Goal: Task Accomplishment & Management: Manage account settings

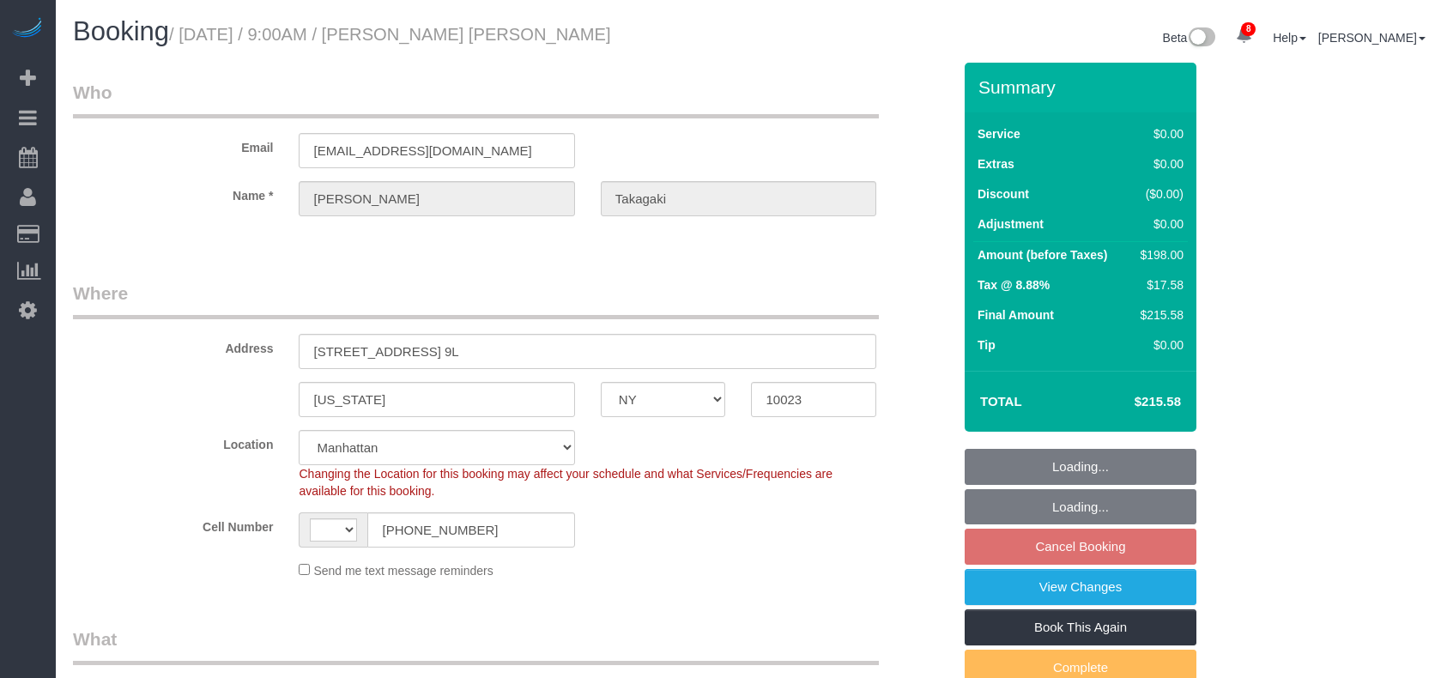
select select "NY"
select select "object:543"
select select "string:US"
select select "number:89"
select select "number:90"
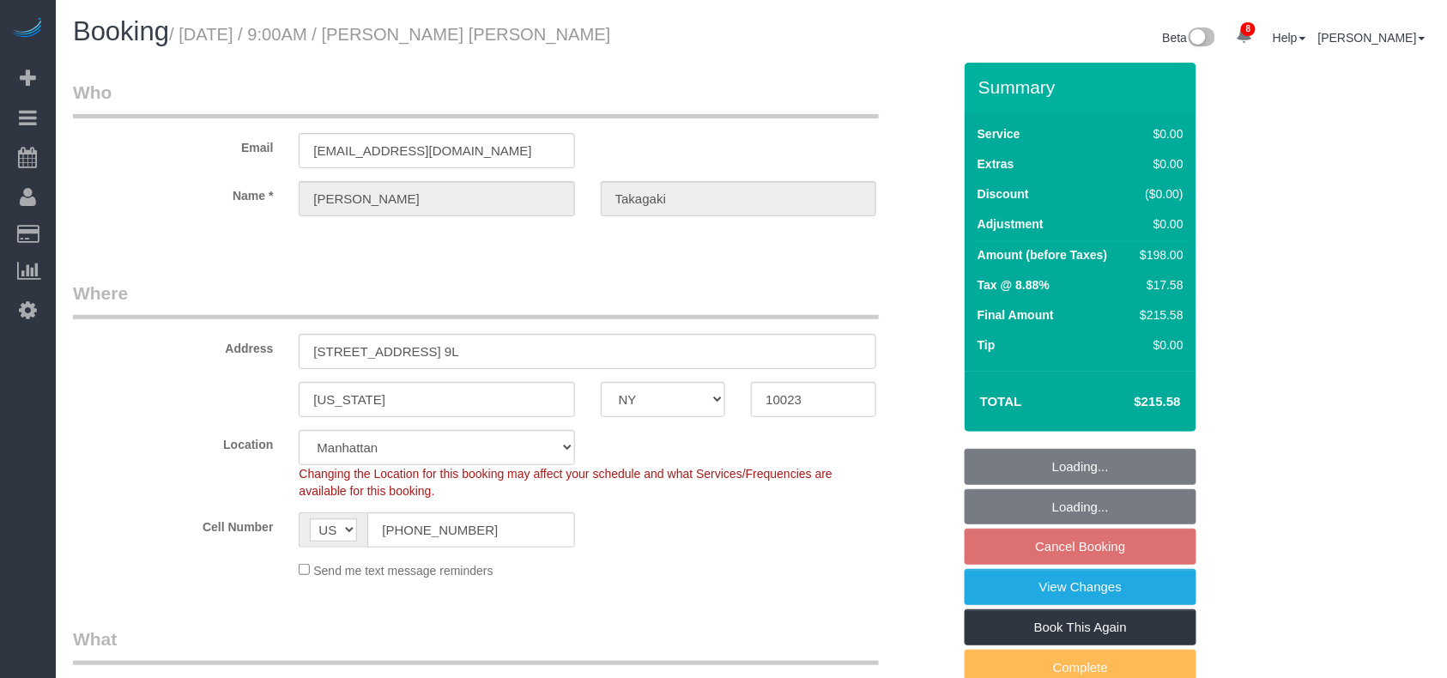
select select "number:15"
select select "number:6"
select select "2"
select select "string:stripe-pm_1Pv42p4VGloSiKo7AW19V9U9"
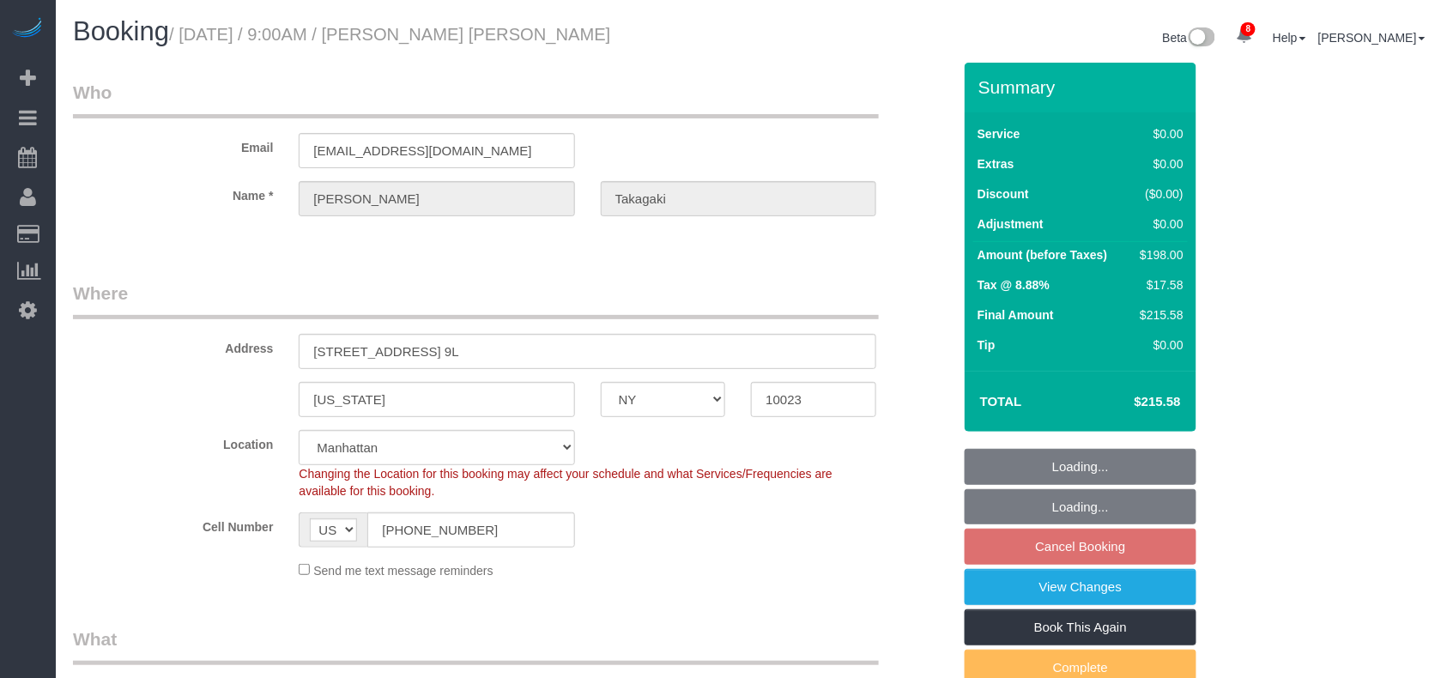
select select "spot2"
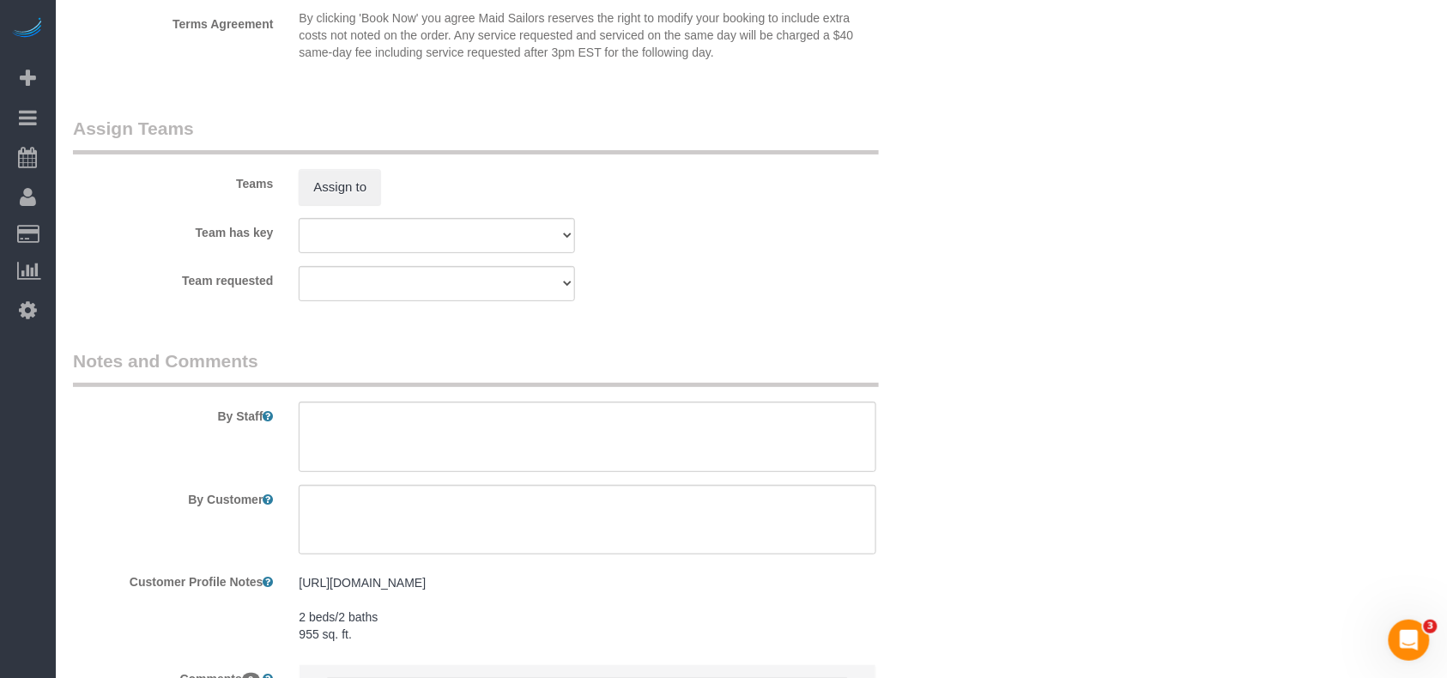
scroll to position [2174, 0]
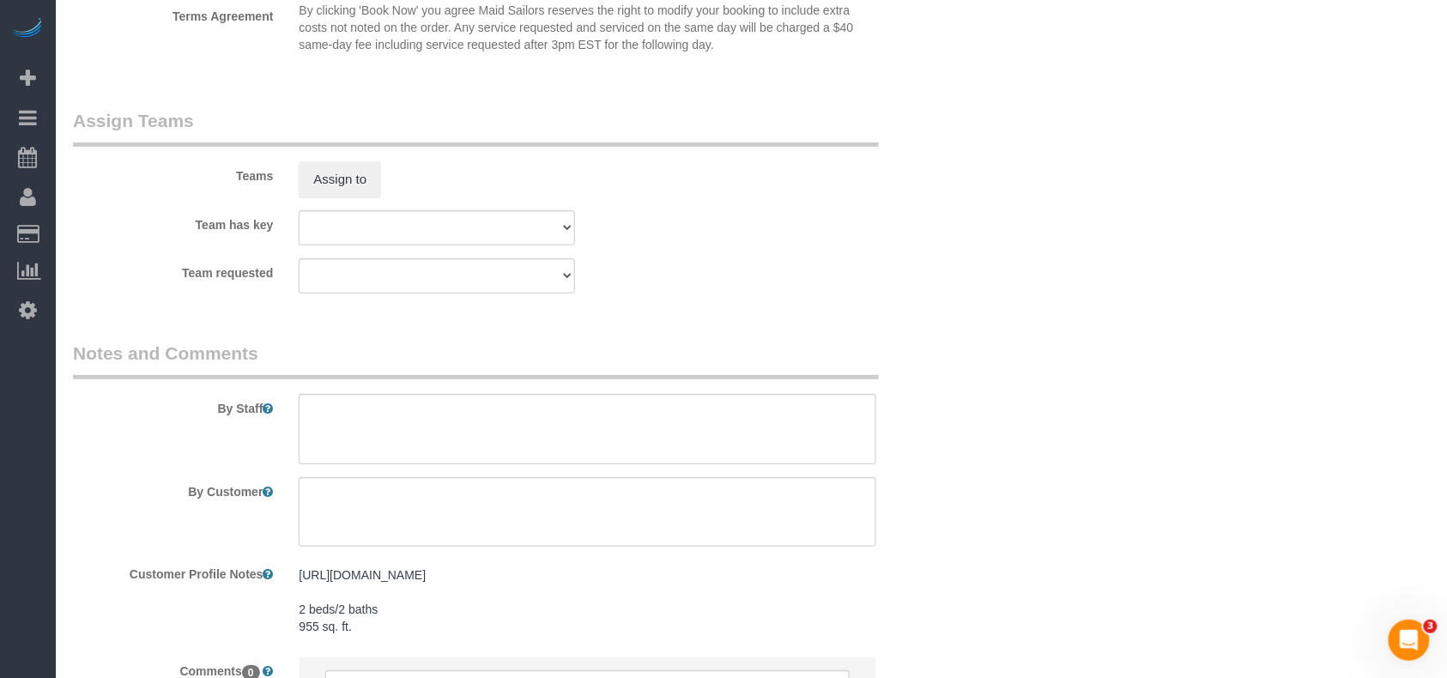
click at [724, 297] on fieldset "Assign Teams Teams Assign to Team has key 000- Donna Mercado 000 - Partnerships…" at bounding box center [512, 207] width 879 height 198
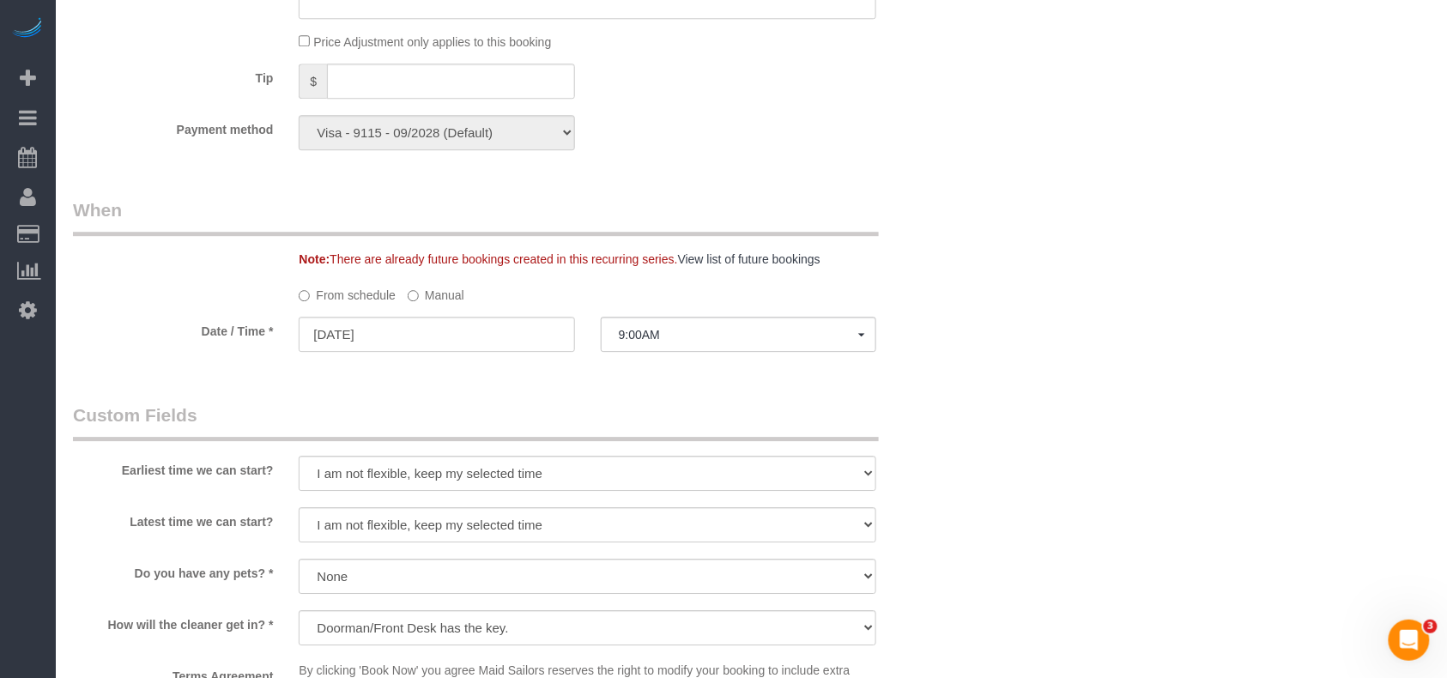
scroll to position [1488, 0]
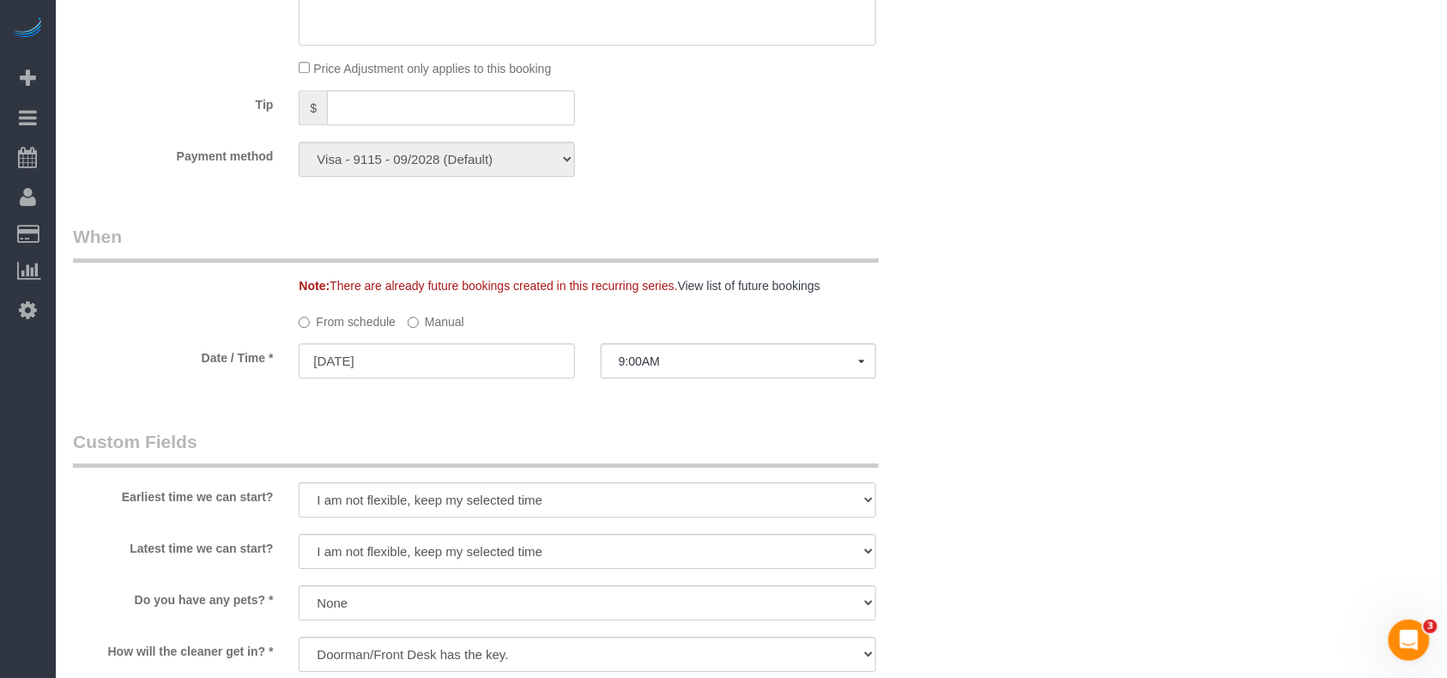
click at [510, 482] on div "Earliest time we can start? I am not flexible, keep my selected time 8:00 AM 9:…" at bounding box center [512, 475] width 905 height 92
click at [506, 493] on select "I am not flexible, keep my selected time 8:00 AM 9:00 AM 10:00 AM 11:00 AM 12:0…" at bounding box center [588, 499] width 578 height 35
select select "number:58"
click at [299, 484] on select "I am not flexible, keep my selected time 8:00 AM 9:00 AM 10:00 AM 11:00 AM 12:0…" at bounding box center [588, 499] width 578 height 35
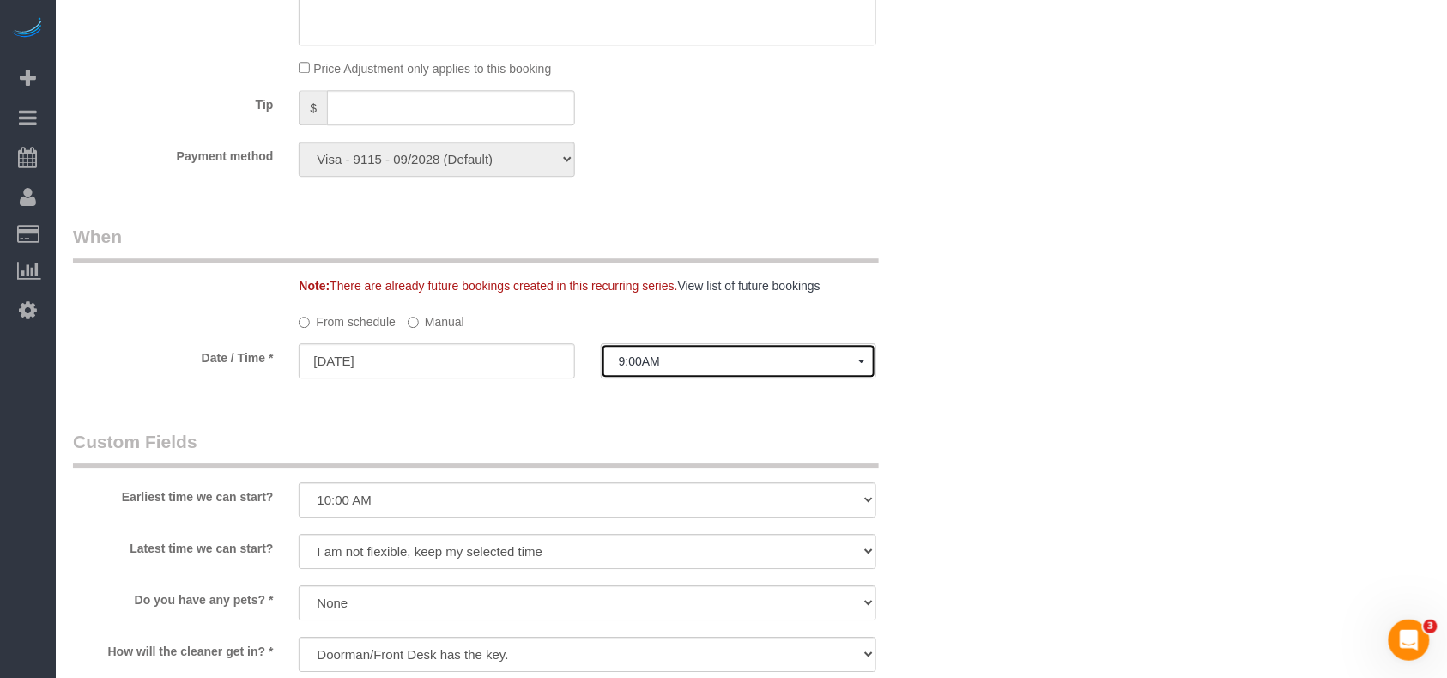
click at [680, 371] on button "9:00AM" at bounding box center [739, 360] width 276 height 35
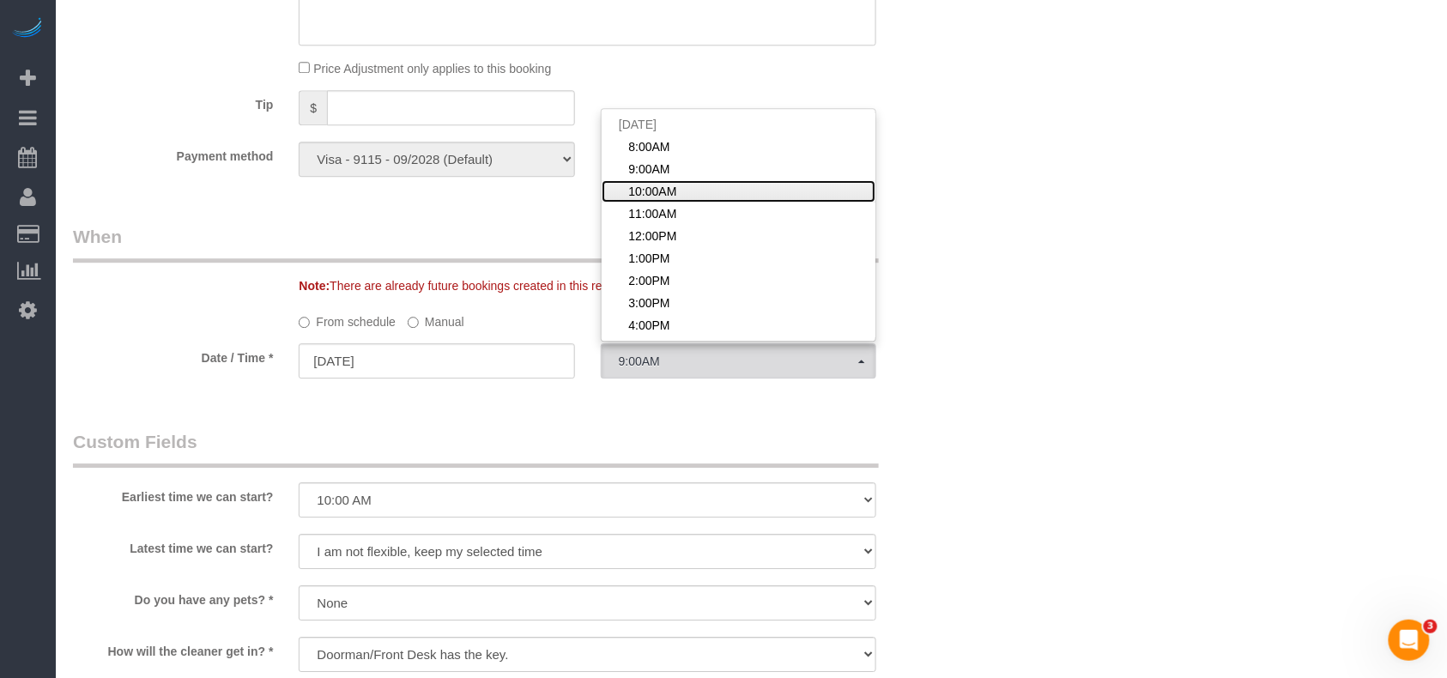
click at [646, 197] on span "10:00AM" at bounding box center [652, 191] width 48 height 17
select select "spot3"
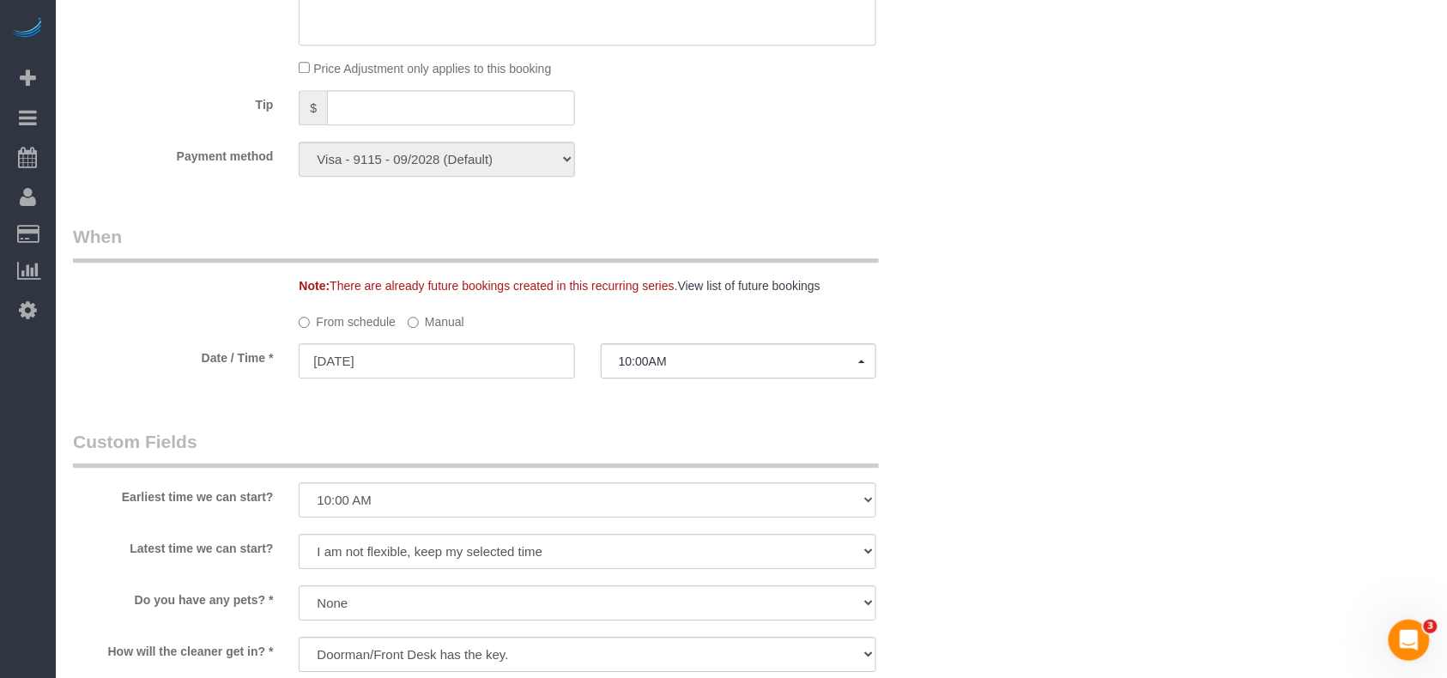
click at [589, 424] on div "Who Email mtakagaki21@gmail.com Name * Marc Aaron Takagaki Where Address 20 Wes…" at bounding box center [512, 32] width 905 height 2914
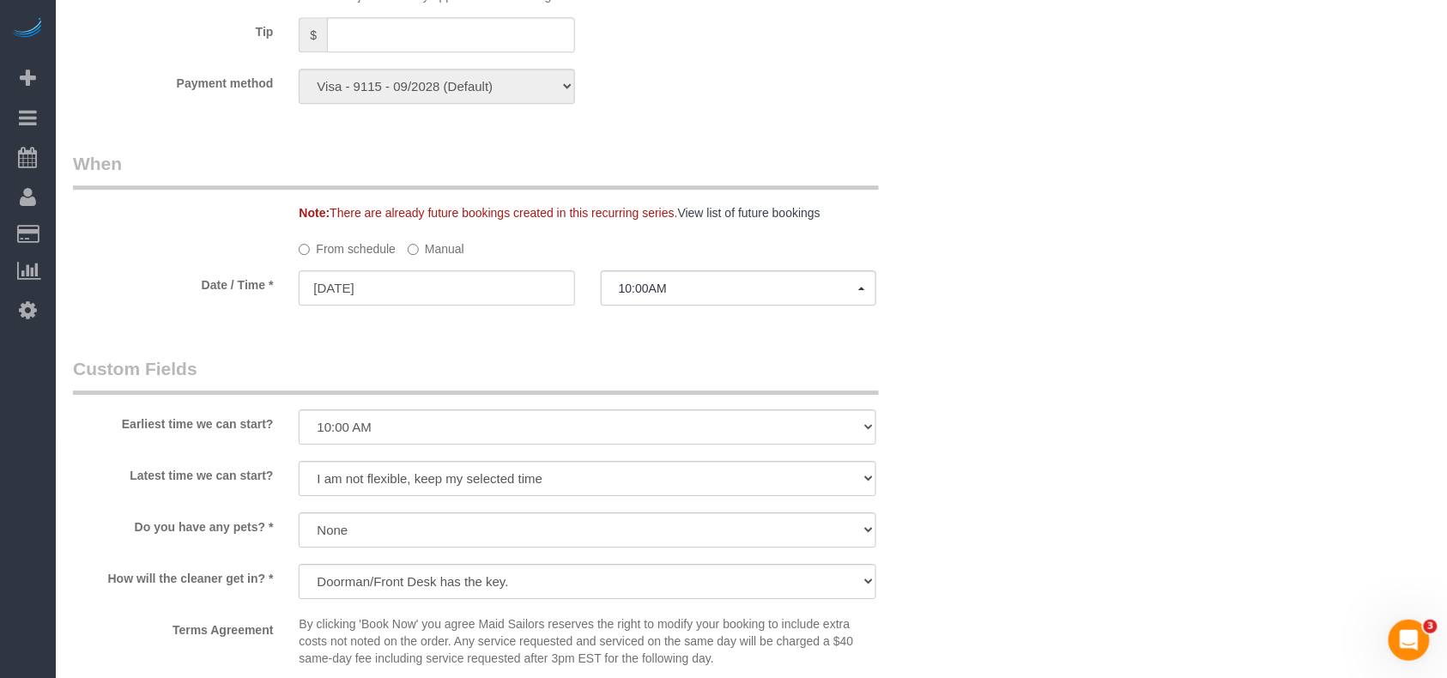
scroll to position [1602, 0]
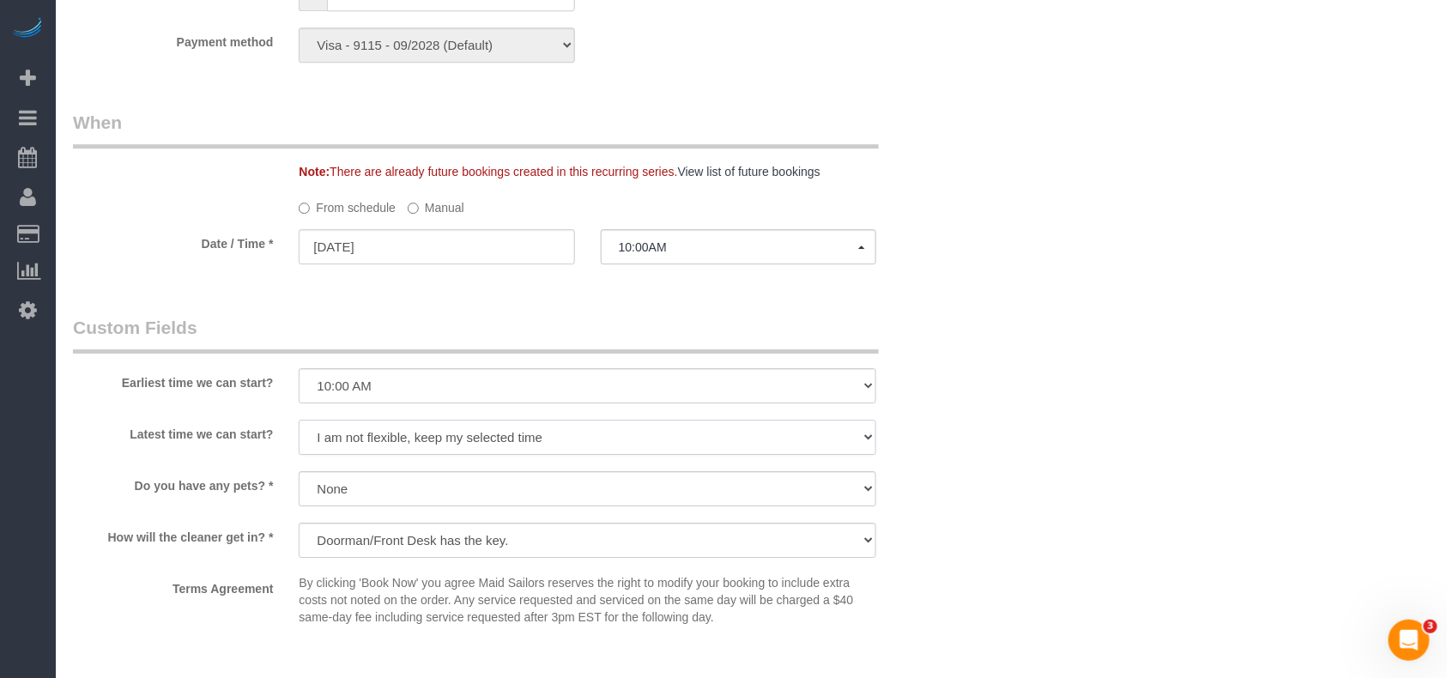
click at [454, 437] on select "I am not flexible, keep my selected time 8:00 AM 9:00 AM 10:00 AM 11:00 AM 12:0…" at bounding box center [588, 437] width 578 height 35
select select "number:73"
click at [299, 421] on select "I am not flexible, keep my selected time 8:00 AM 9:00 AM 10:00 AM 11:00 AM 12:0…" at bounding box center [588, 437] width 578 height 35
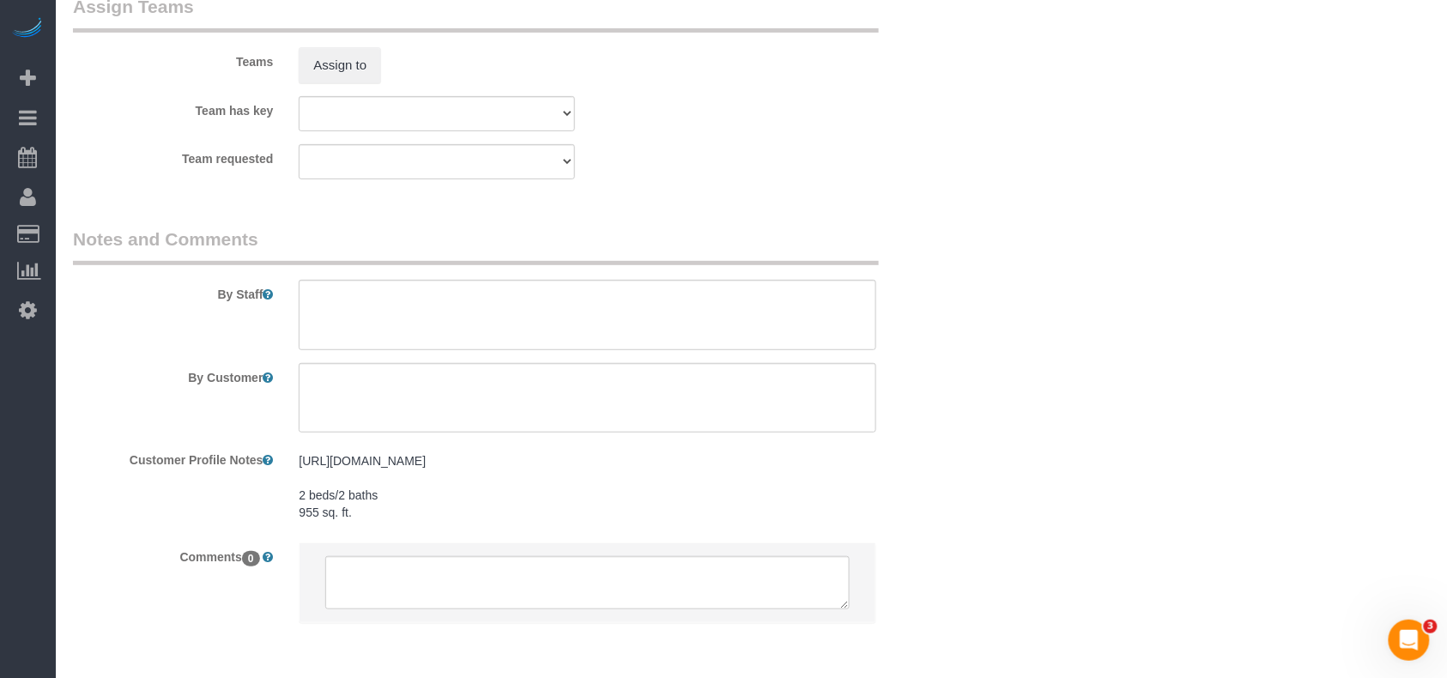
scroll to position [2360, 0]
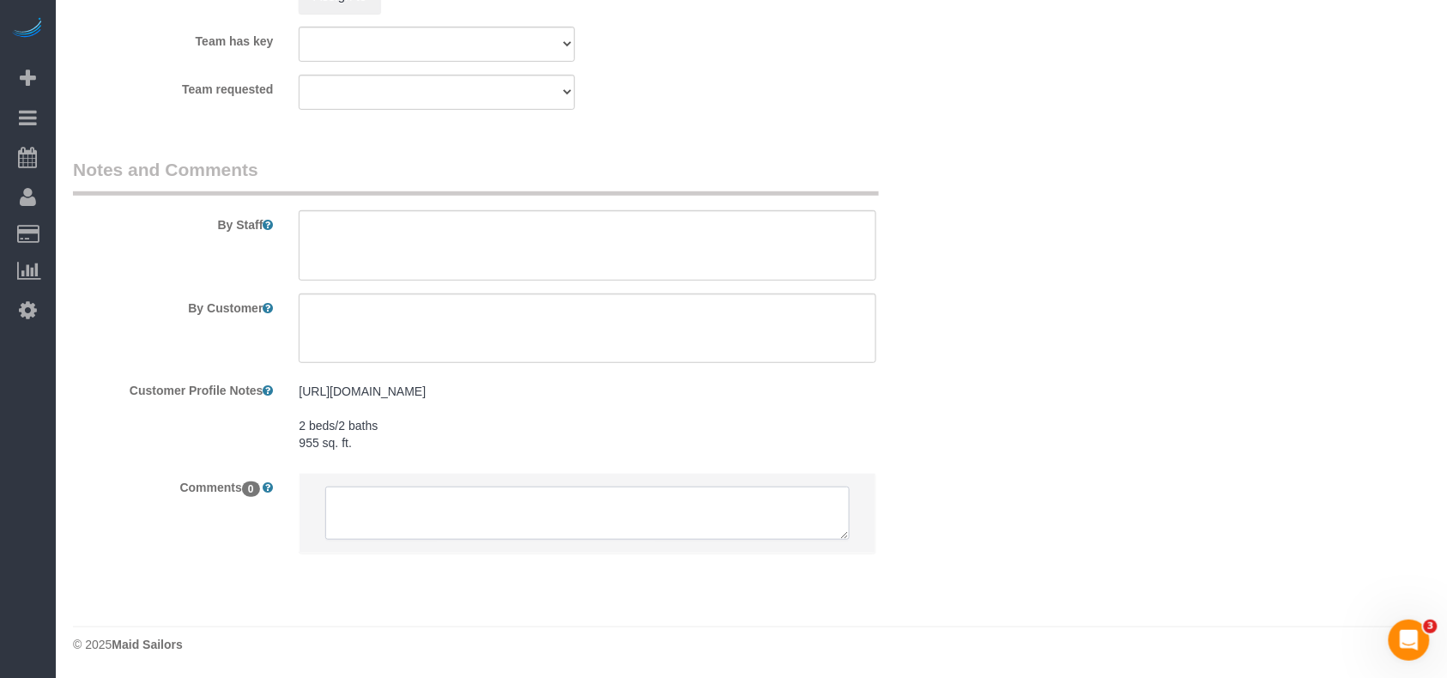
click at [464, 530] on textarea at bounding box center [587, 513] width 524 height 53
paste textarea "cmr: Any day next week except for Wednesday. Earliest they can arrive is 9:30. …"
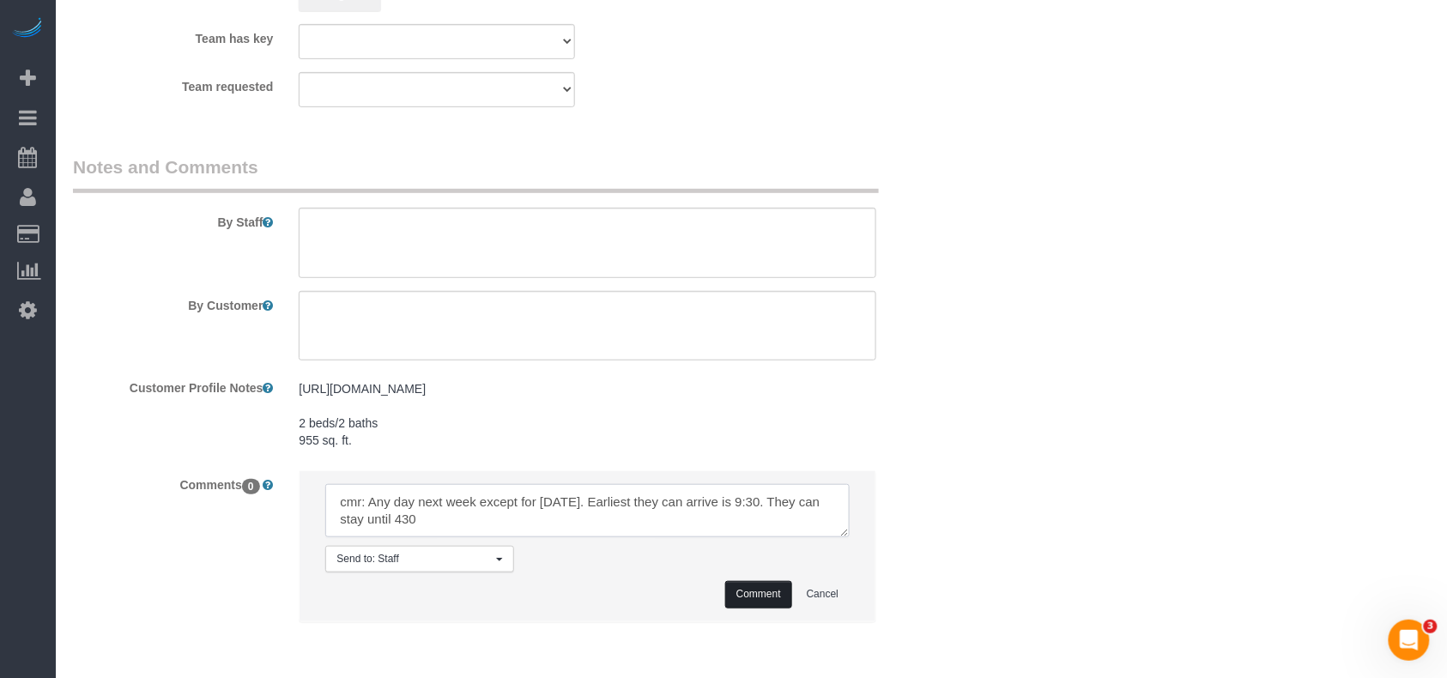
type textarea "cmr: Any day next week except for Wednesday. Earliest they can arrive is 9:30. …"
click at [771, 599] on button "Comment" at bounding box center [758, 594] width 67 height 27
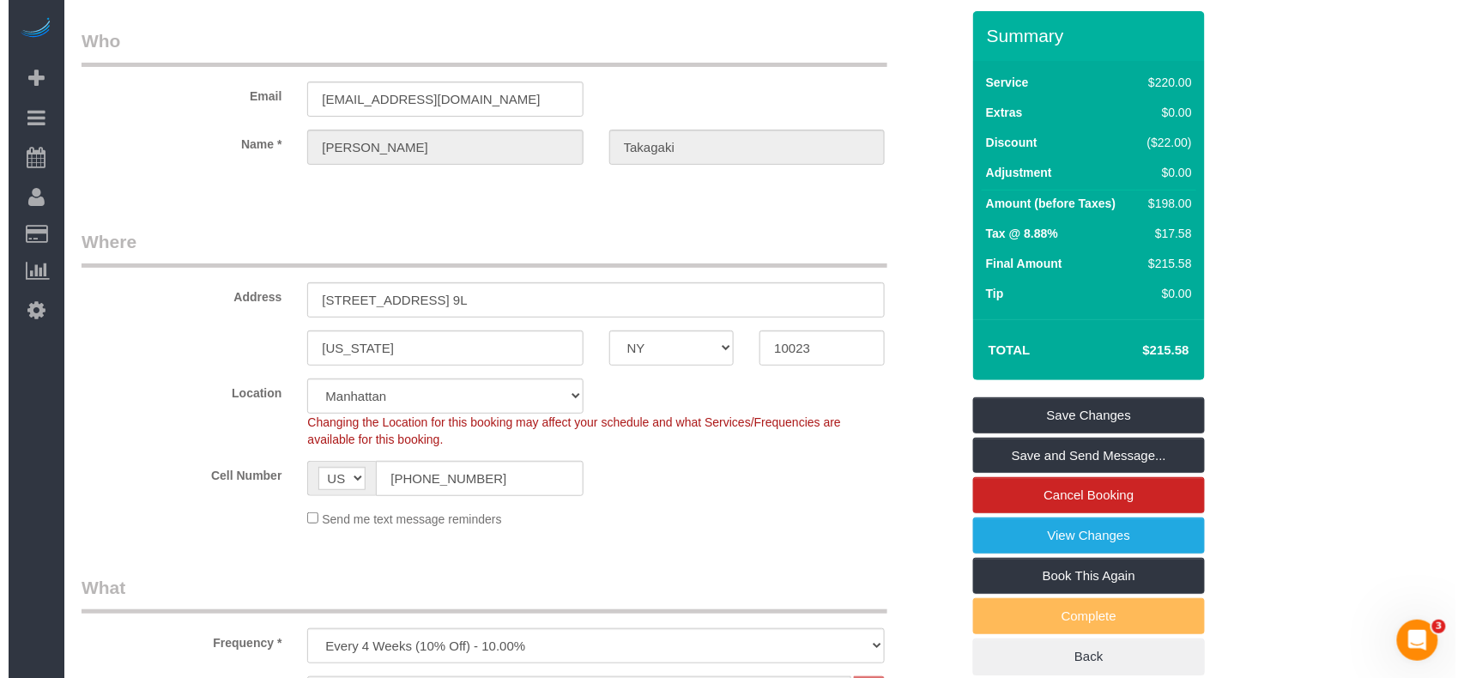
scroll to position [0, 0]
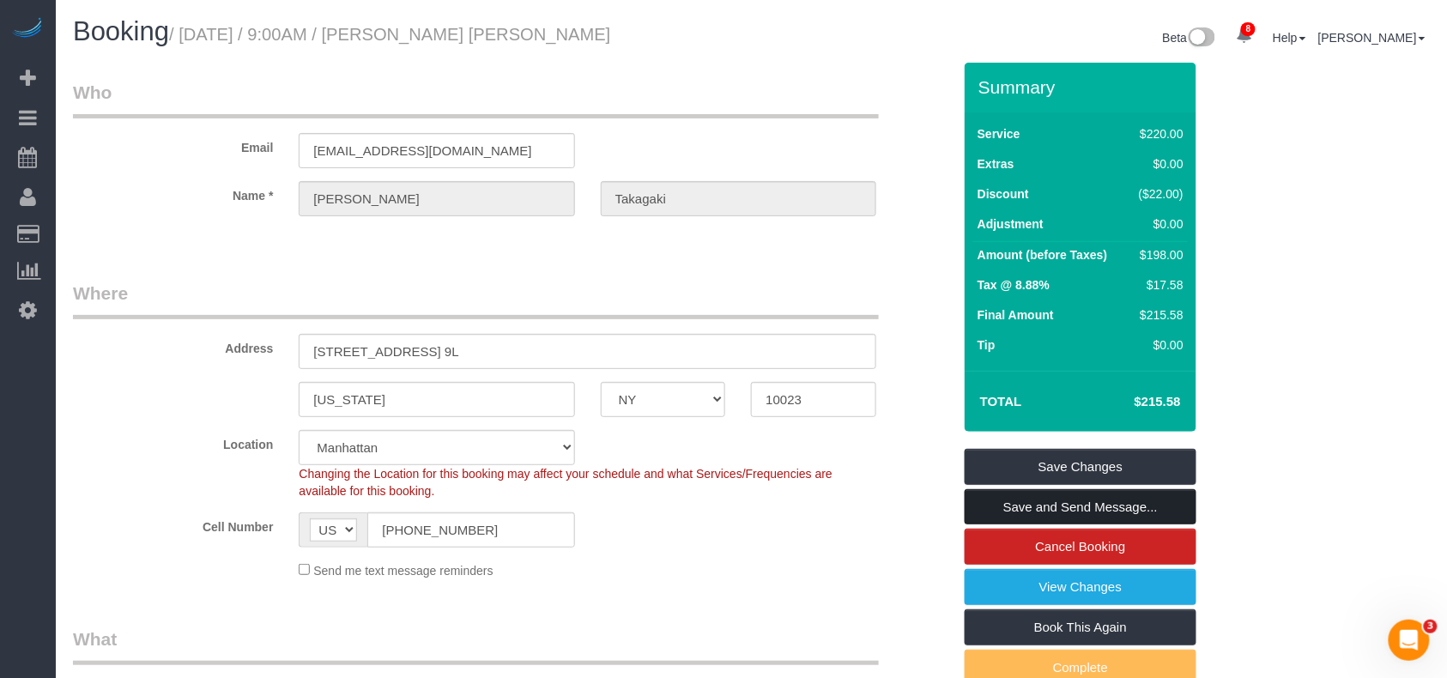
click at [1044, 499] on link "Save and Send Message..." at bounding box center [1081, 507] width 232 height 36
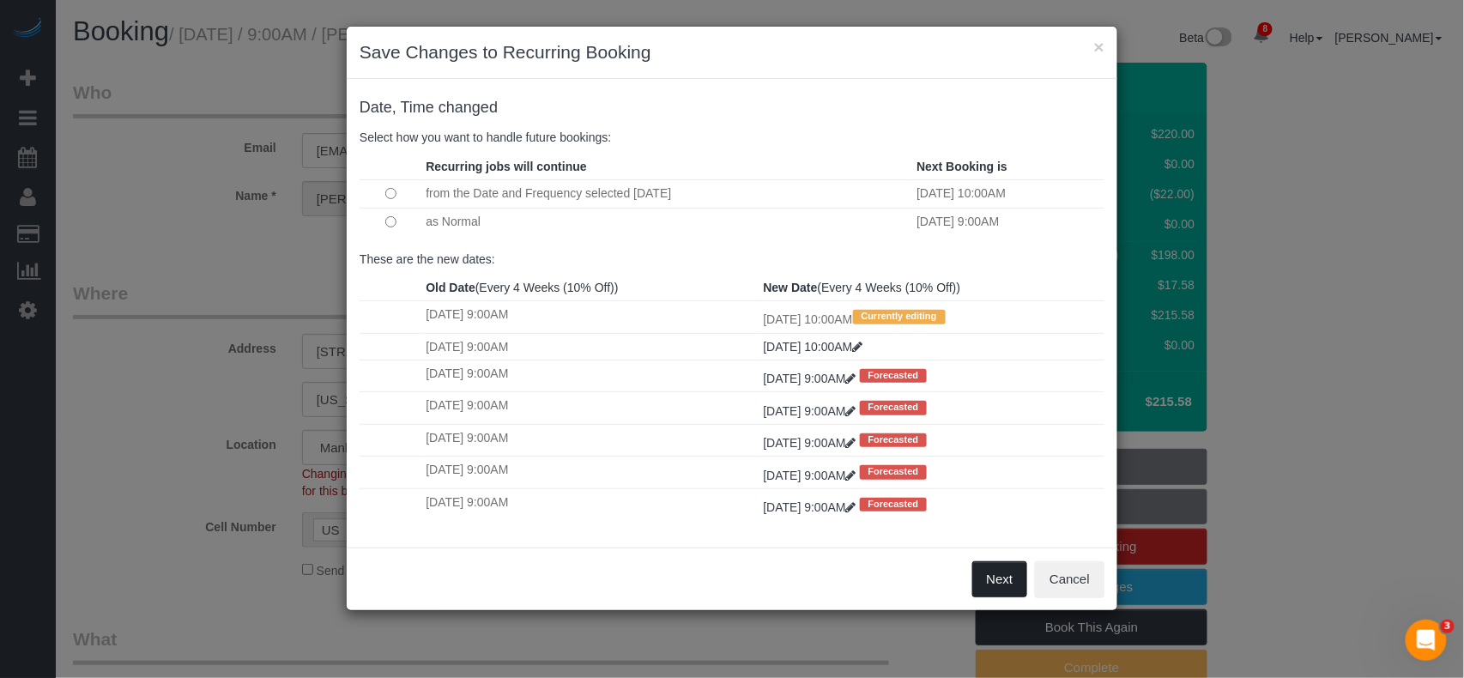
click at [994, 589] on button "Next" at bounding box center [1001, 579] width 56 height 36
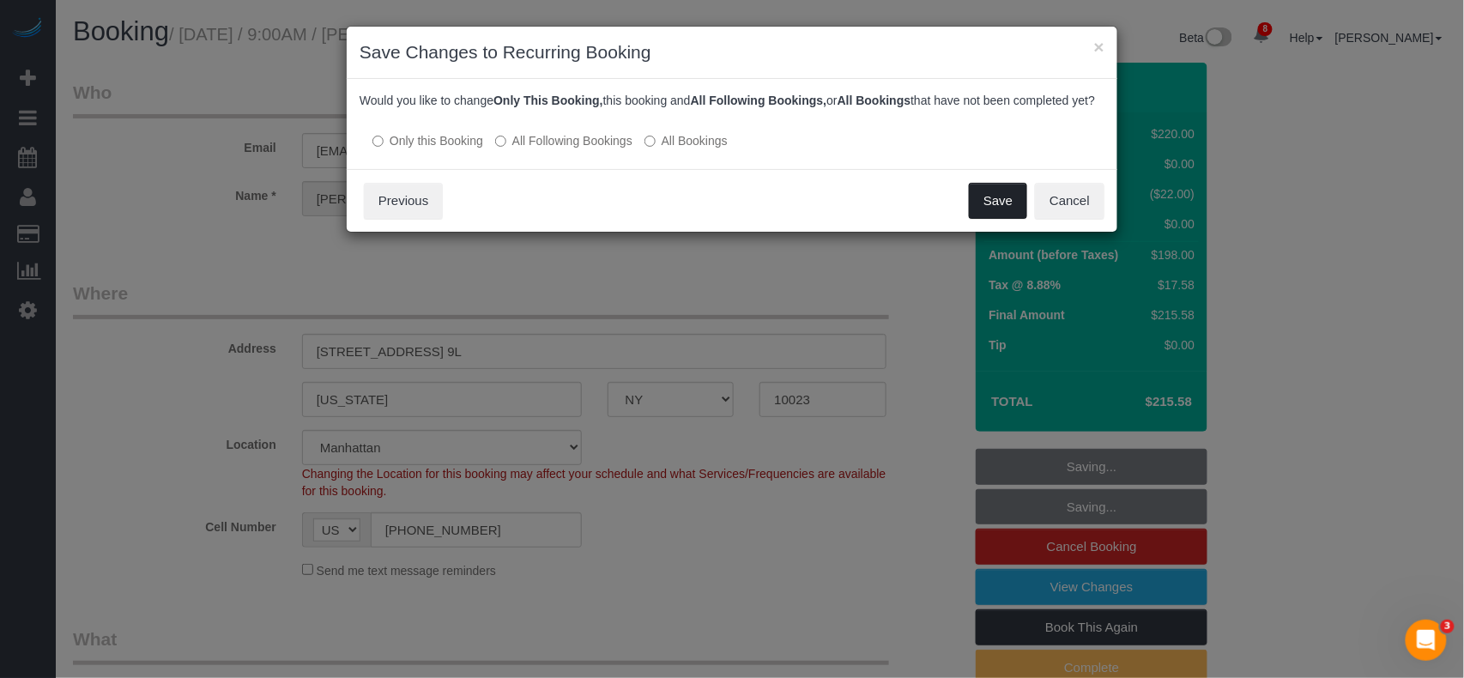
click at [1001, 219] on button "Save" at bounding box center [998, 201] width 58 height 36
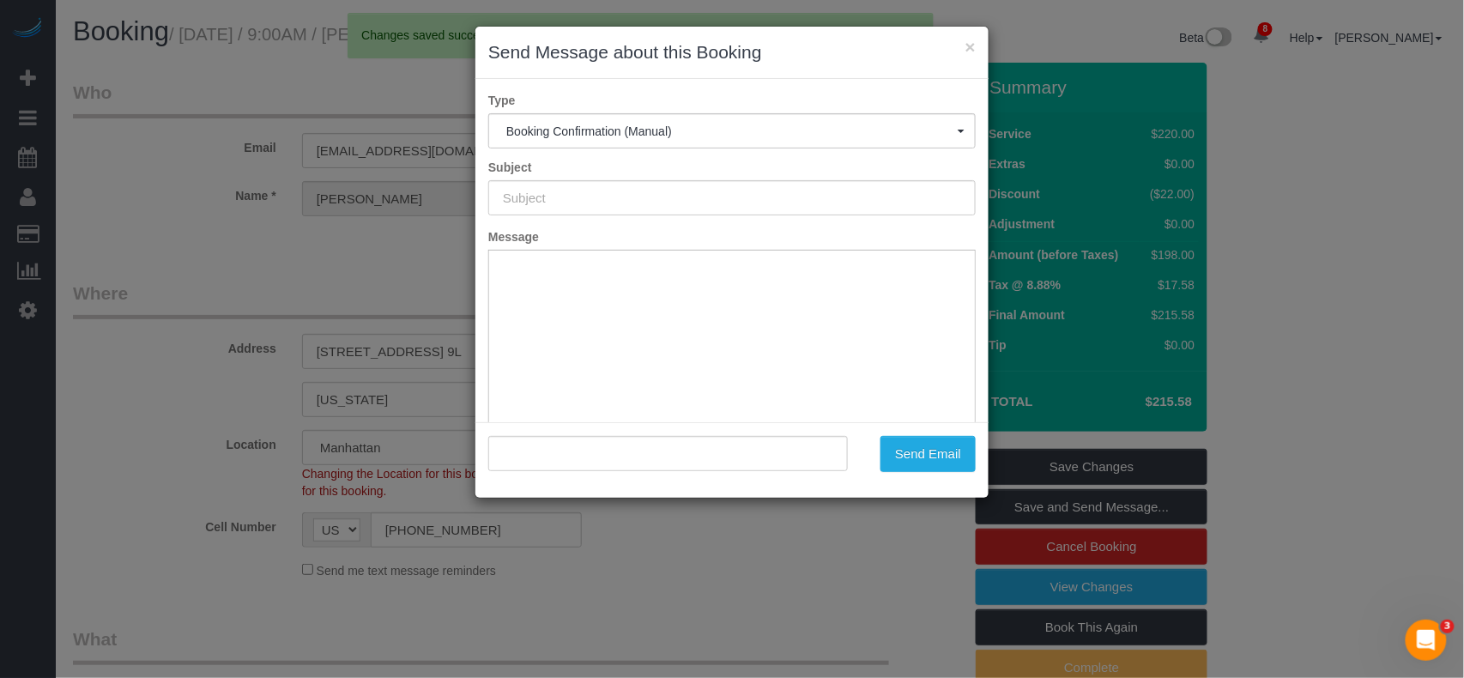
type input "Cleaning Confirmed for 08/21/2025 at 10:00am"
type input ""Marc Aaron Takagaki" <mtakagaki21@gmail.com>"
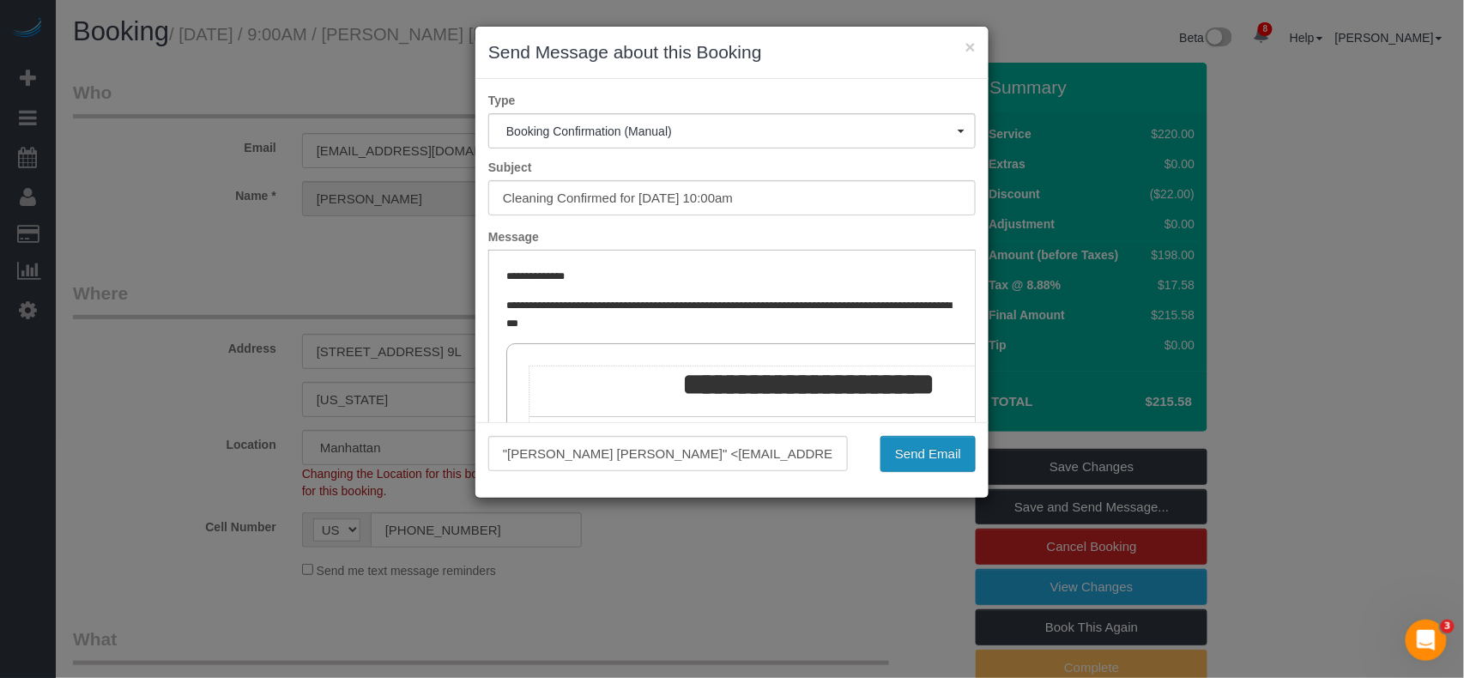
click at [961, 441] on button "Send Email" at bounding box center [928, 454] width 95 height 36
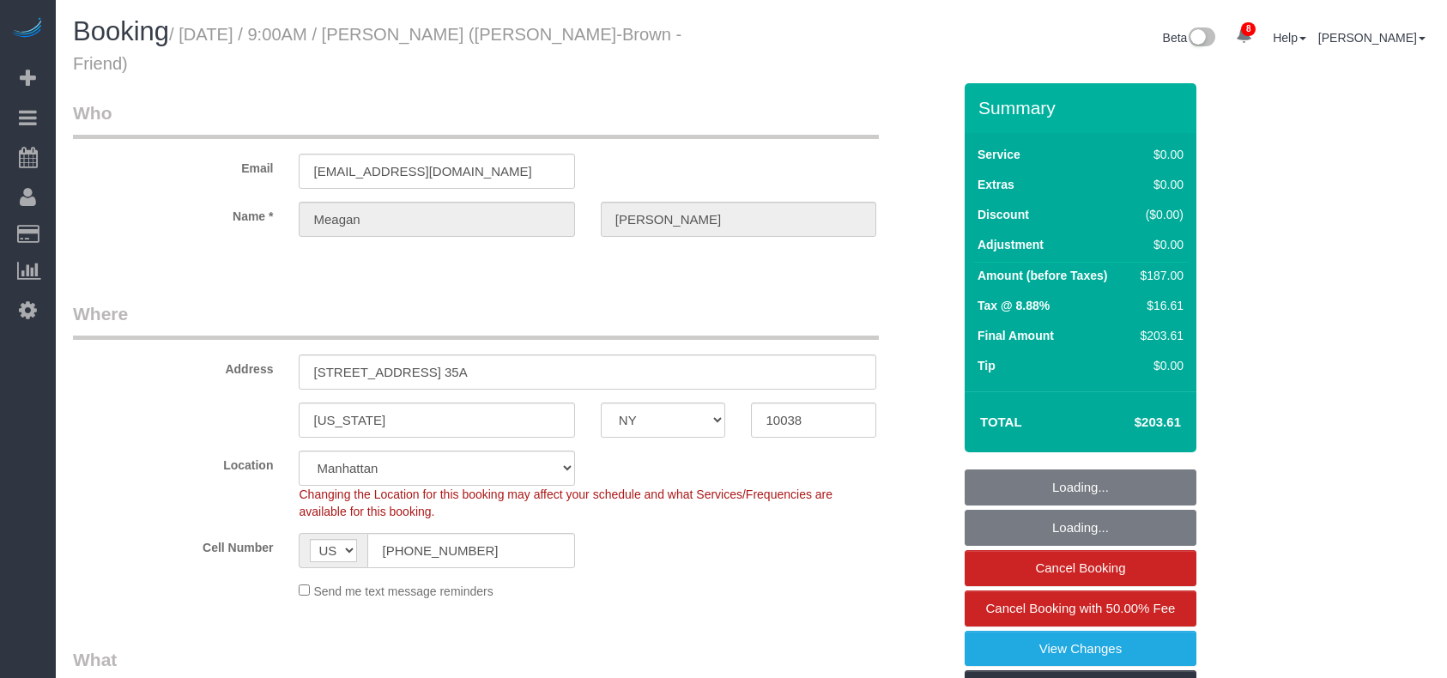
select select "NY"
select select "object:1227"
select select "2"
select select "spot1"
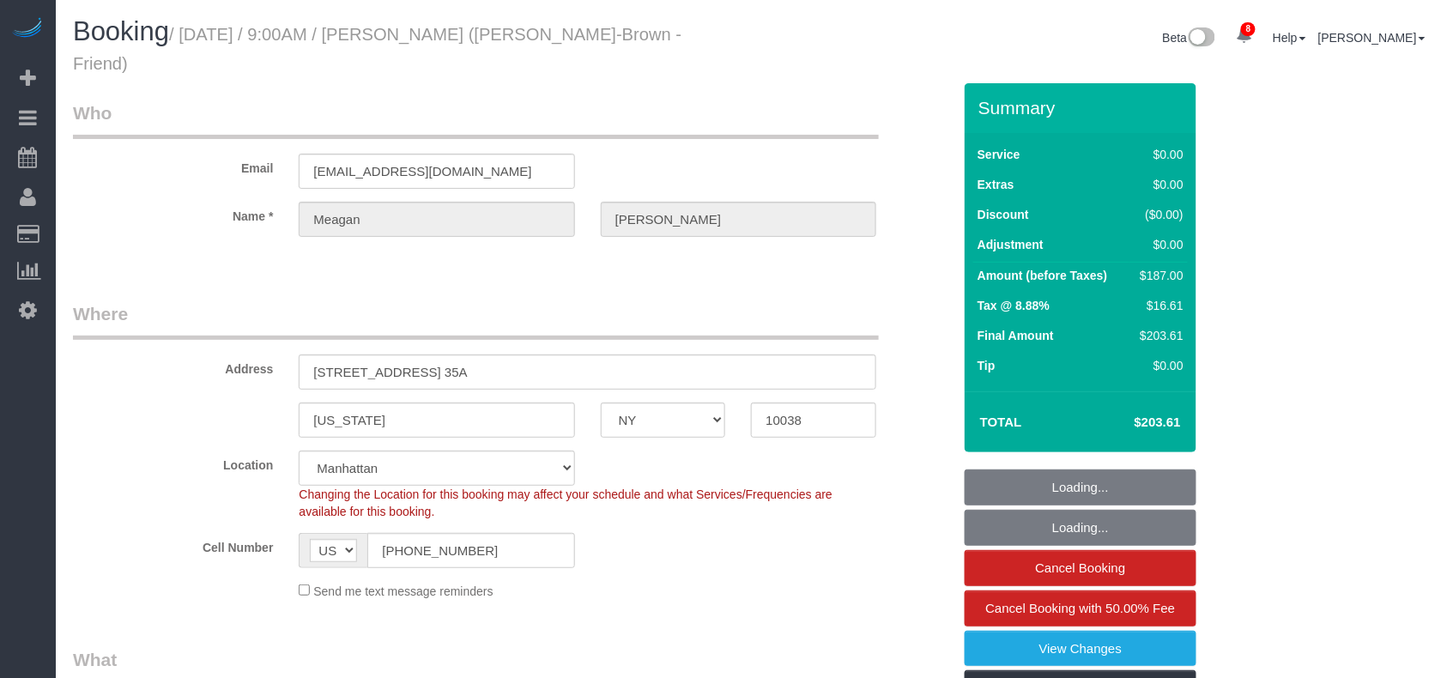
select select "number:89"
select select "number:74"
select select "number:15"
select select "number:6"
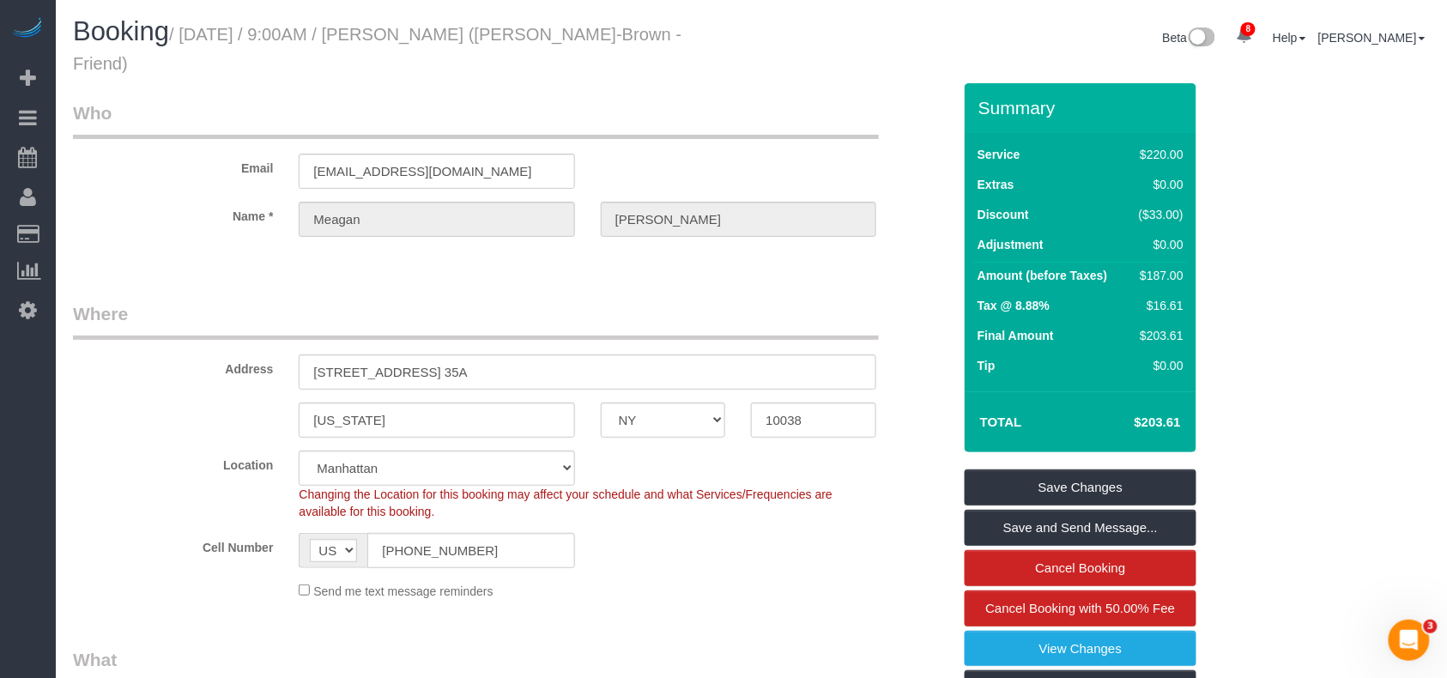
drag, startPoint x: 172, startPoint y: 74, endPoint x: 187, endPoint y: 27, distance: 48.9
click at [187, 27] on h1 "Booking / August 13, 2025 / 9:00AM / Meagan Coleman (Max Stampa-Brown - Friend)" at bounding box center [406, 46] width 666 height 58
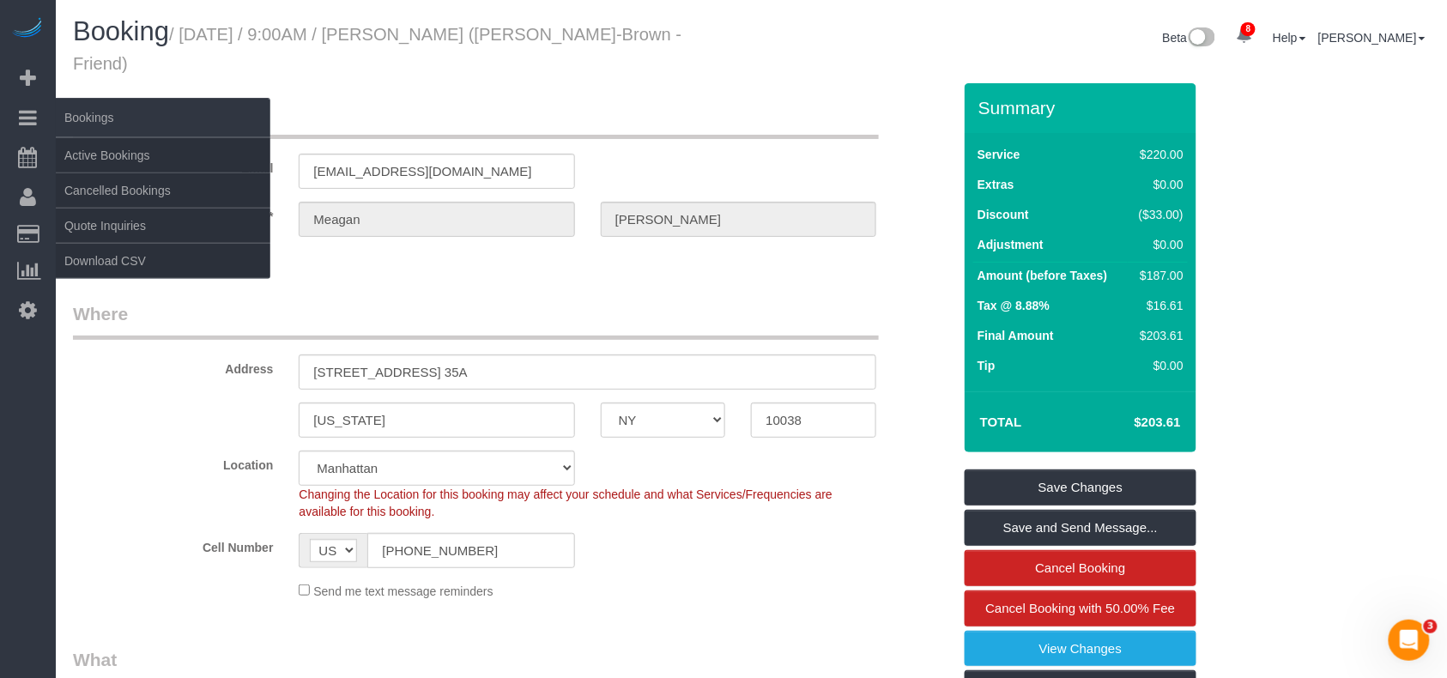
copy small "August 13, 2025 / 9:00AM / Meagan Coleman (Max Stampa-Brown - Friend)"
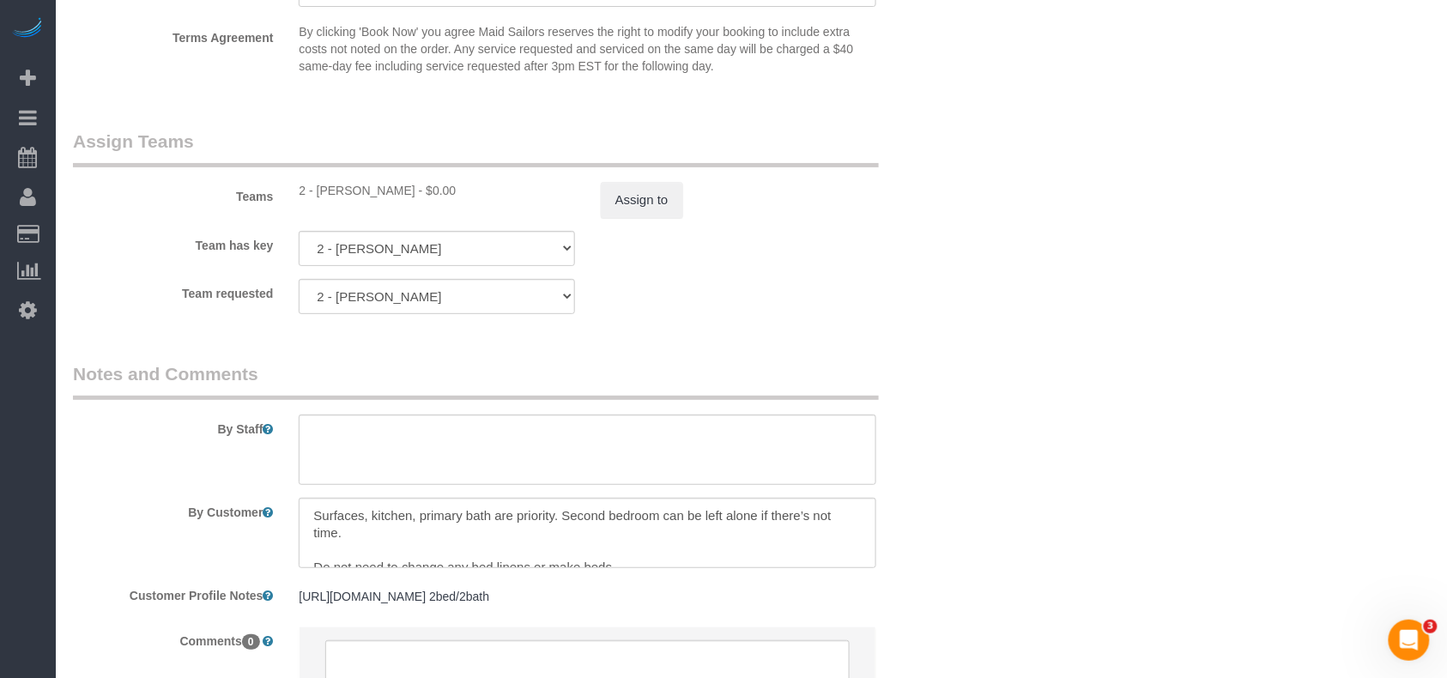
click at [348, 626] on sui-booking-comments "By Staff By Customer Customer Profile Notes https://www.zillow.com/homedetails/…" at bounding box center [512, 542] width 879 height 363
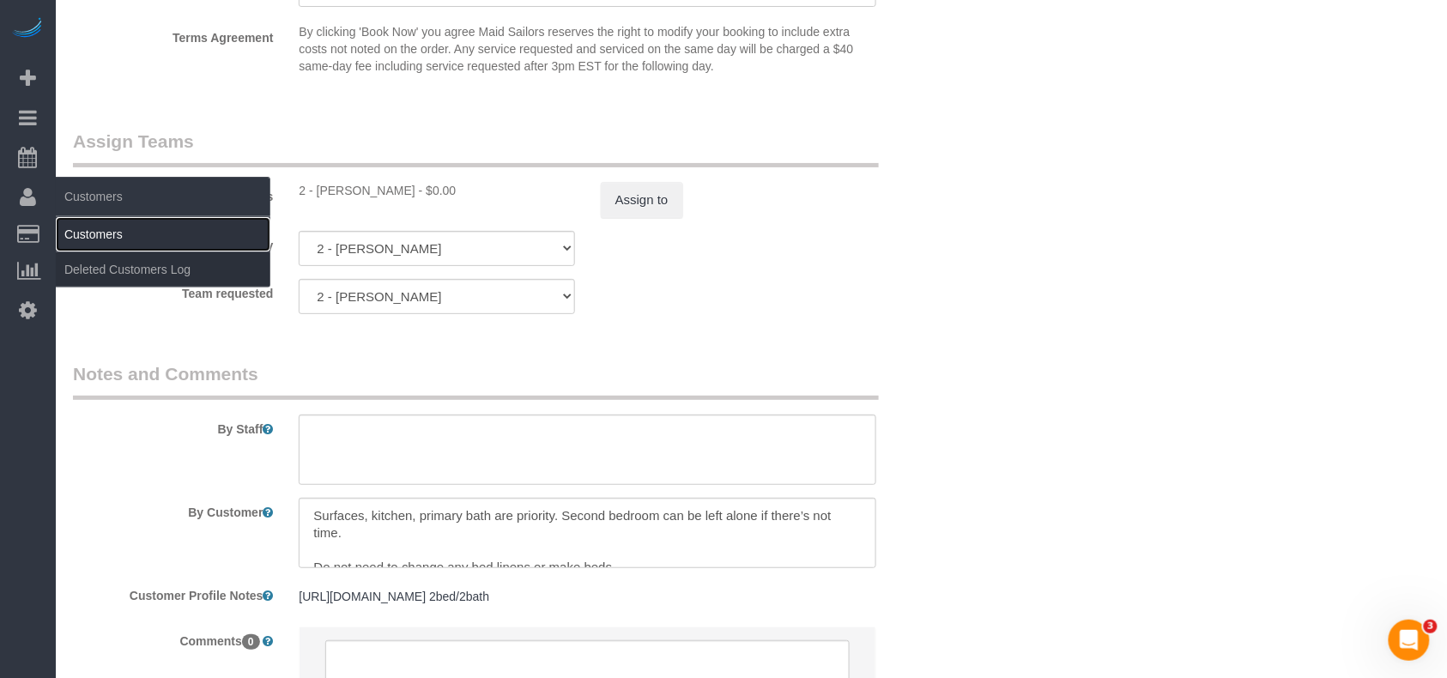
click at [130, 220] on link "Customers" at bounding box center [163, 234] width 215 height 34
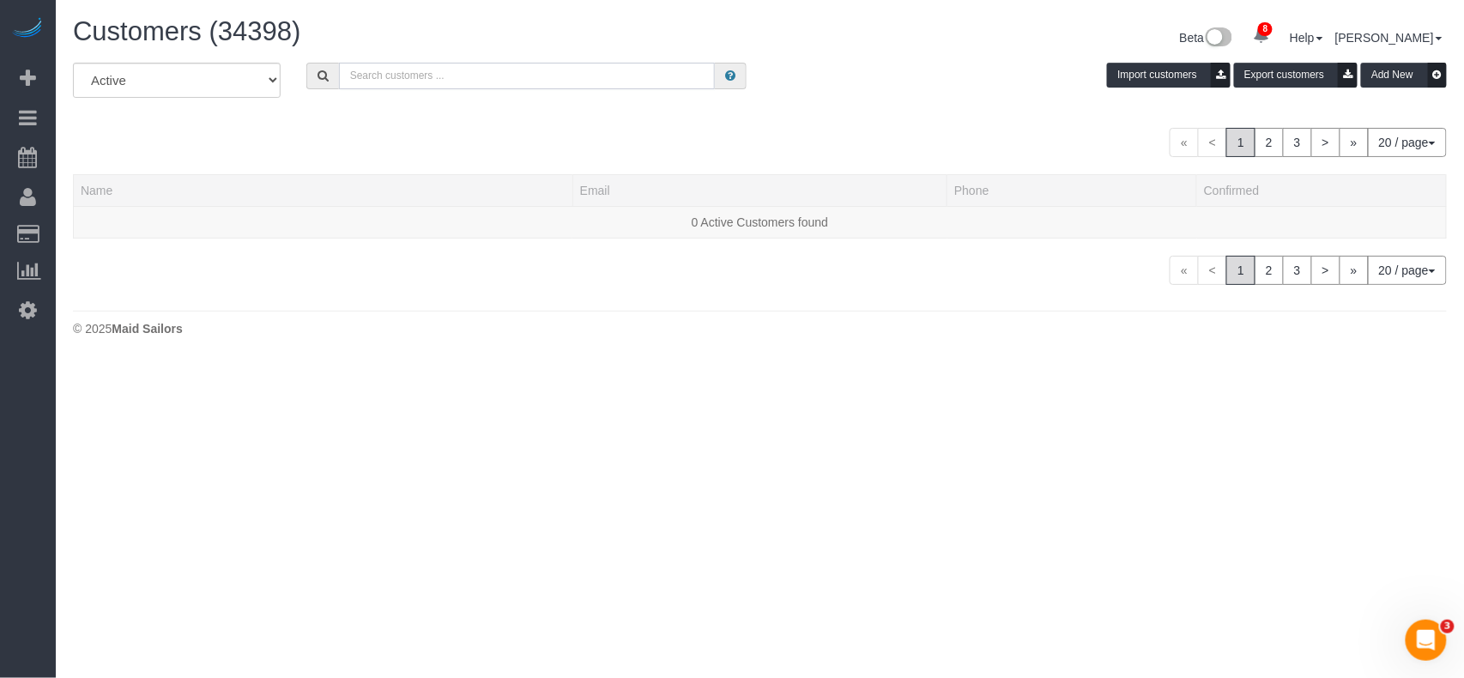
click at [415, 82] on input "text" at bounding box center [527, 76] width 377 height 27
paste input "Tony Lake"
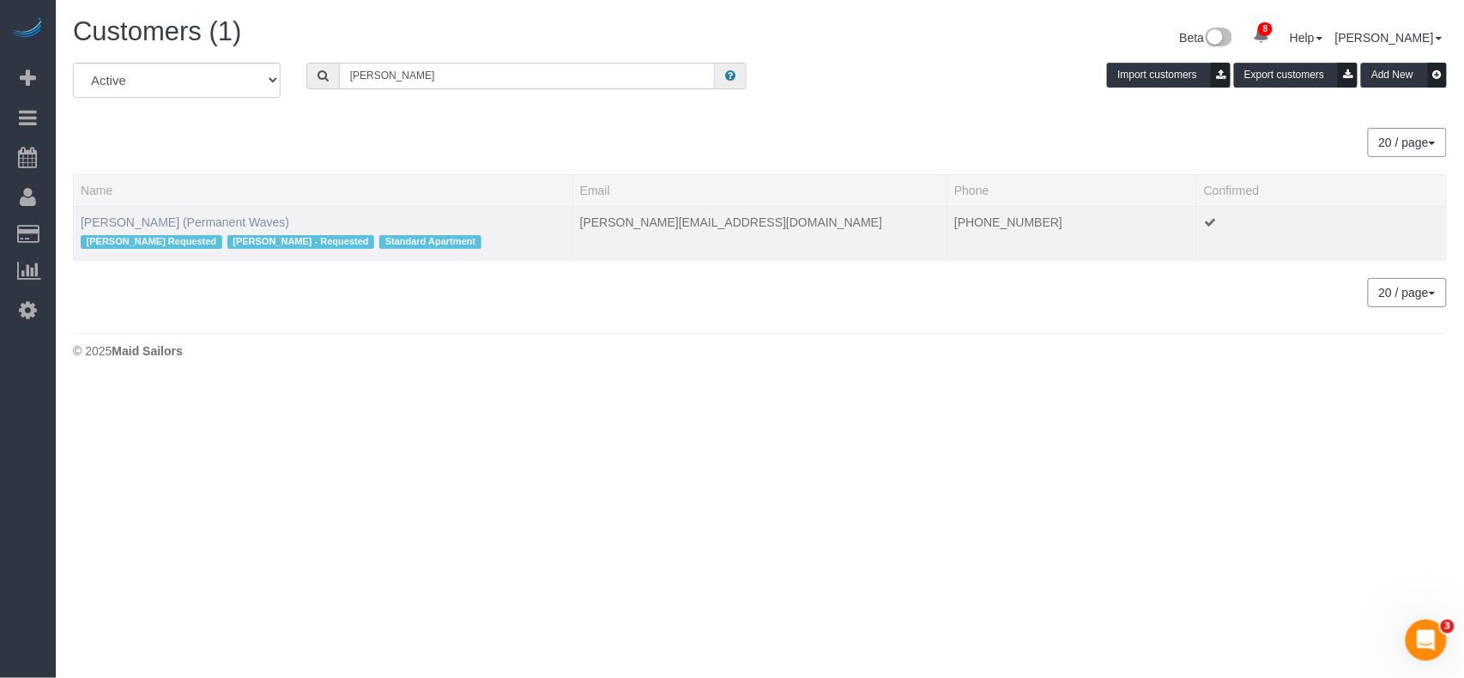
type input "Tony Lake"
click at [127, 217] on link "Tony Lake (Permanent Waves)" at bounding box center [185, 222] width 209 height 14
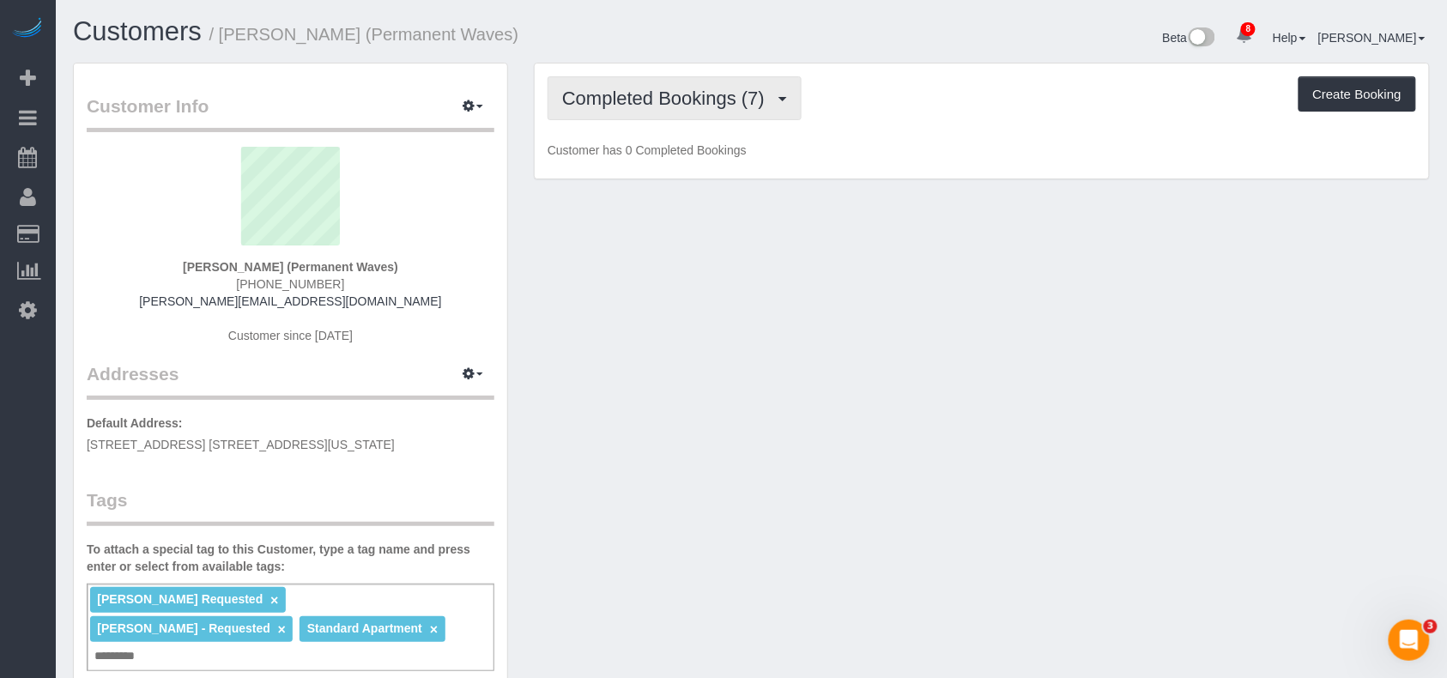
click at [615, 107] on button "Completed Bookings (7)" at bounding box center [675, 98] width 254 height 44
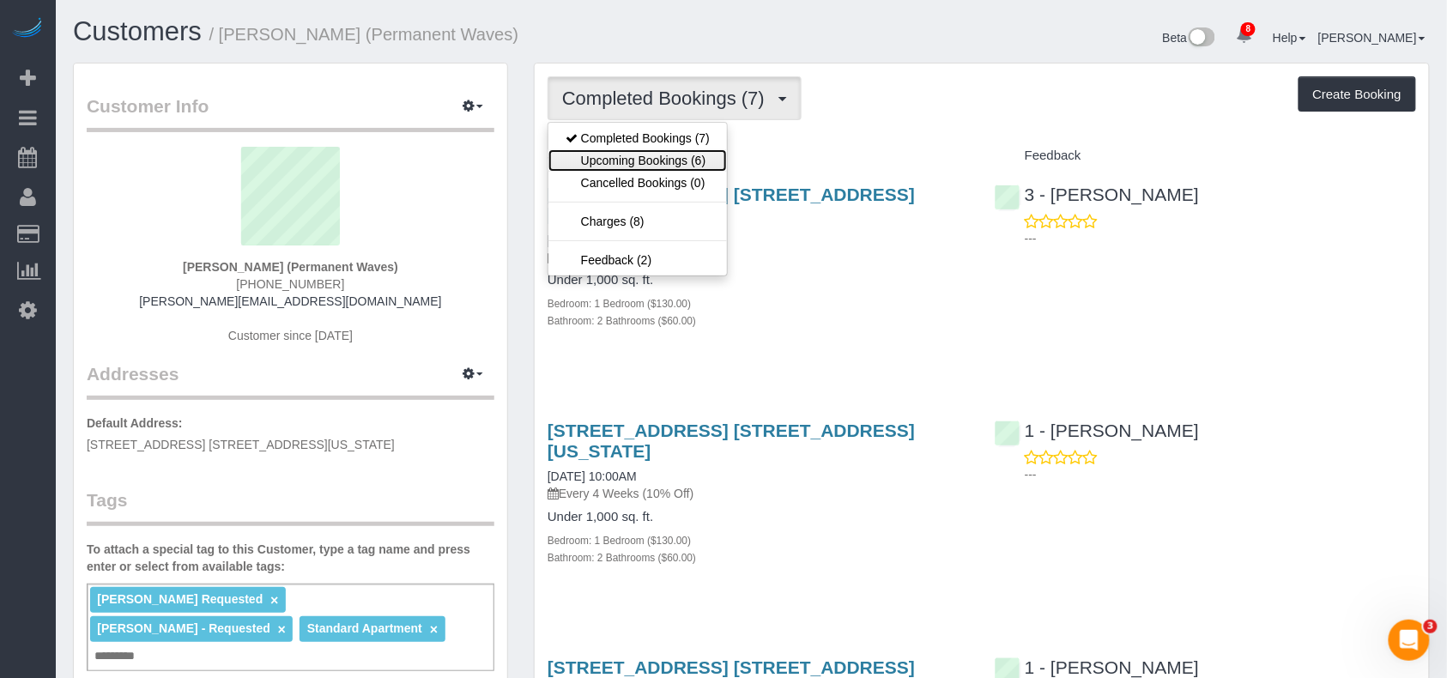
click at [626, 163] on link "Upcoming Bookings (6)" at bounding box center [637, 160] width 179 height 22
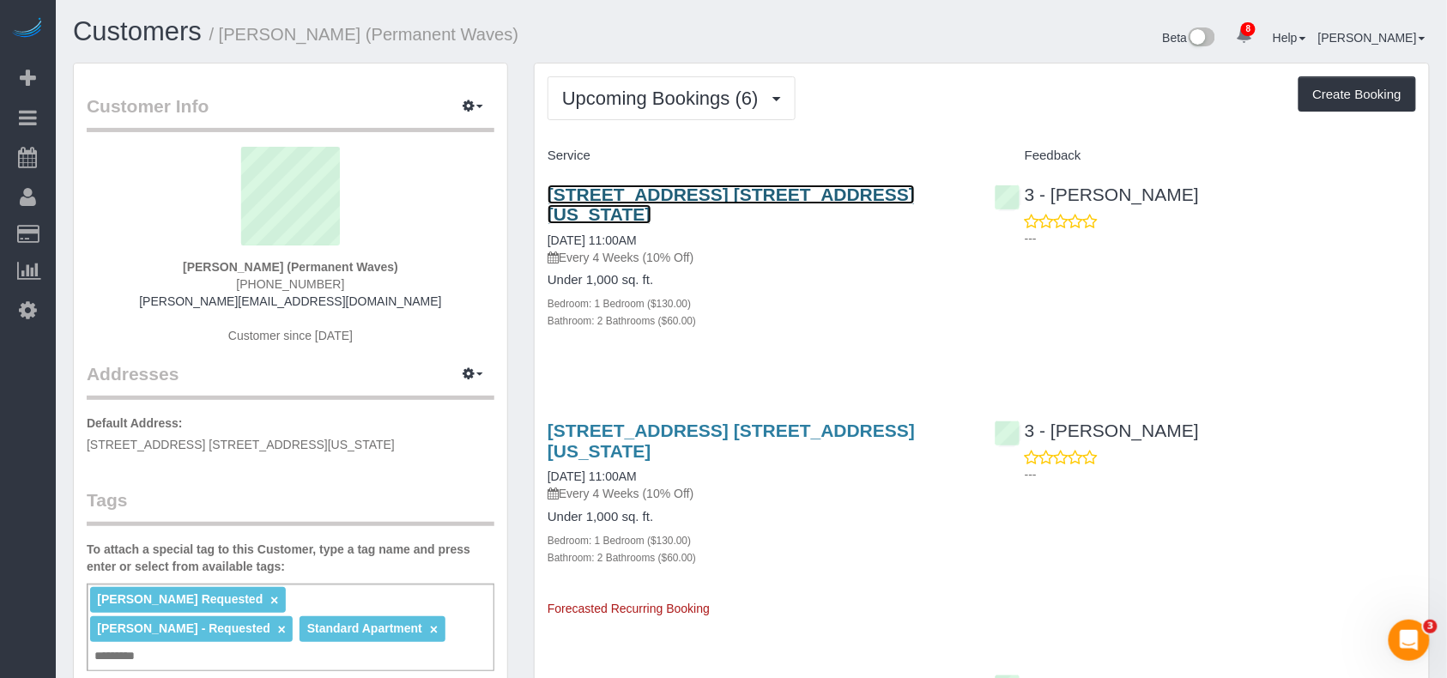
click at [647, 197] on link "37 Wall Street, Apt. 2a, New York, NY 10005" at bounding box center [731, 204] width 367 height 39
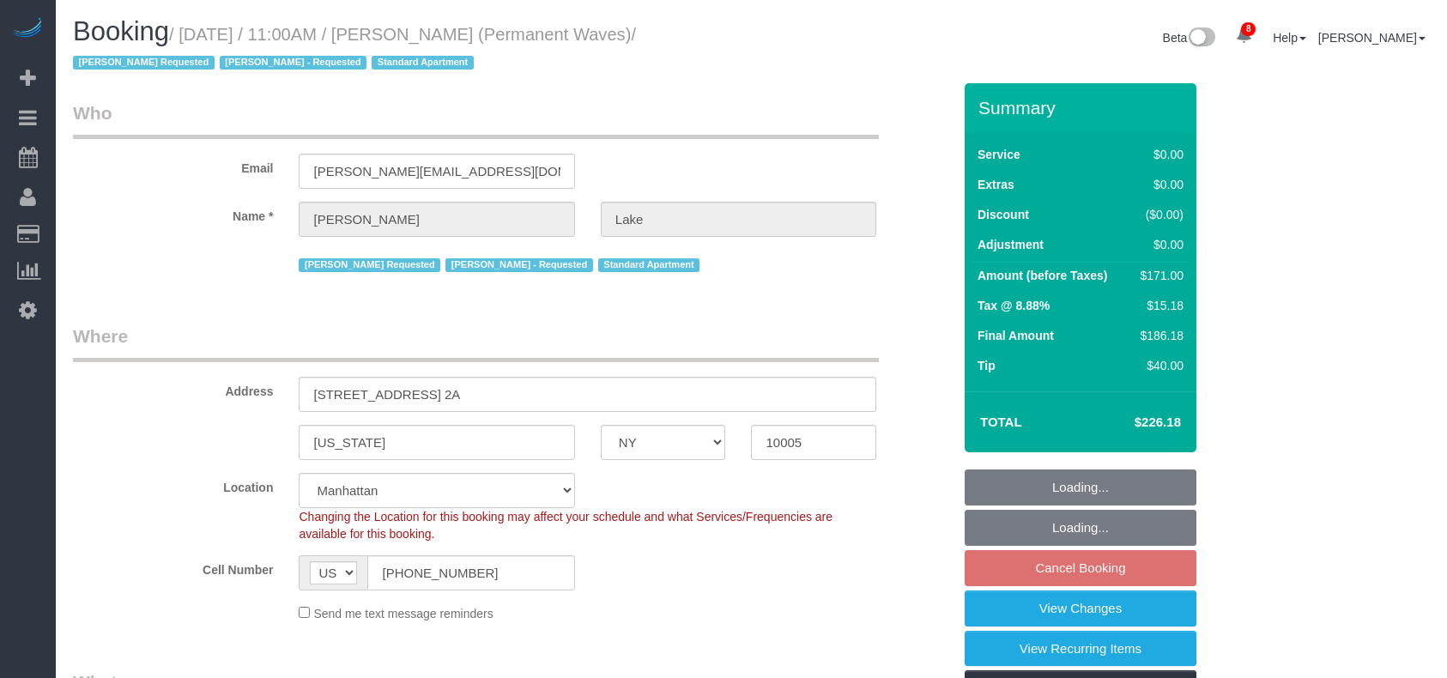
select select "NY"
select select "1"
select select "2"
select select "number:58"
select select "number:75"
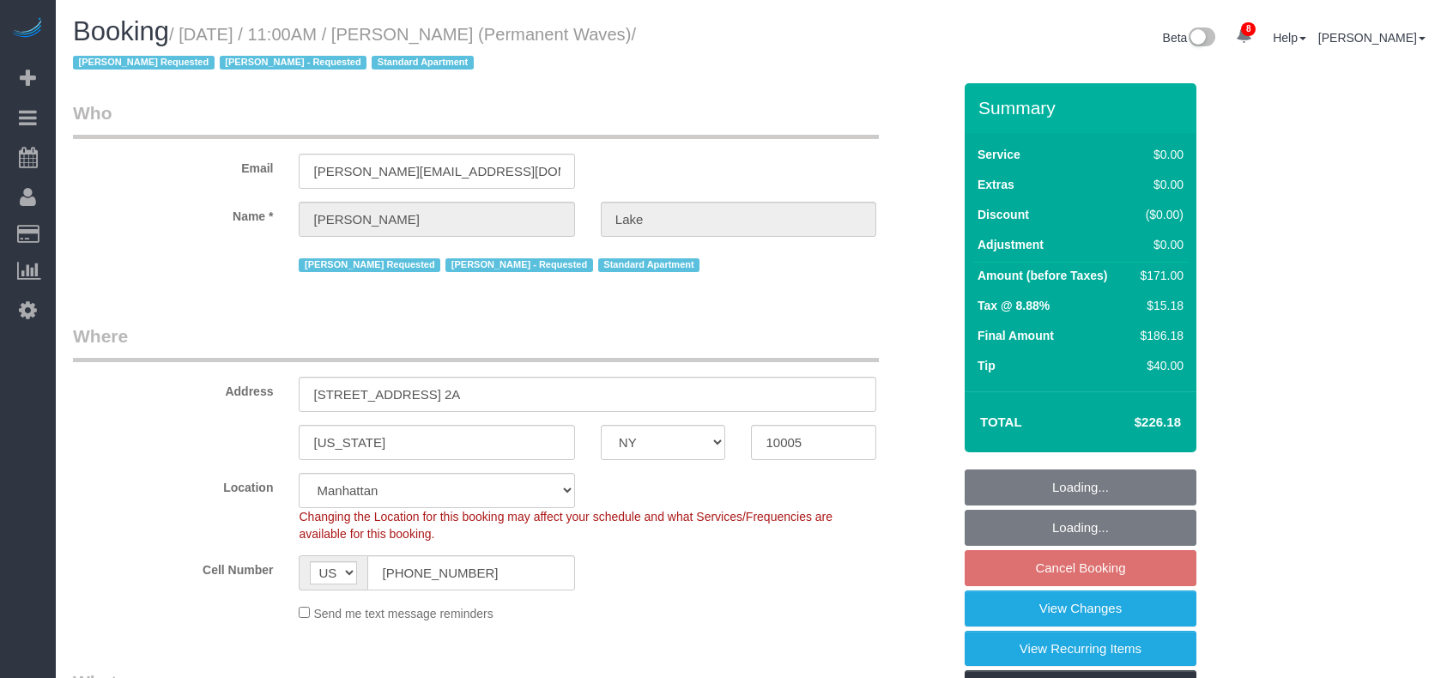
select select "number:15"
select select "number:7"
select select "spot2"
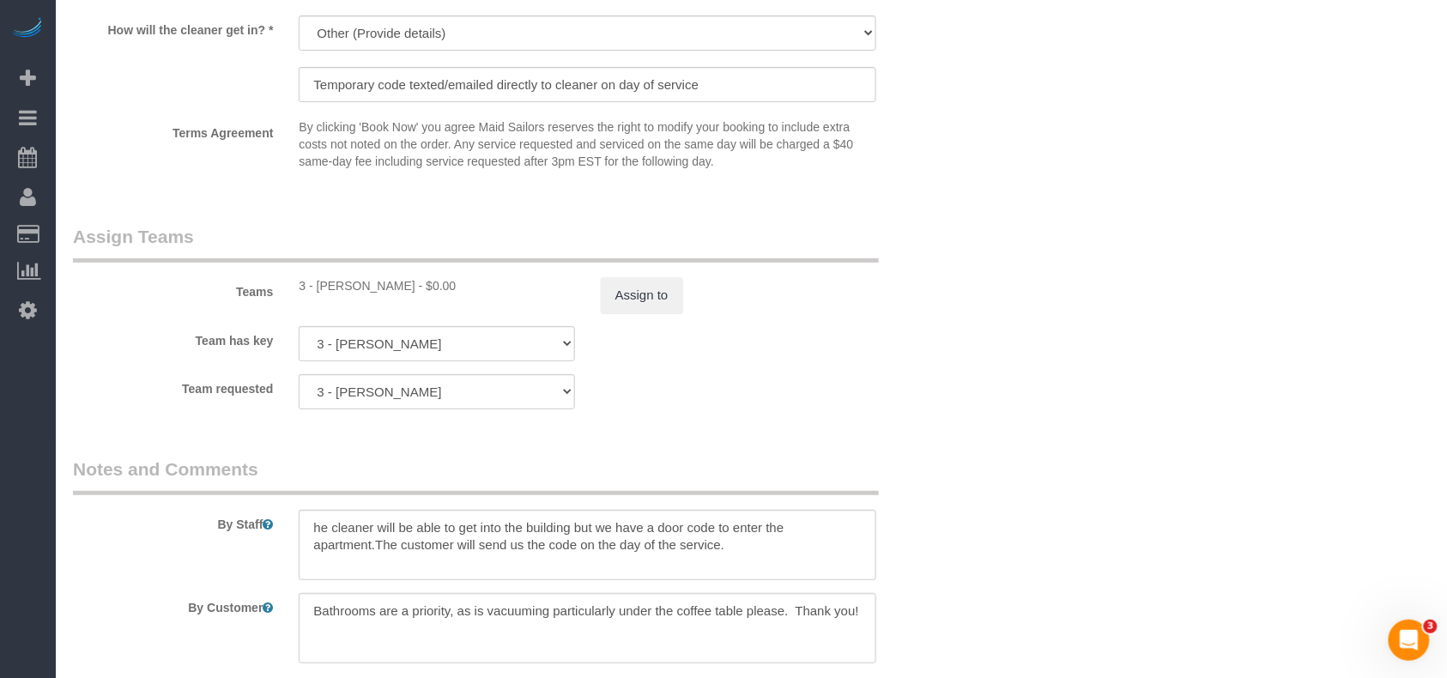
scroll to position [2288, 0]
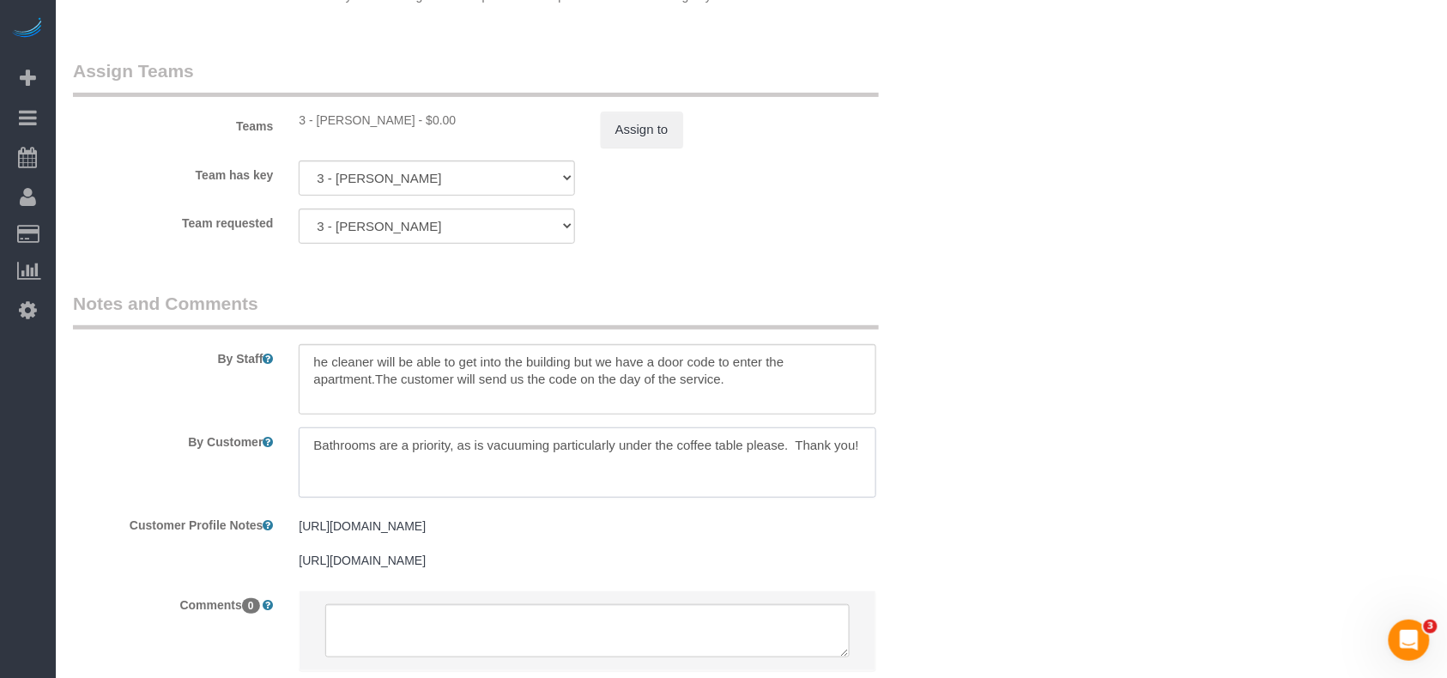
click at [307, 451] on textarea at bounding box center [588, 462] width 578 height 70
paste textarea "Tony has sent you access to 37 Wall Street. The Doorcode below is valid from mi…"
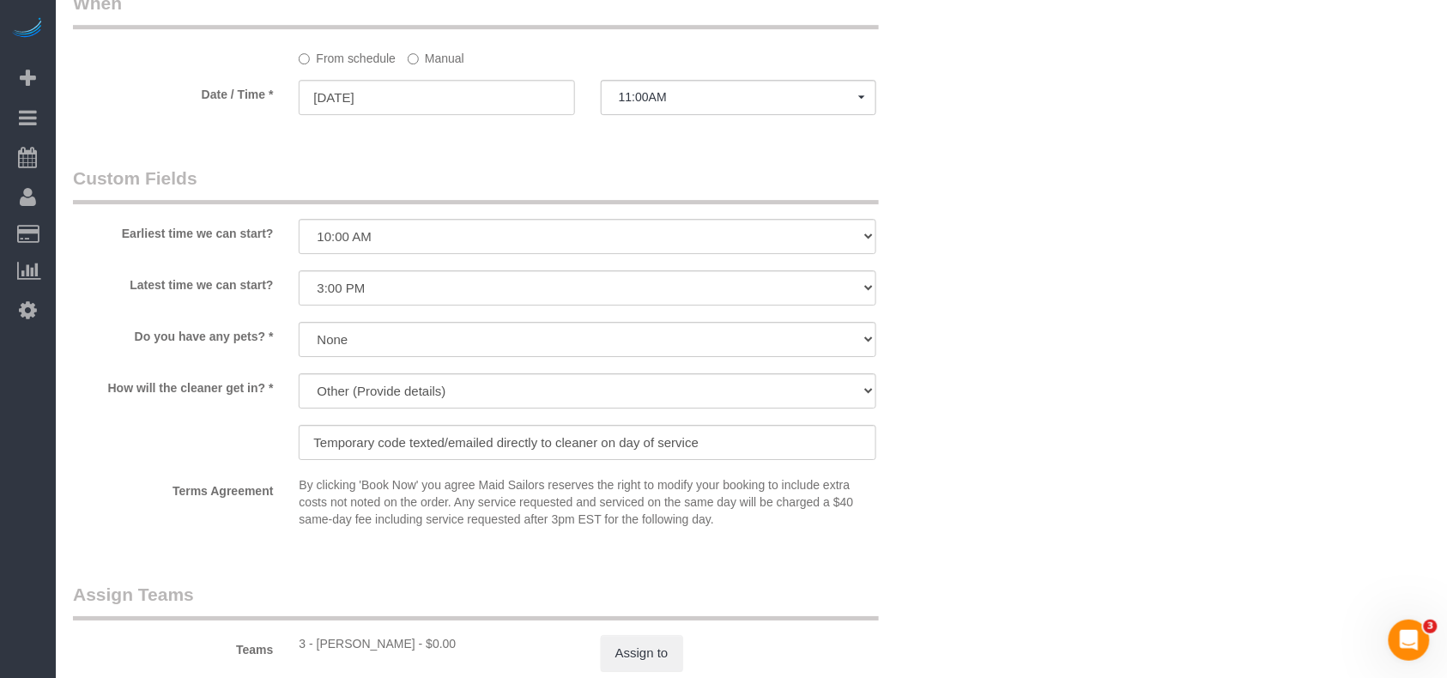
scroll to position [1717, 0]
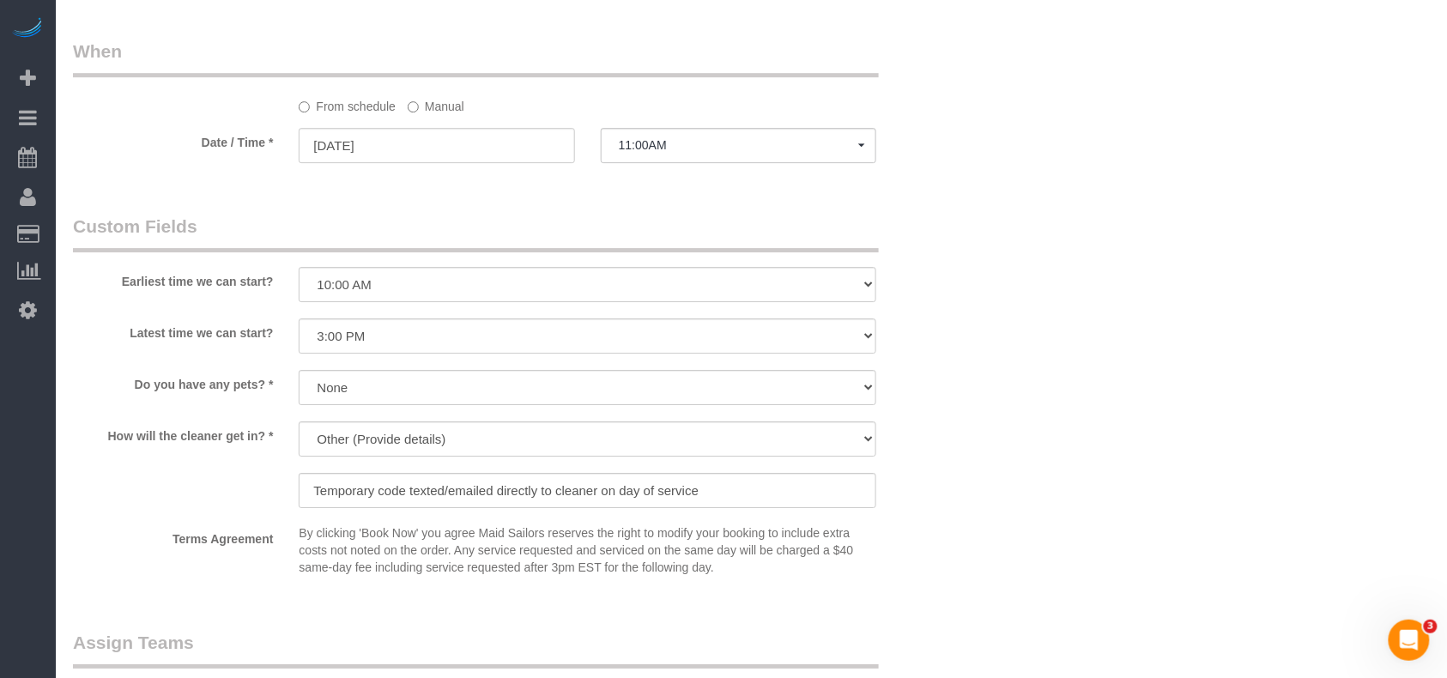
type textarea "Tony has sent you access to 37 Wall Street. The Doorcode below is valid from mi…"
drag, startPoint x: 724, startPoint y: 492, endPoint x: 115, endPoint y: 491, distance: 609.4
click at [115, 491] on div "How will the cleaner get in? * We'll let you in. Doorman/Front Desk has the key…" at bounding box center [512, 466] width 905 height 90
paste input "ony has sent you access to 37 Wall Street. The Doorcode below is valid from mid…"
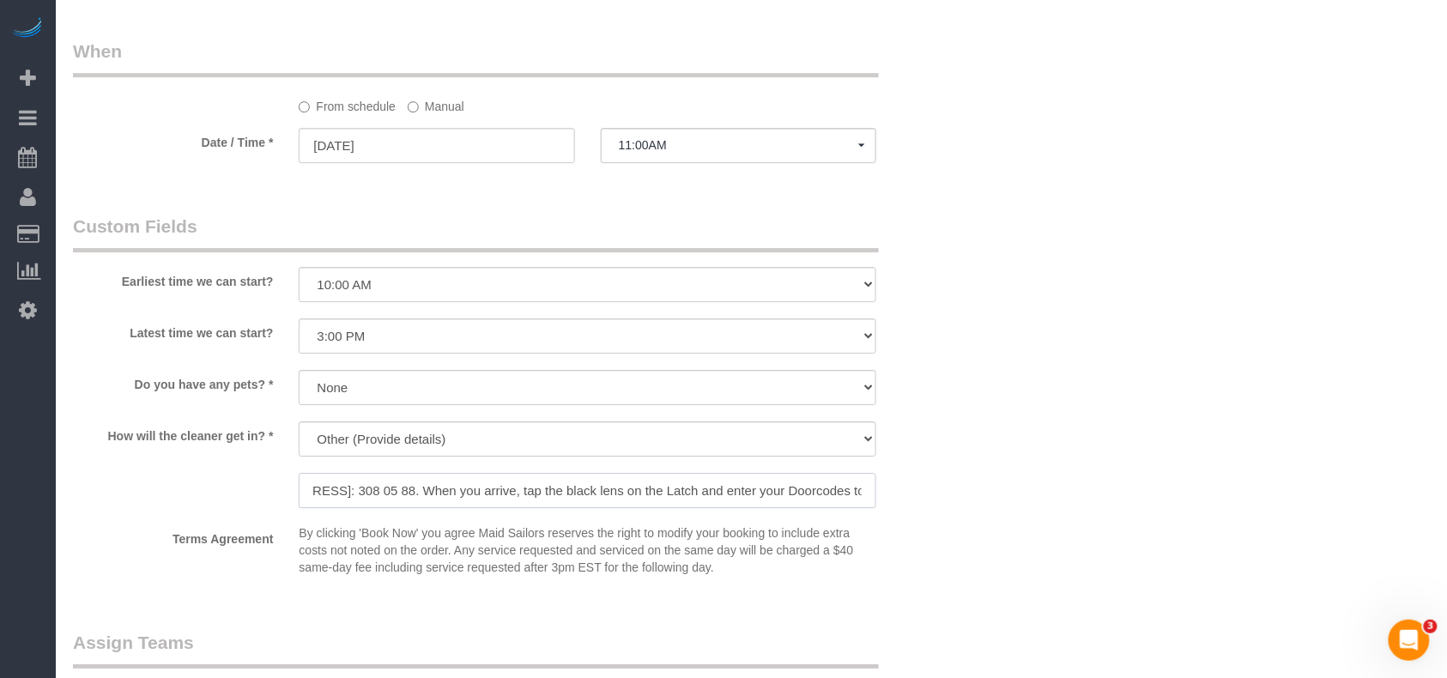
type input "Tony has sent you access to 37 Wall Street. The Doorcode below is valid from mi…"
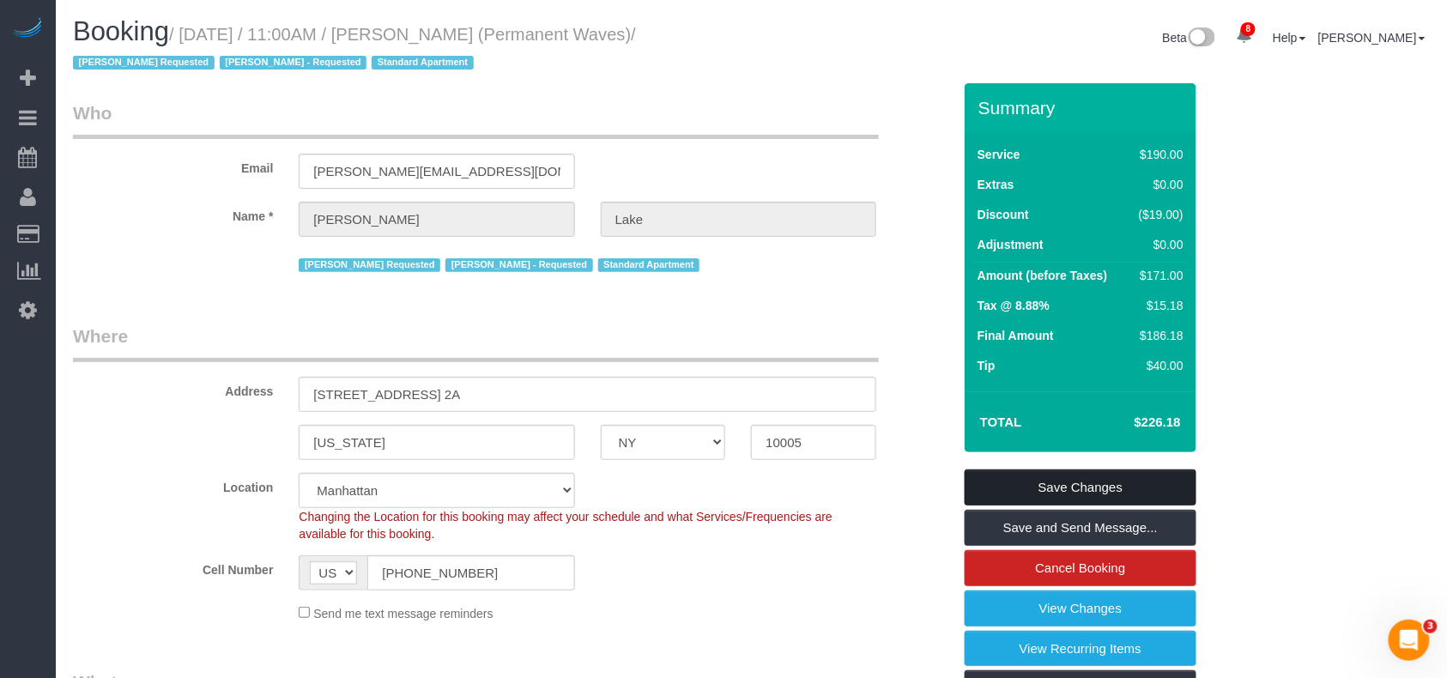
click at [1062, 479] on link "Save Changes" at bounding box center [1081, 488] width 232 height 36
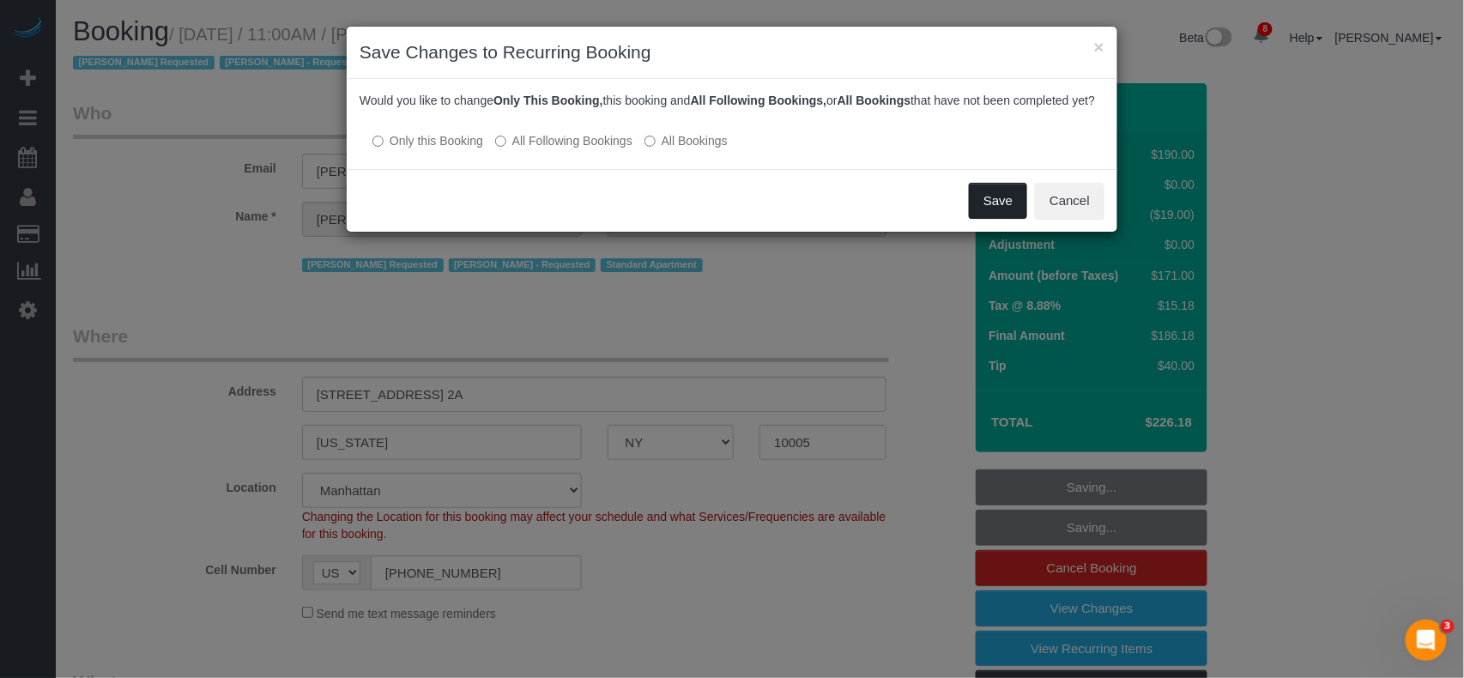
click at [1000, 216] on button "Save" at bounding box center [998, 201] width 58 height 36
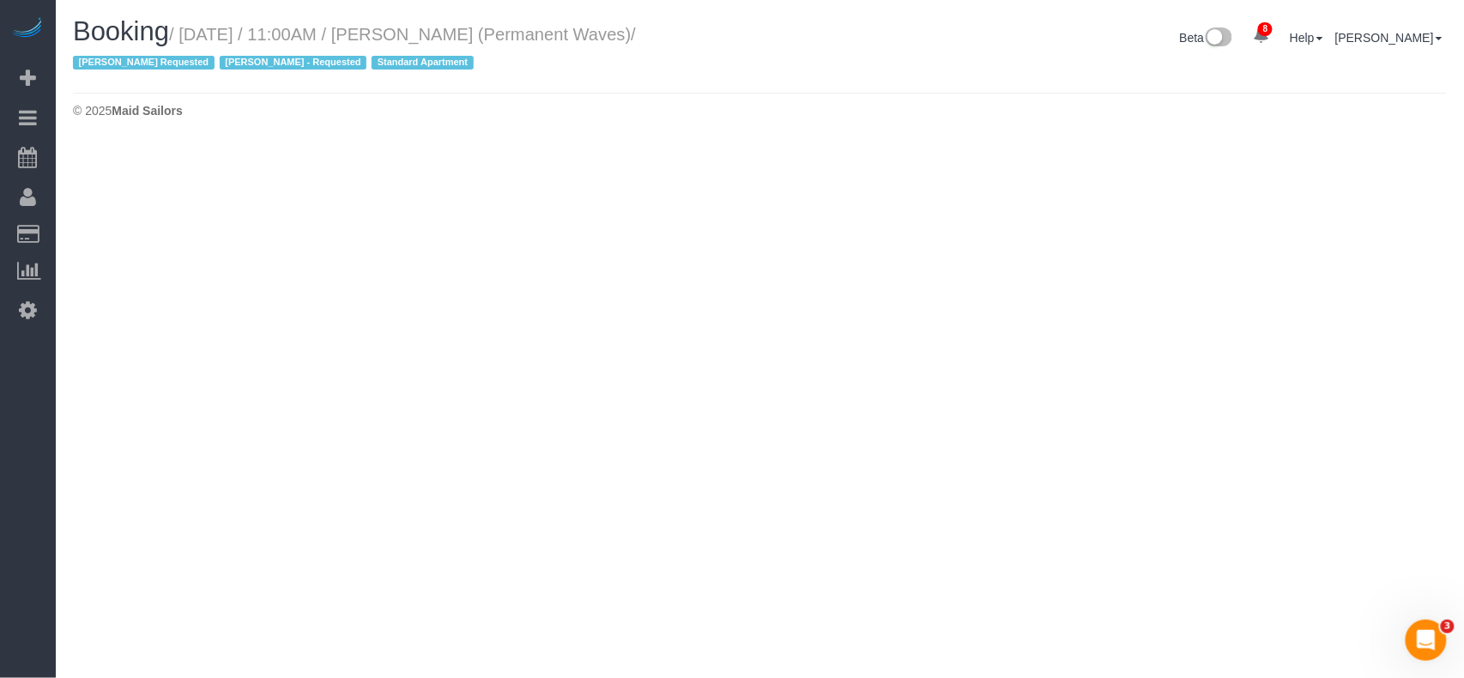
select select "NY"
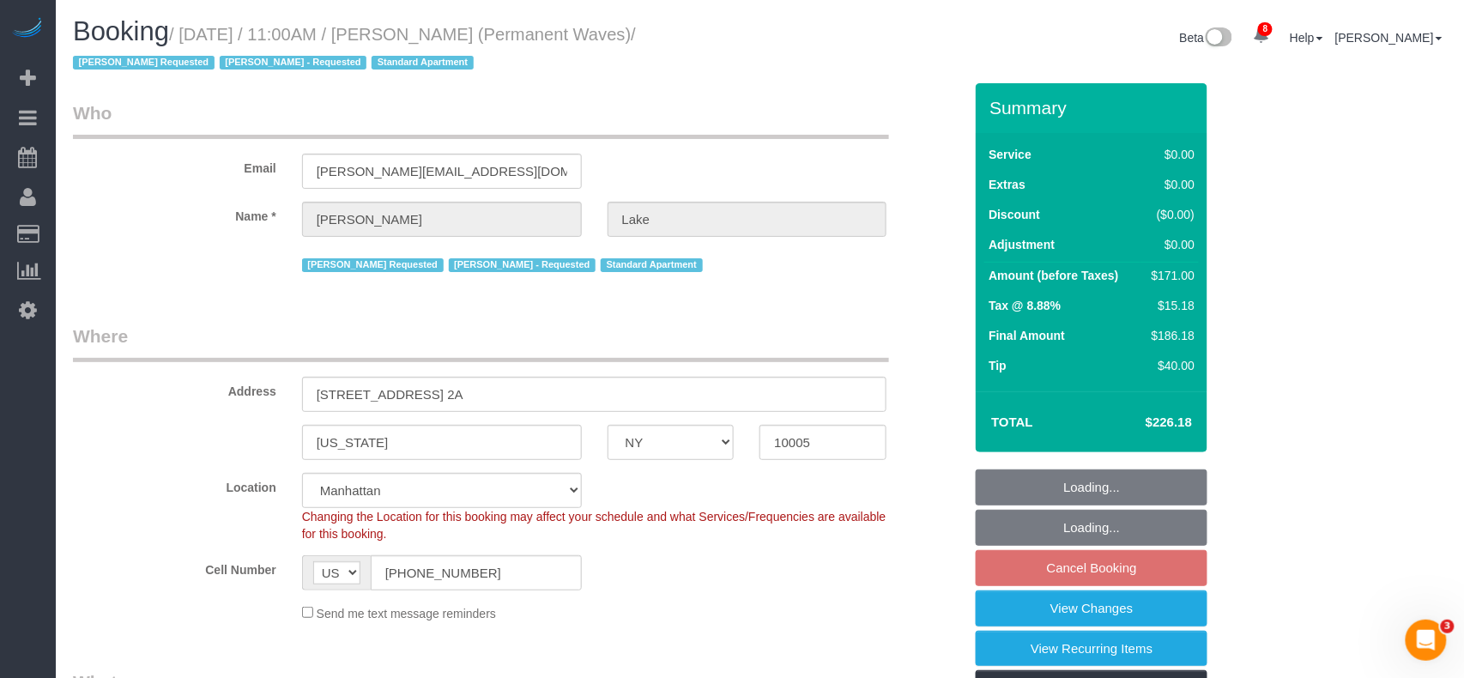
select select "object:5173"
select select "string:stripe-pm_1QgqW94VGloSiKo7ra9aaNFw"
select select "1"
select select "2"
select select "spot54"
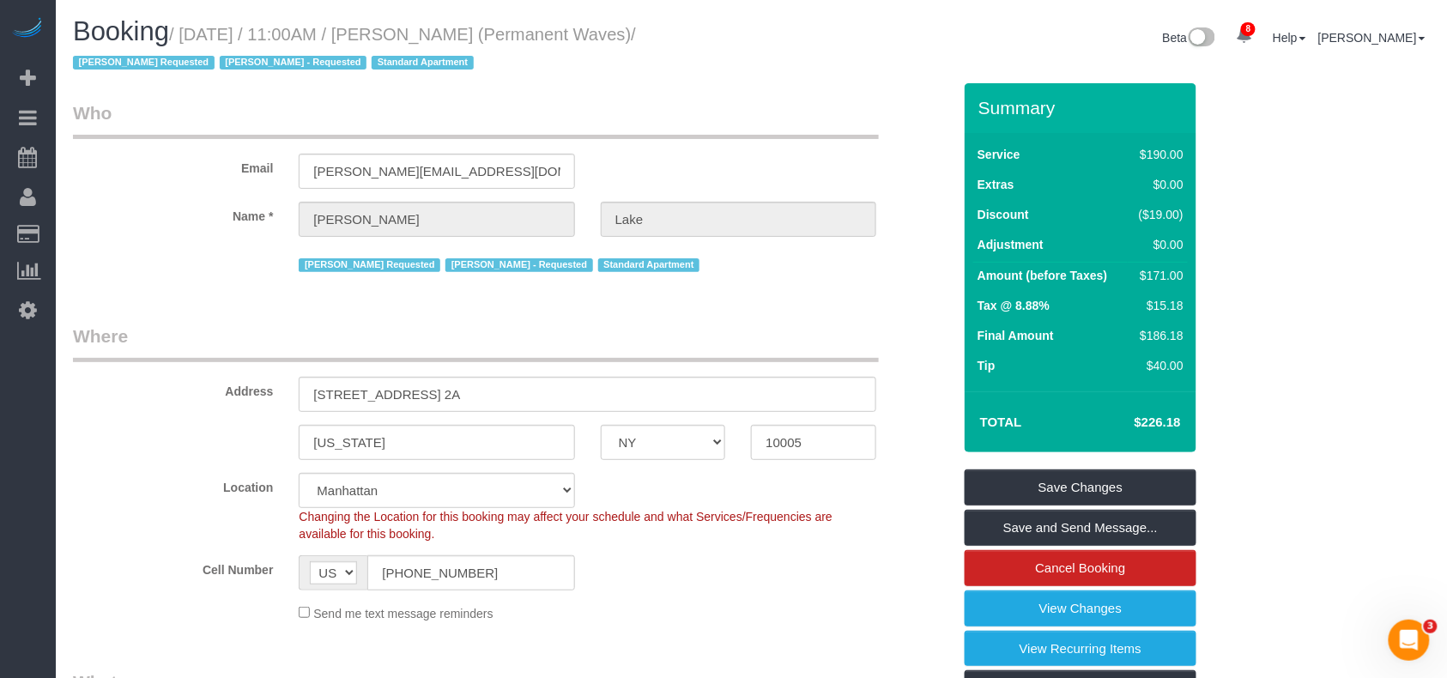
drag, startPoint x: 609, startPoint y: 33, endPoint x: 189, endPoint y: 45, distance: 419.9
click at [189, 45] on h1 "Booking / August 14, 2025 / 11:00AM / Tony Lake (Permanent Waves) / Isabella Si…" at bounding box center [406, 46] width 666 height 58
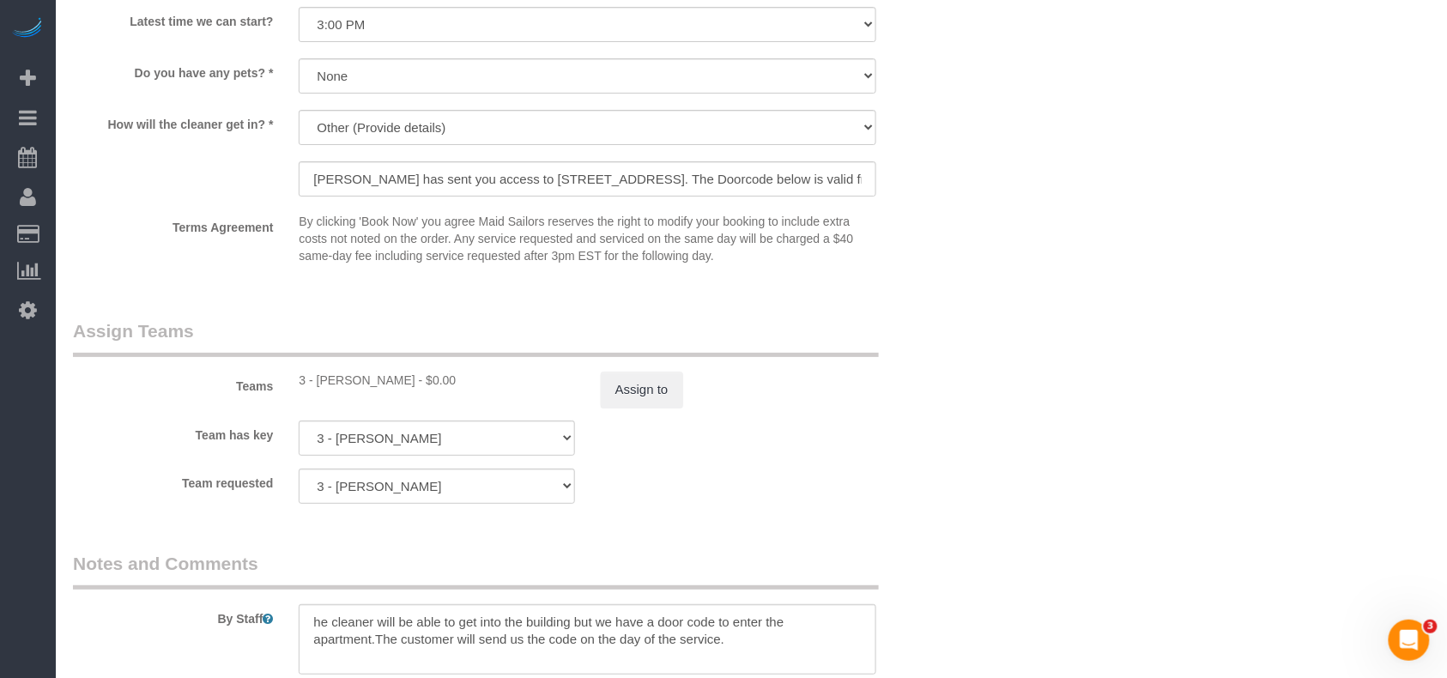
scroll to position [2174, 0]
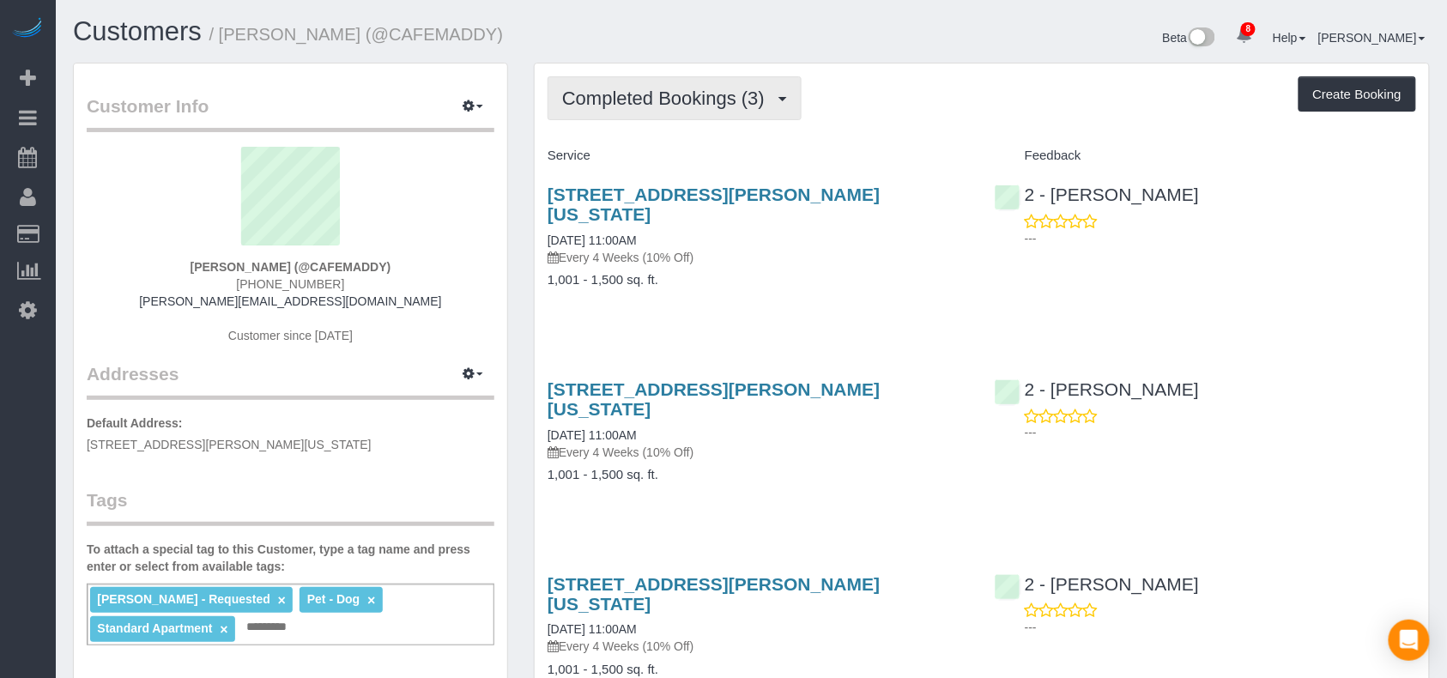
drag, startPoint x: 661, startPoint y: 112, endPoint x: 659, endPoint y: 153, distance: 41.2
click at [661, 112] on button "Completed Bookings (3)" at bounding box center [675, 98] width 254 height 44
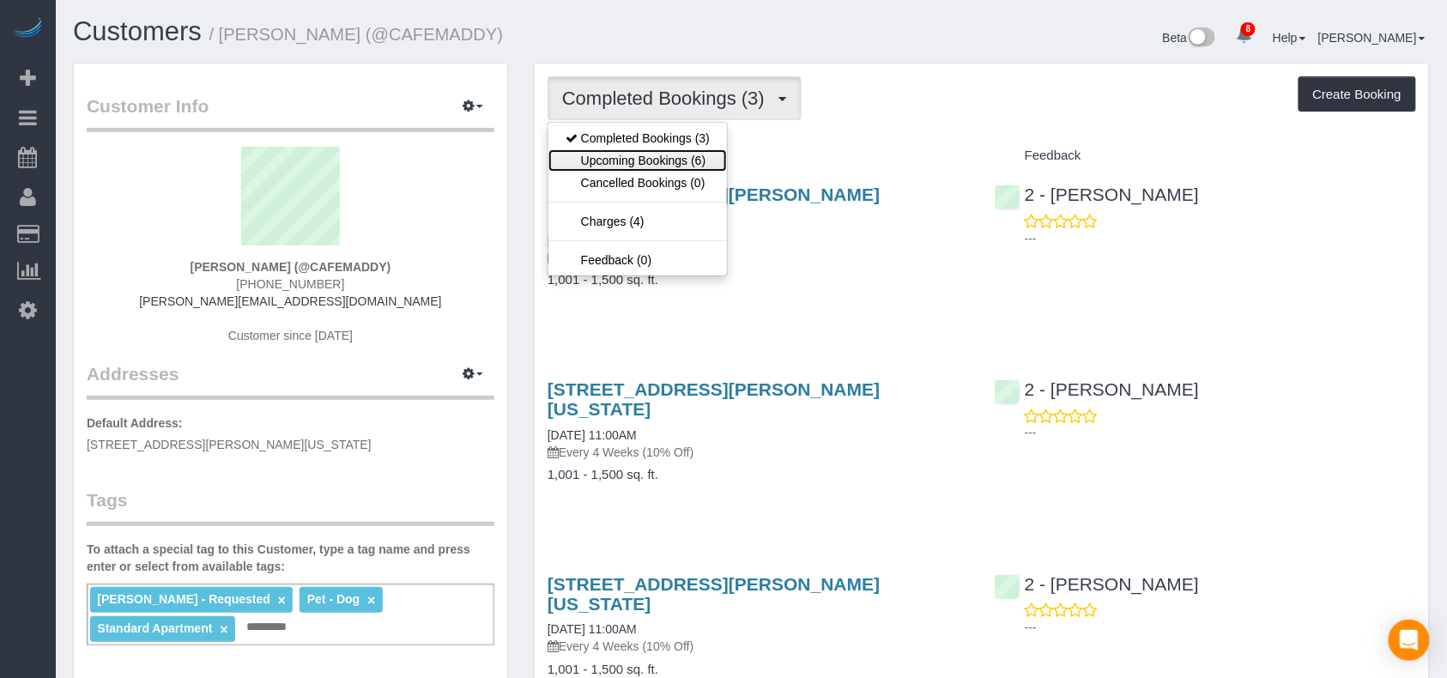
click at [645, 158] on link "Upcoming Bookings (6)" at bounding box center [637, 160] width 179 height 22
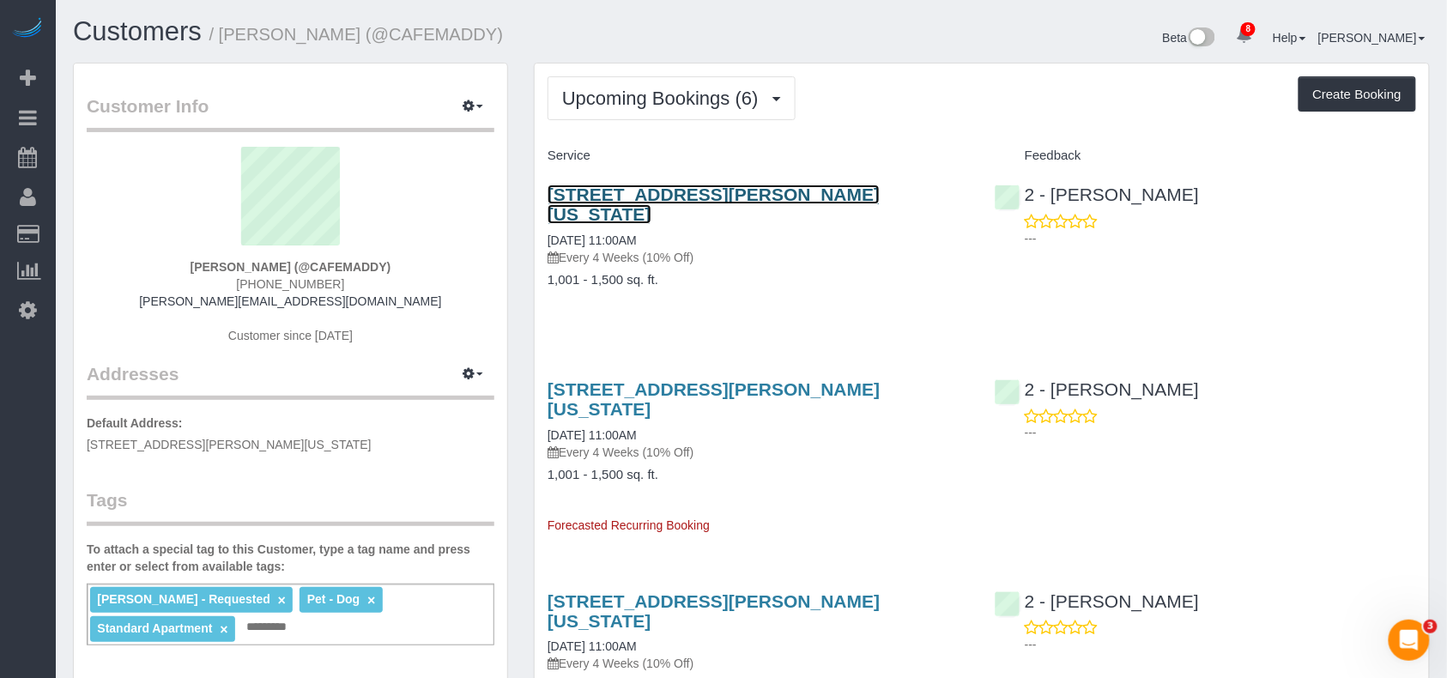
click at [651, 186] on link "91 Douglass Street, Apt. 2, New York, NY 11231" at bounding box center [714, 204] width 332 height 39
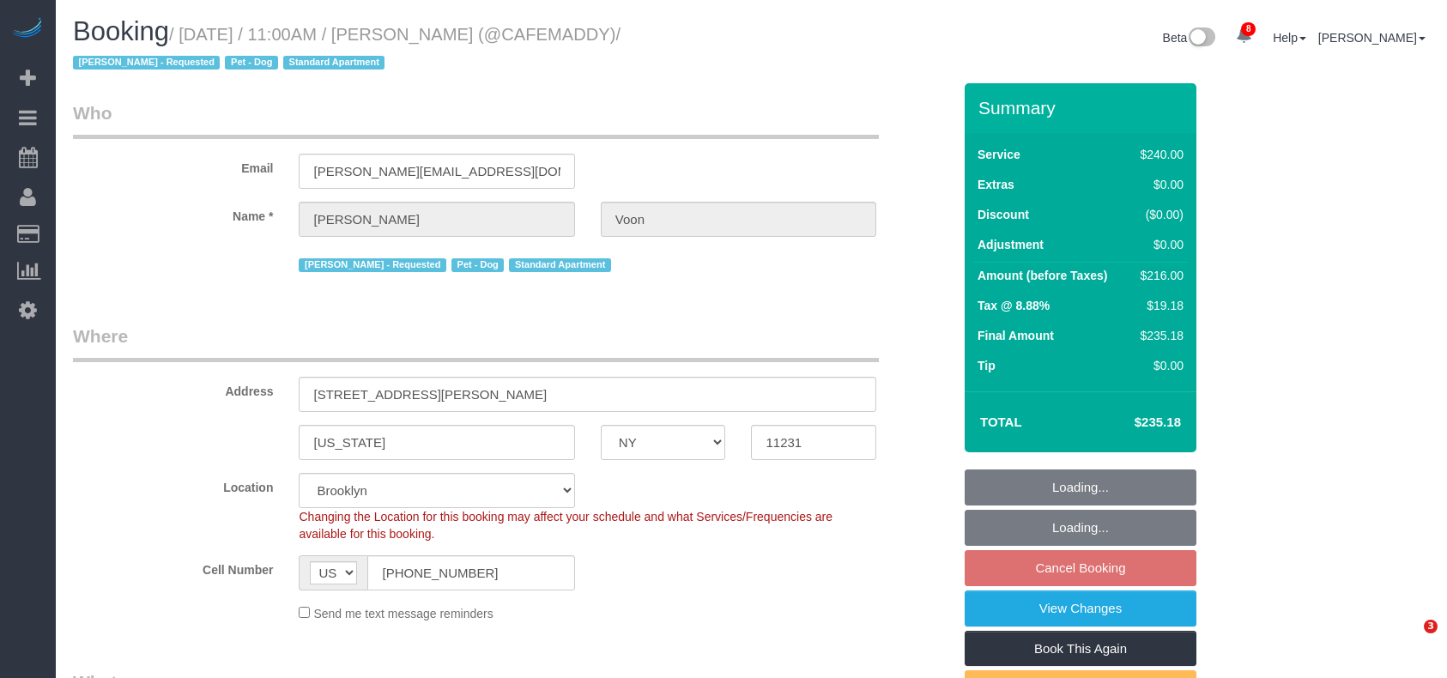
select select "NY"
select select "number:89"
select select "number:90"
select select "number:13"
select select "number:5"
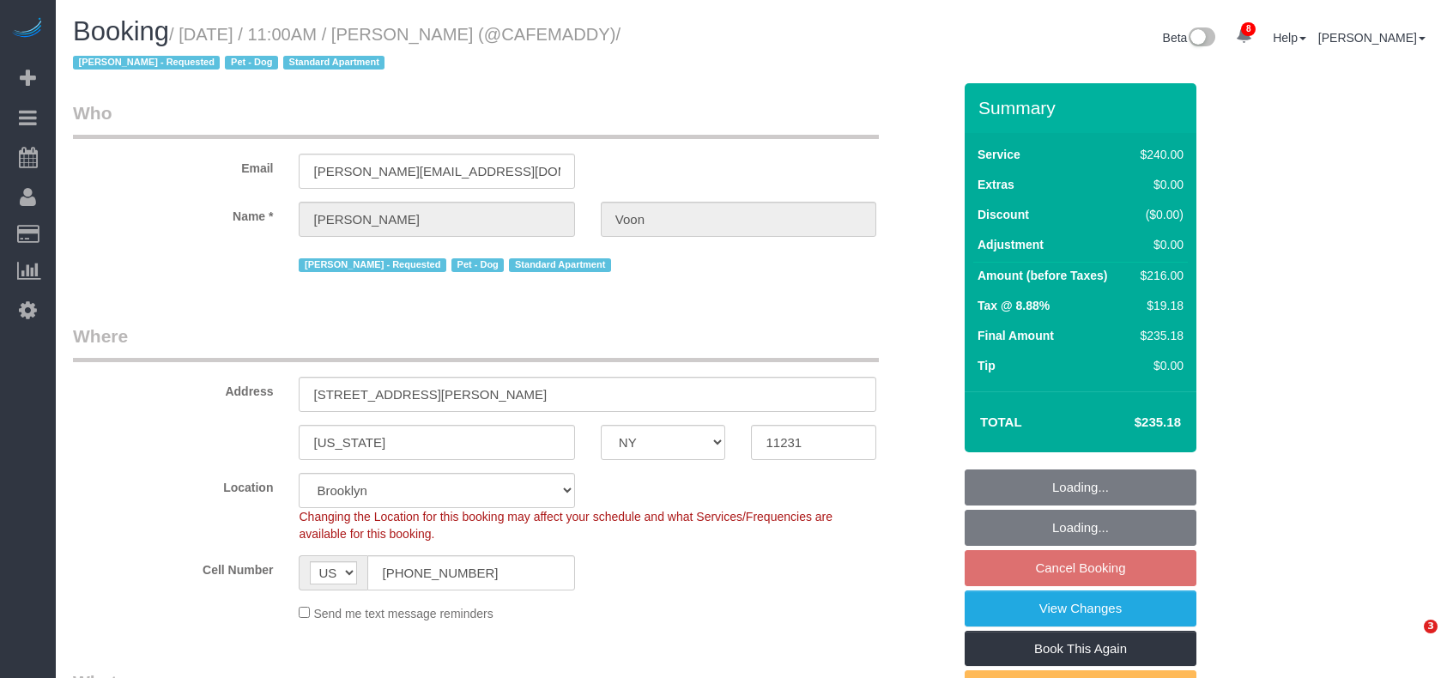
select select "object:851"
select select "string:stripe-pm_1RDado4VGloSiKo7rTp1dWwg"
select select "180"
select select "spot4"
drag, startPoint x: 0, startPoint y: 0, endPoint x: 186, endPoint y: 33, distance: 189.1
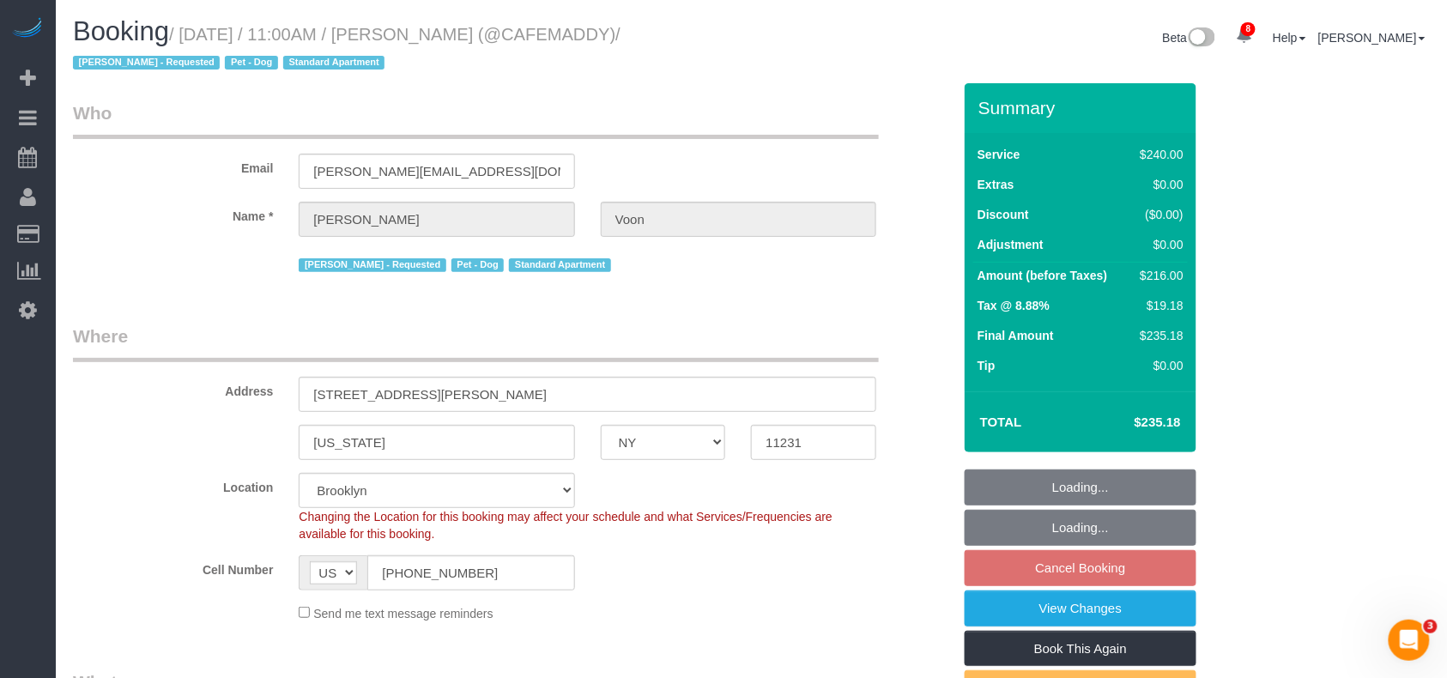
click at [186, 33] on small "/ August 16, 2025 / 11:00AM / Jill Voon (@CAFEMADDY) / Marilu Quintero - Reques…" at bounding box center [347, 49] width 548 height 48
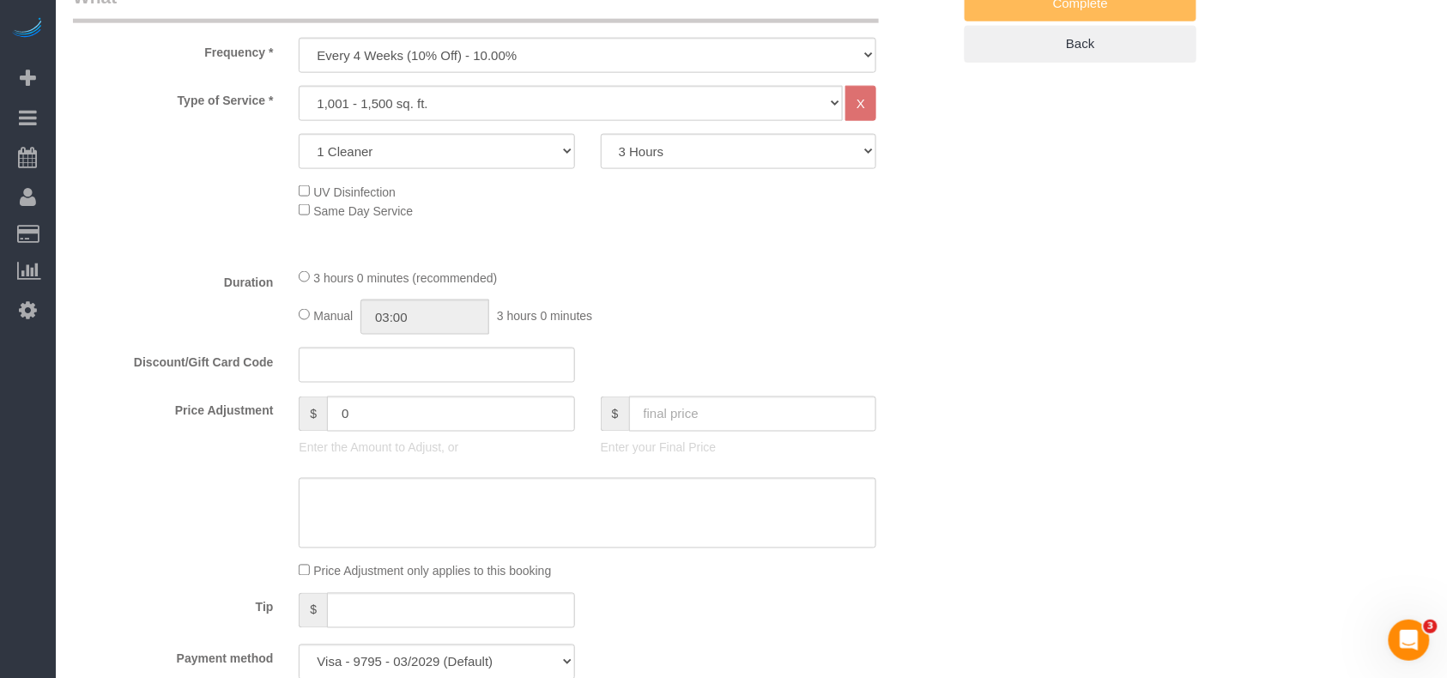
scroll to position [1030, 0]
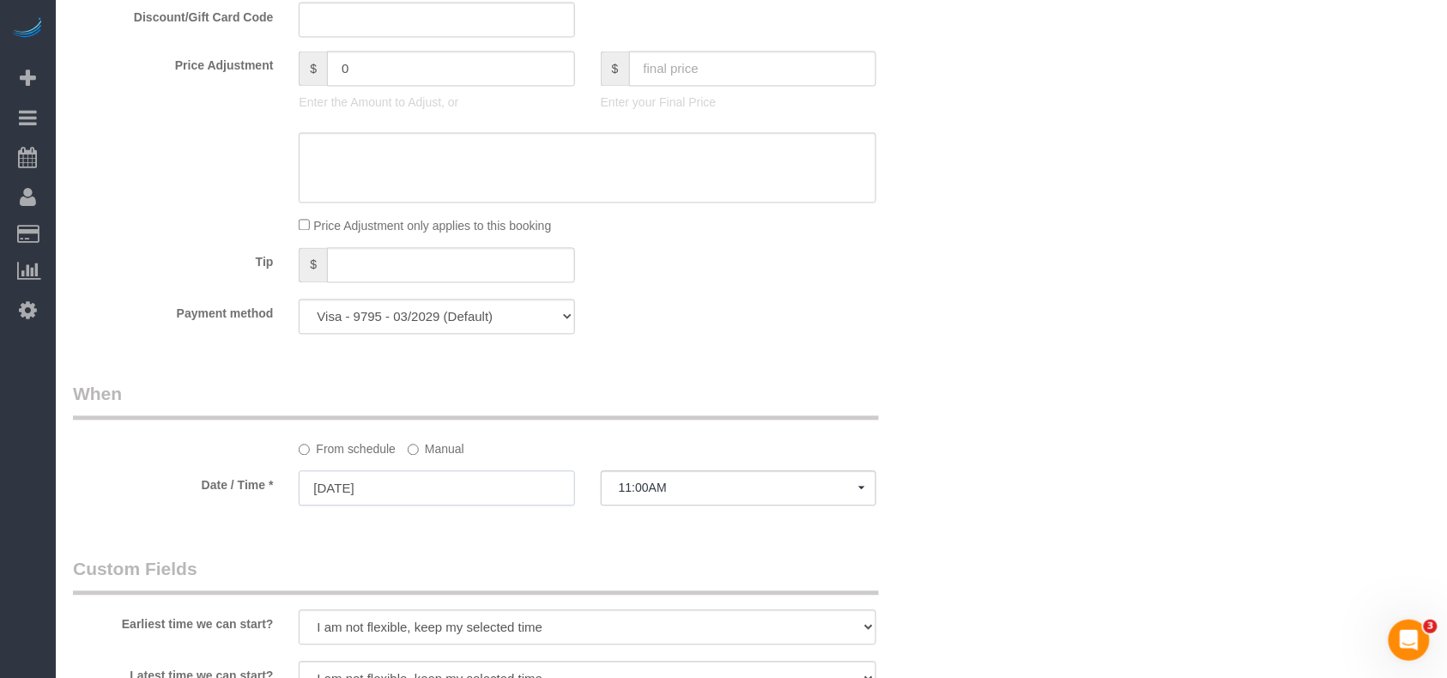
click at [427, 488] on input "08/16/2025" at bounding box center [437, 488] width 276 height 35
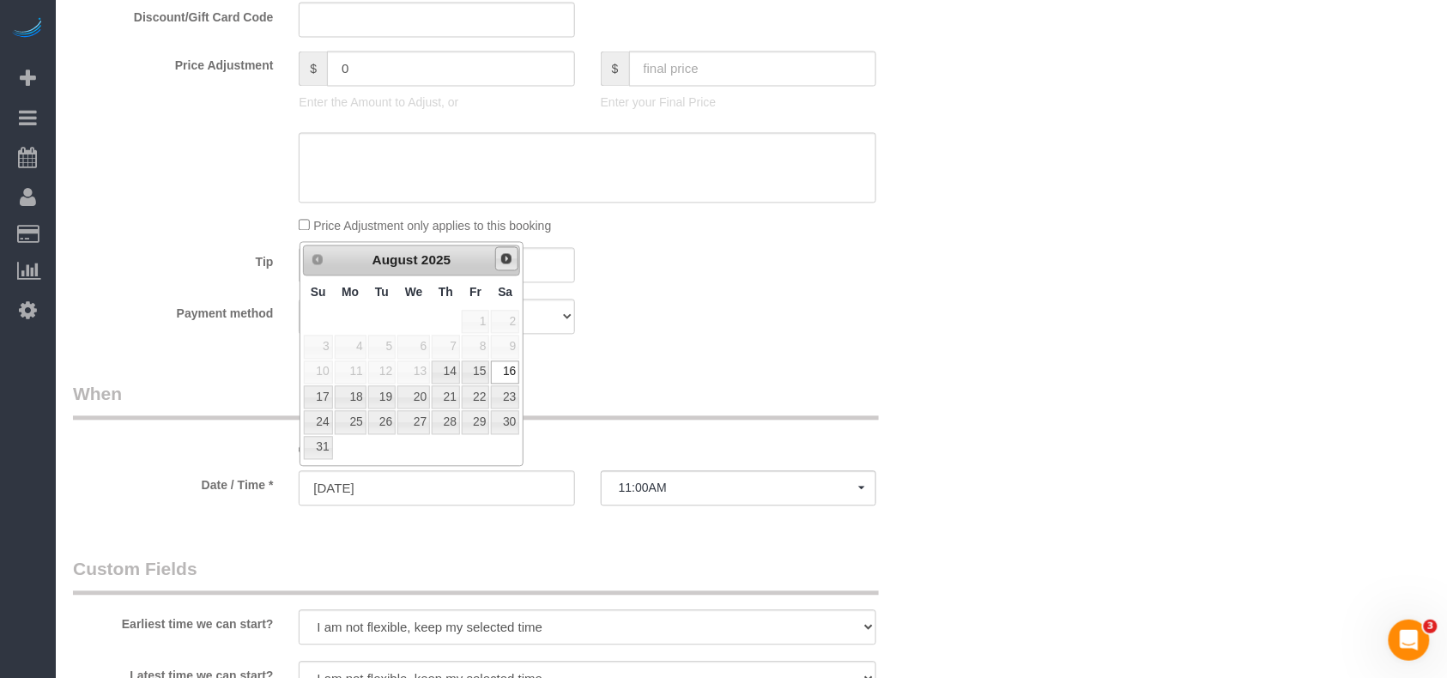
click at [512, 270] on link "Next" at bounding box center [507, 259] width 24 height 24
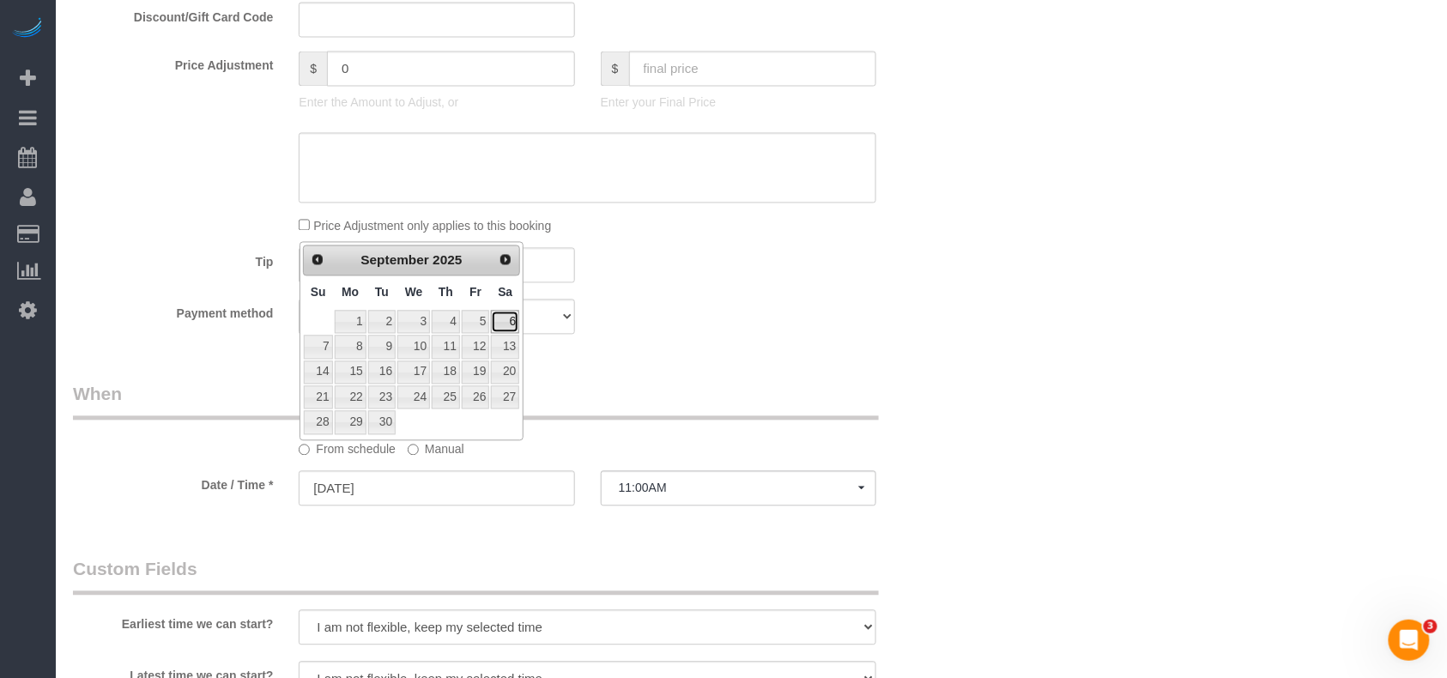
click at [506, 324] on link "6" at bounding box center [505, 322] width 28 height 23
type input "09/06/2025"
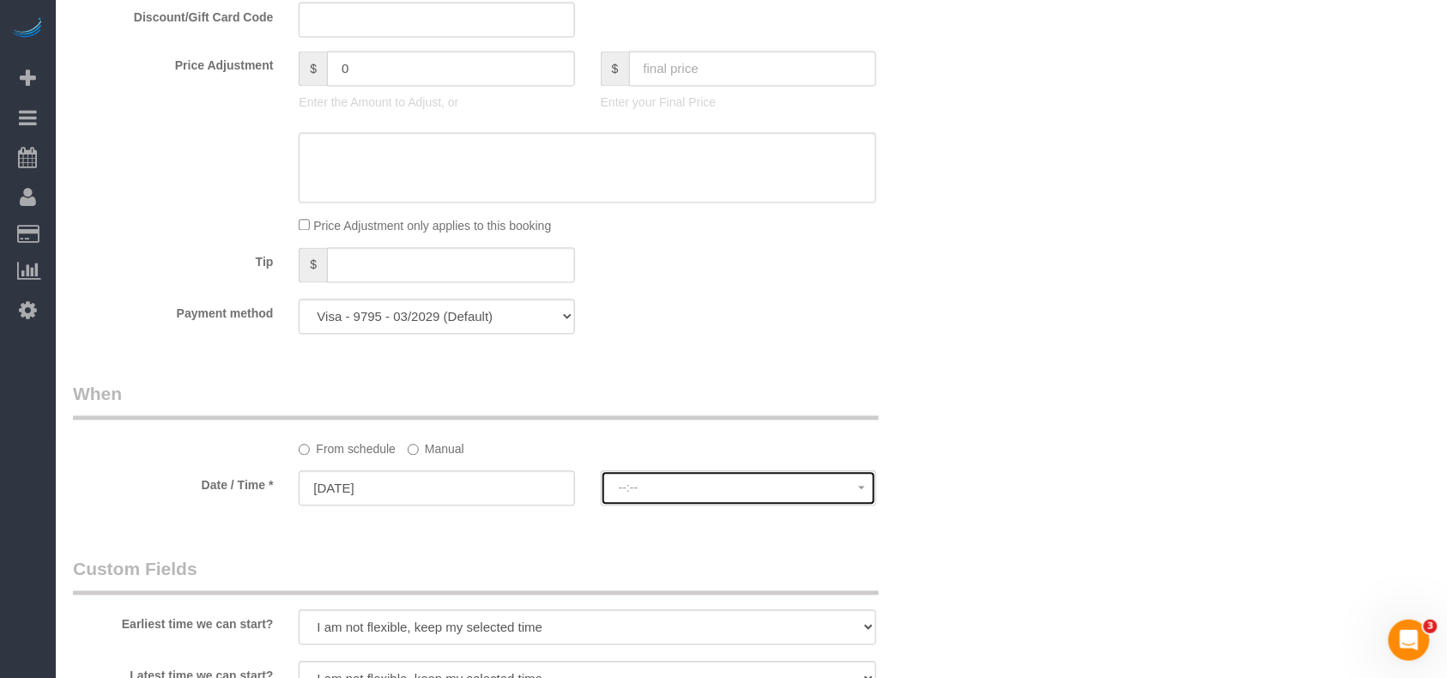
click at [697, 482] on span "--:--" at bounding box center [738, 489] width 239 height 14
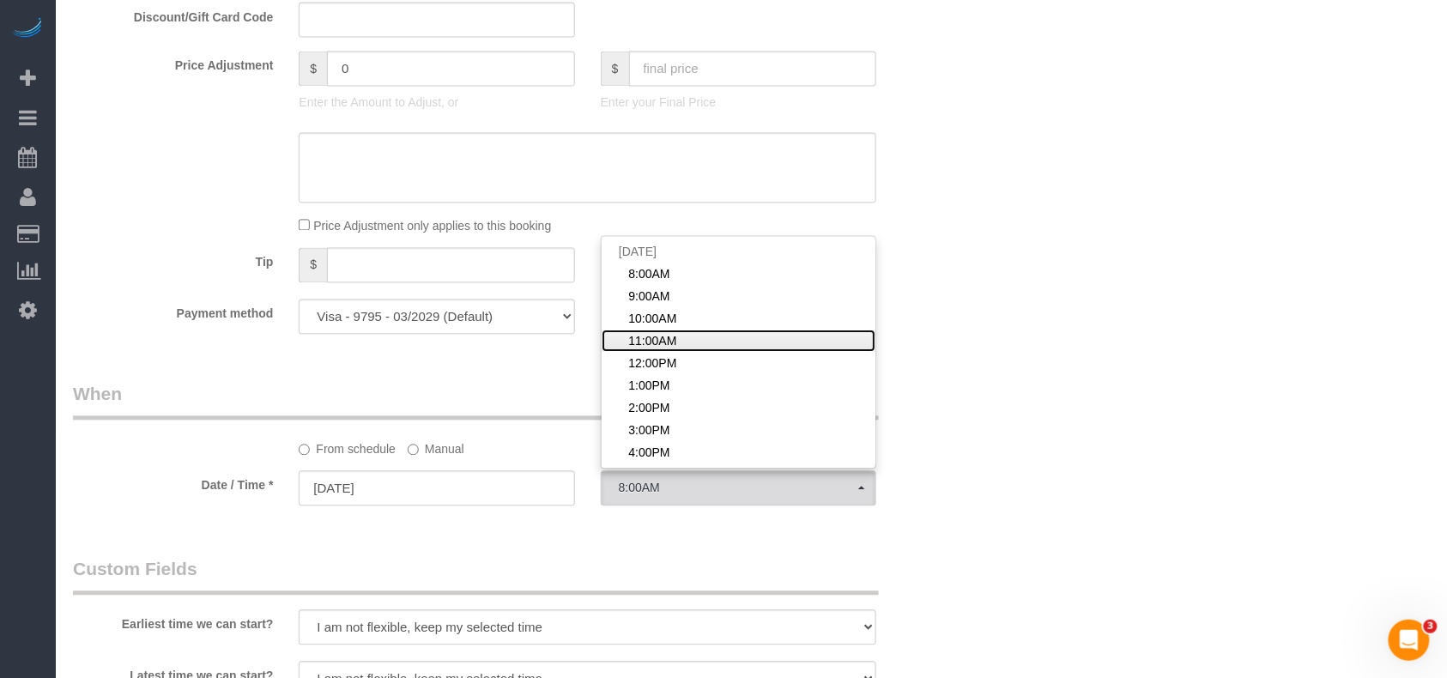
click at [658, 341] on span "11:00AM" at bounding box center [652, 341] width 48 height 17
select select "spot64"
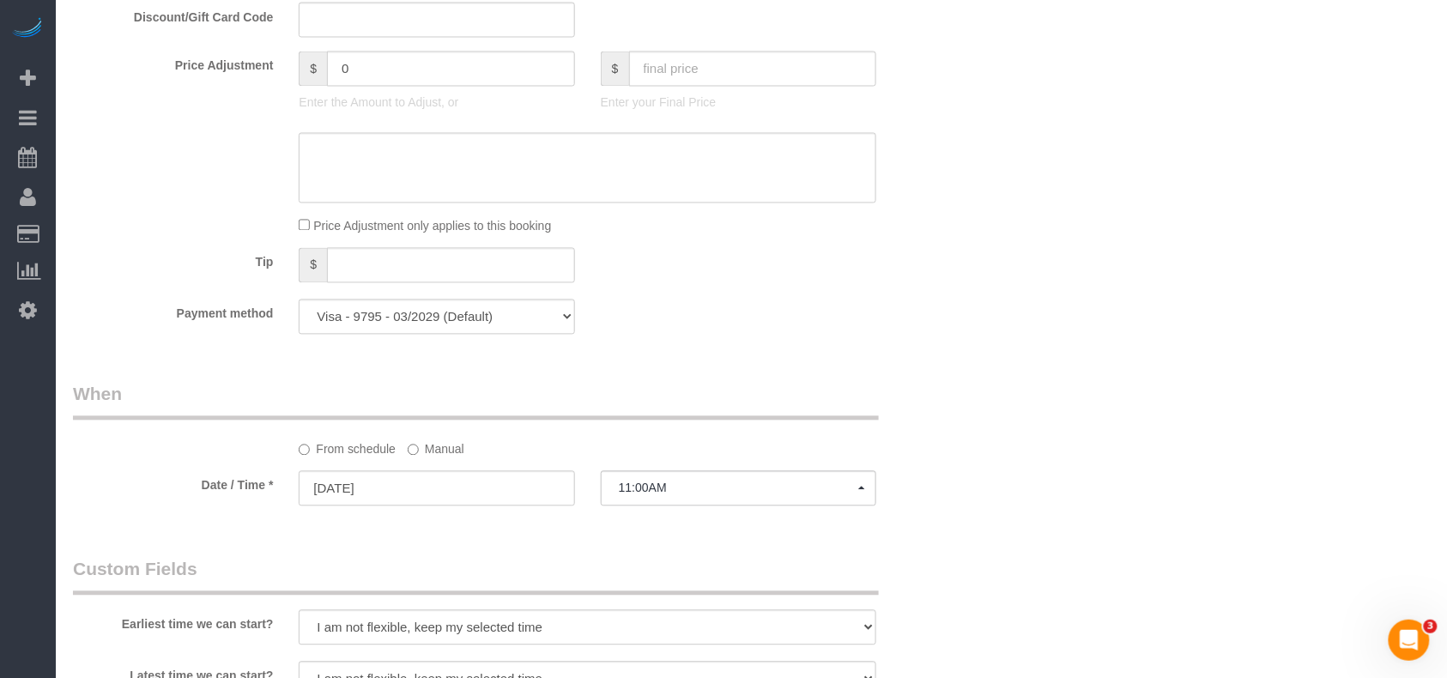
click at [798, 361] on div "Who Email jill.voon@gmail.com Name * Jill Voon Marilu Quintero - Requested Pet …" at bounding box center [512, 317] width 905 height 2529
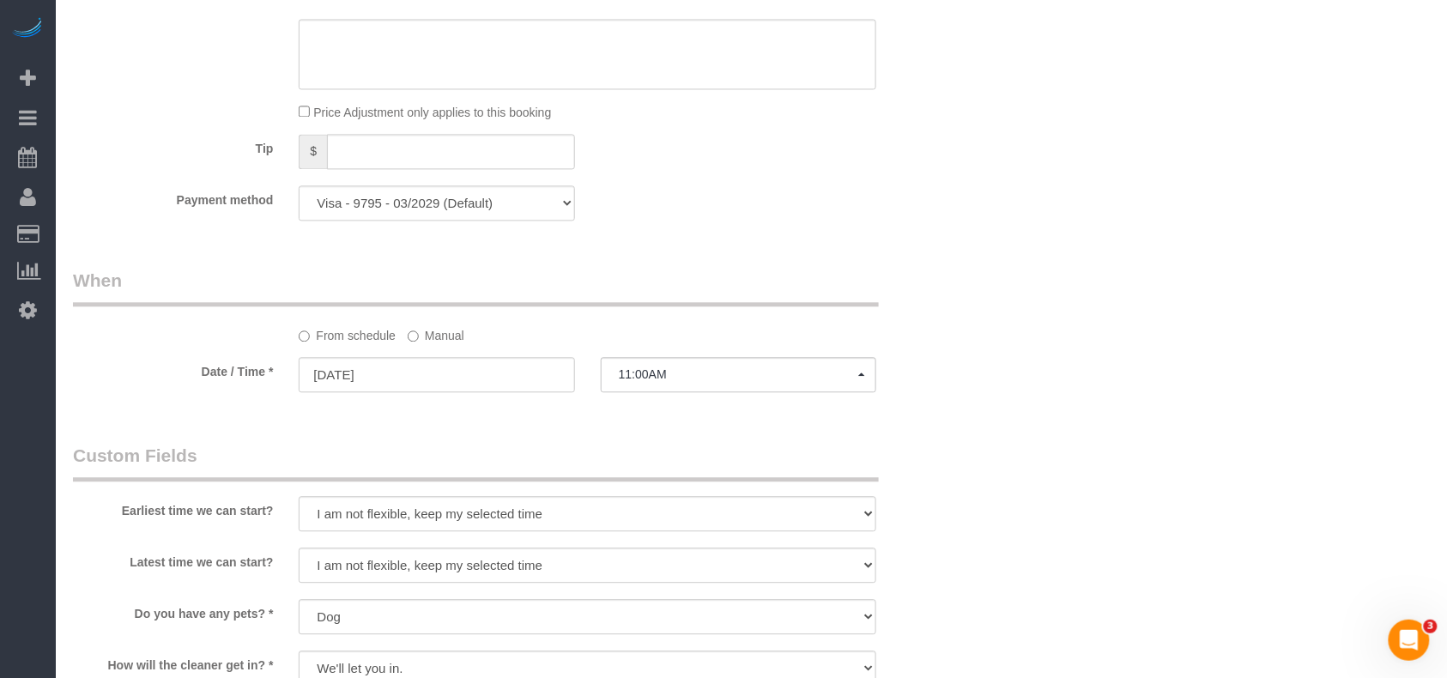
scroll to position [801, 0]
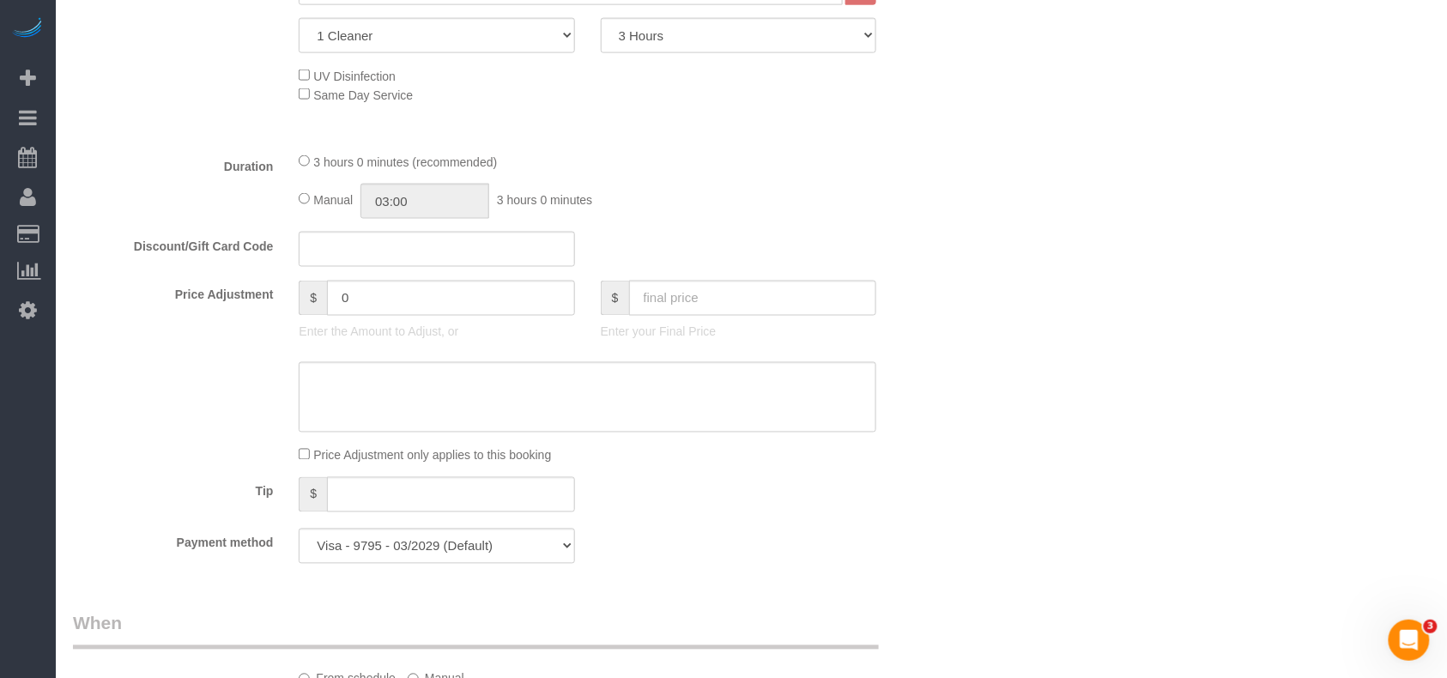
click at [862, 271] on fieldset "What Frequency * One Time Weekly (20% Off) - 20.00% Every 2 Weeks (15% Off) - 1…" at bounding box center [512, 223] width 879 height 708
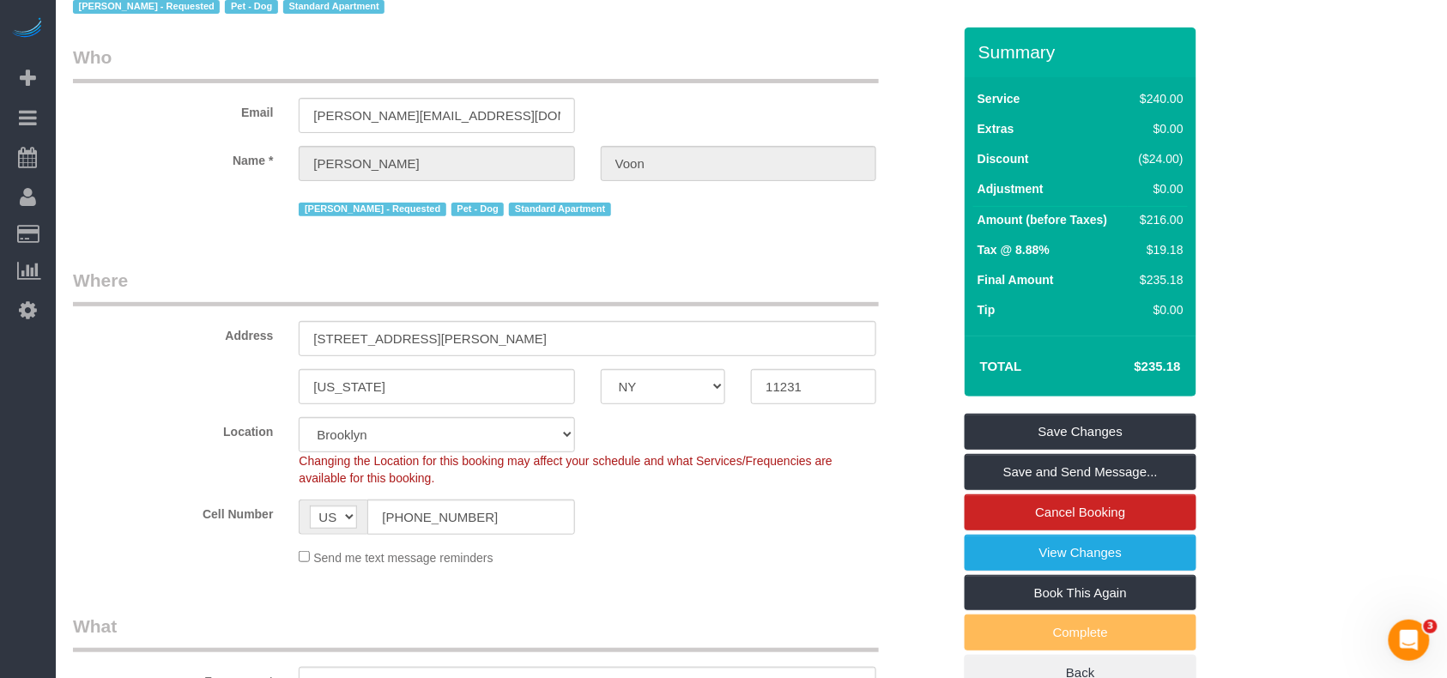
scroll to position [0, 0]
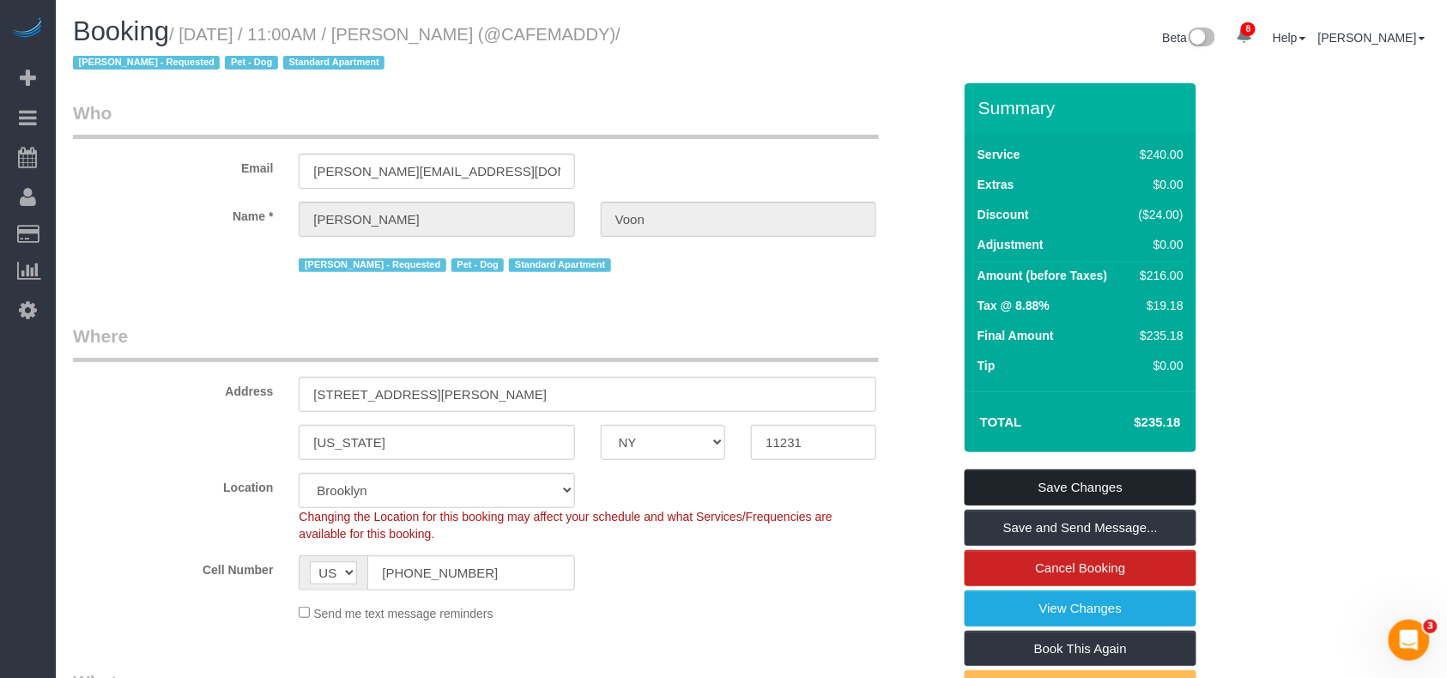
click at [1072, 489] on link "Save Changes" at bounding box center [1081, 488] width 232 height 36
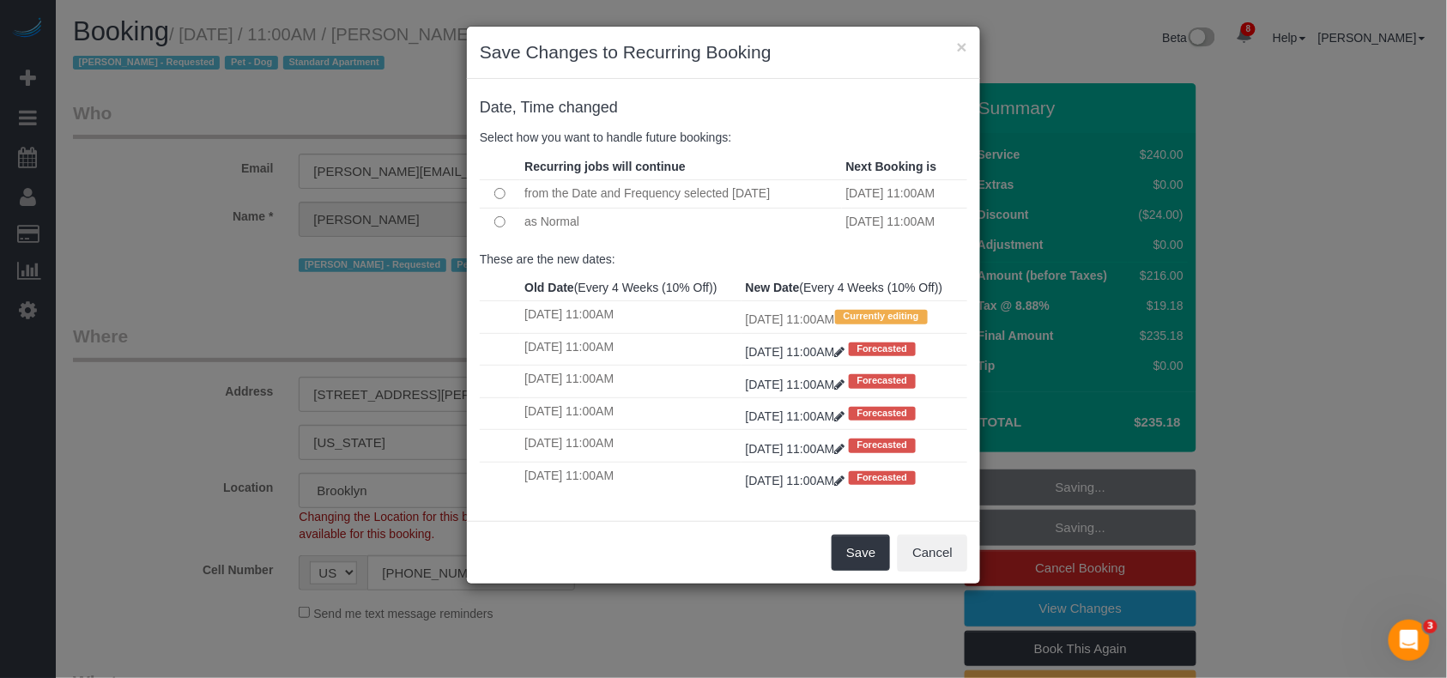
scroll to position [458, 0]
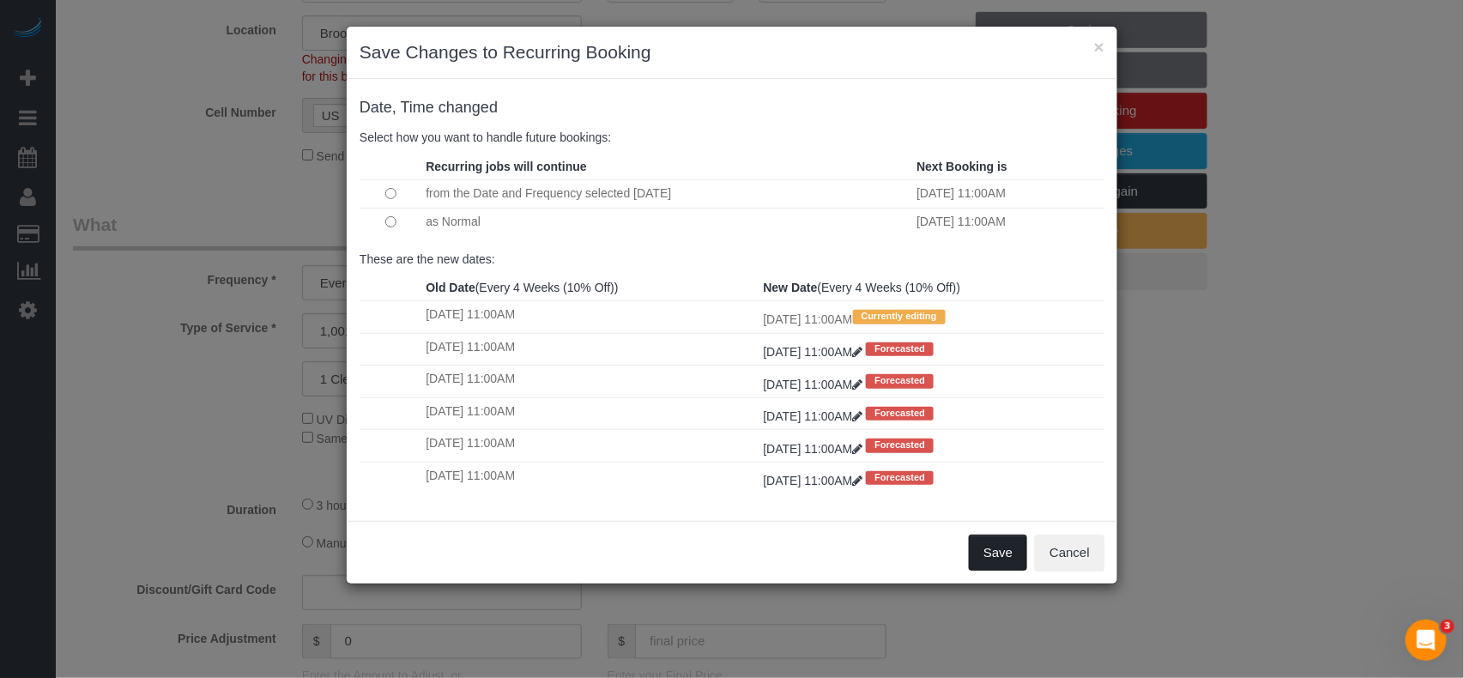
click at [1015, 551] on button "Save" at bounding box center [998, 553] width 58 height 36
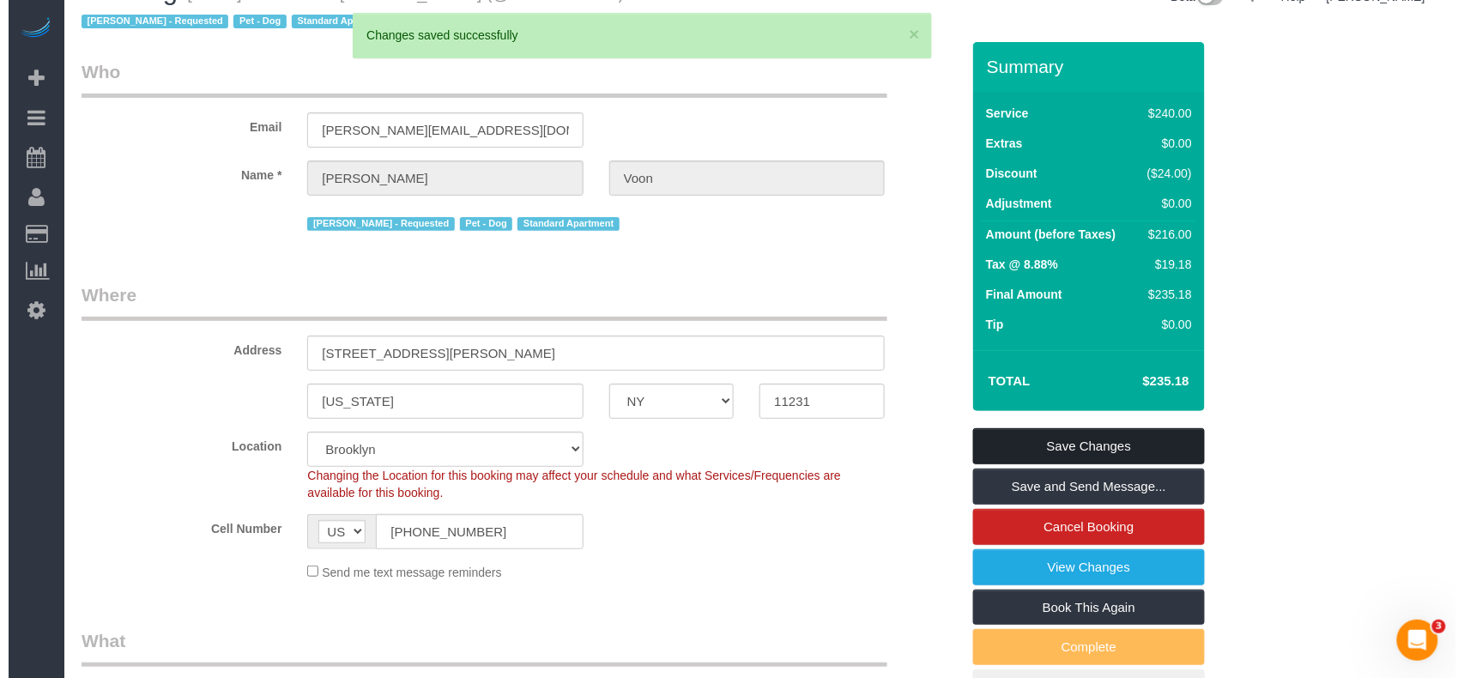
scroll to position [0, 0]
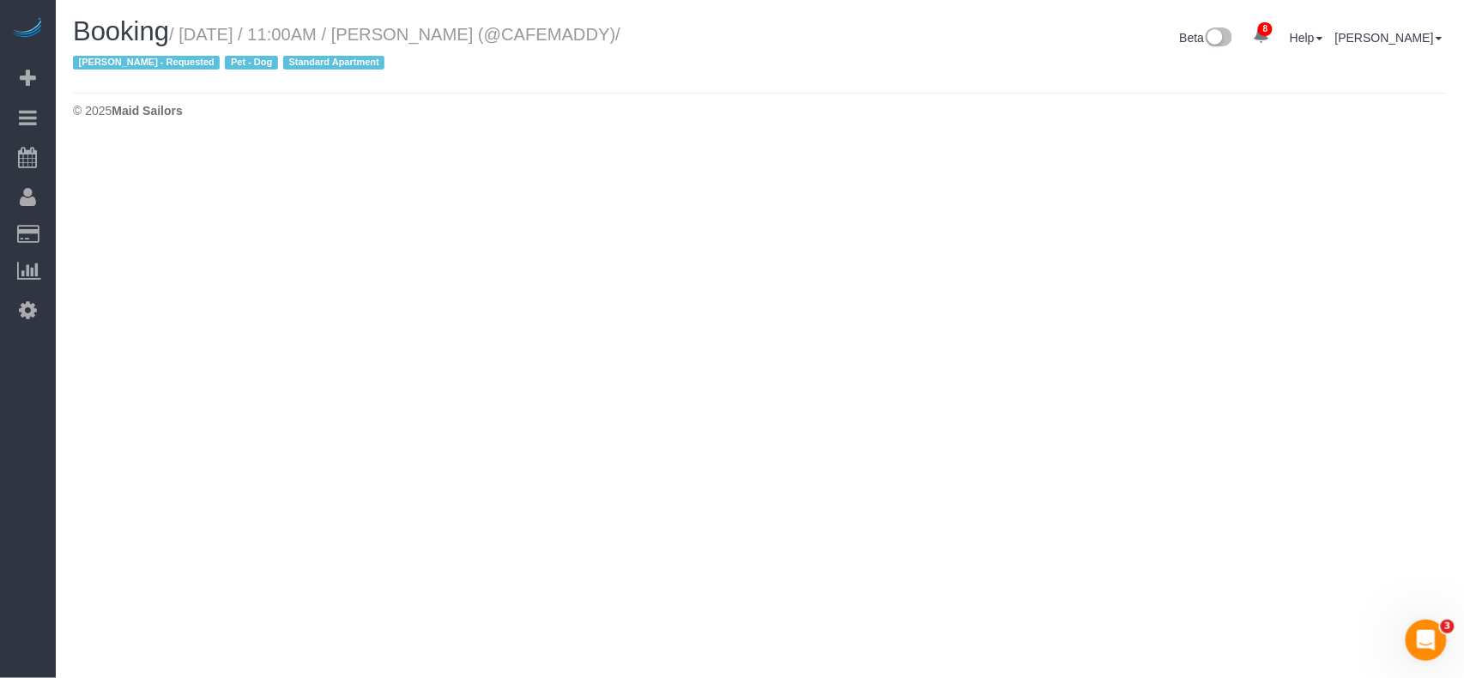
select select "NY"
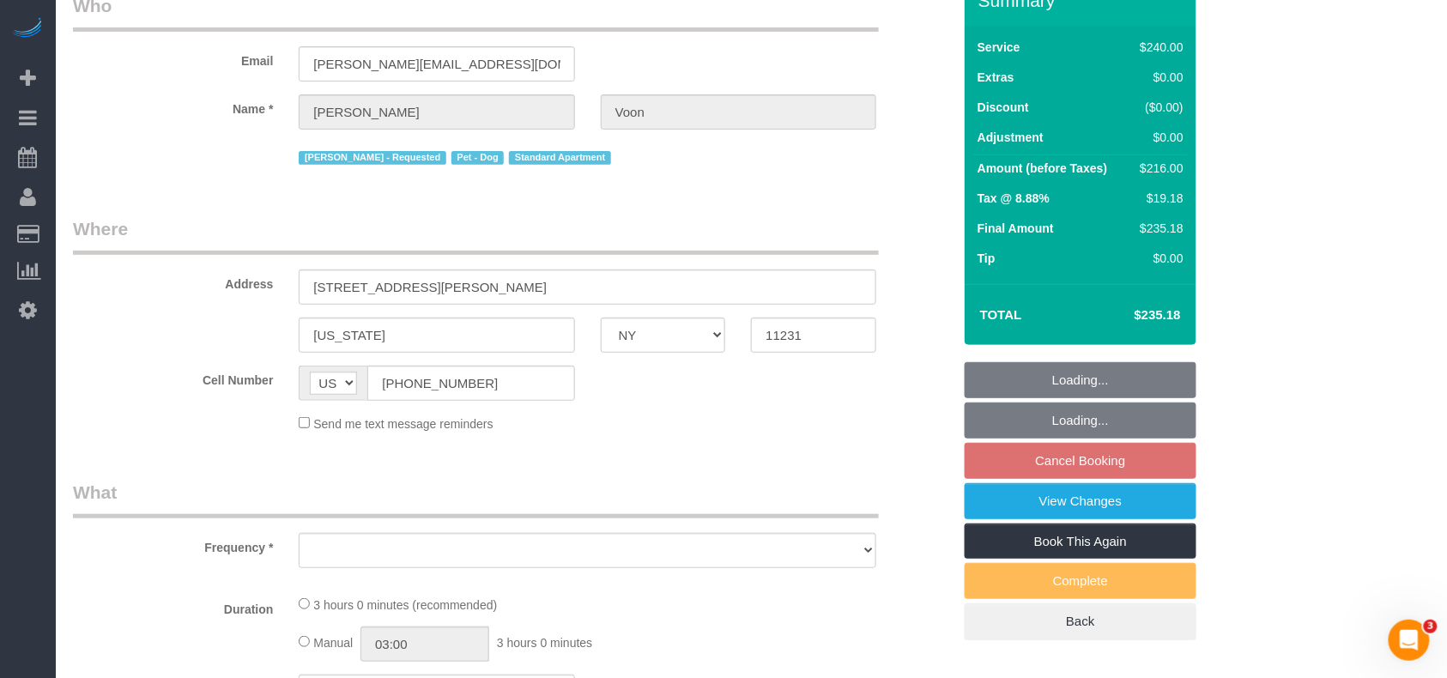
select select "180"
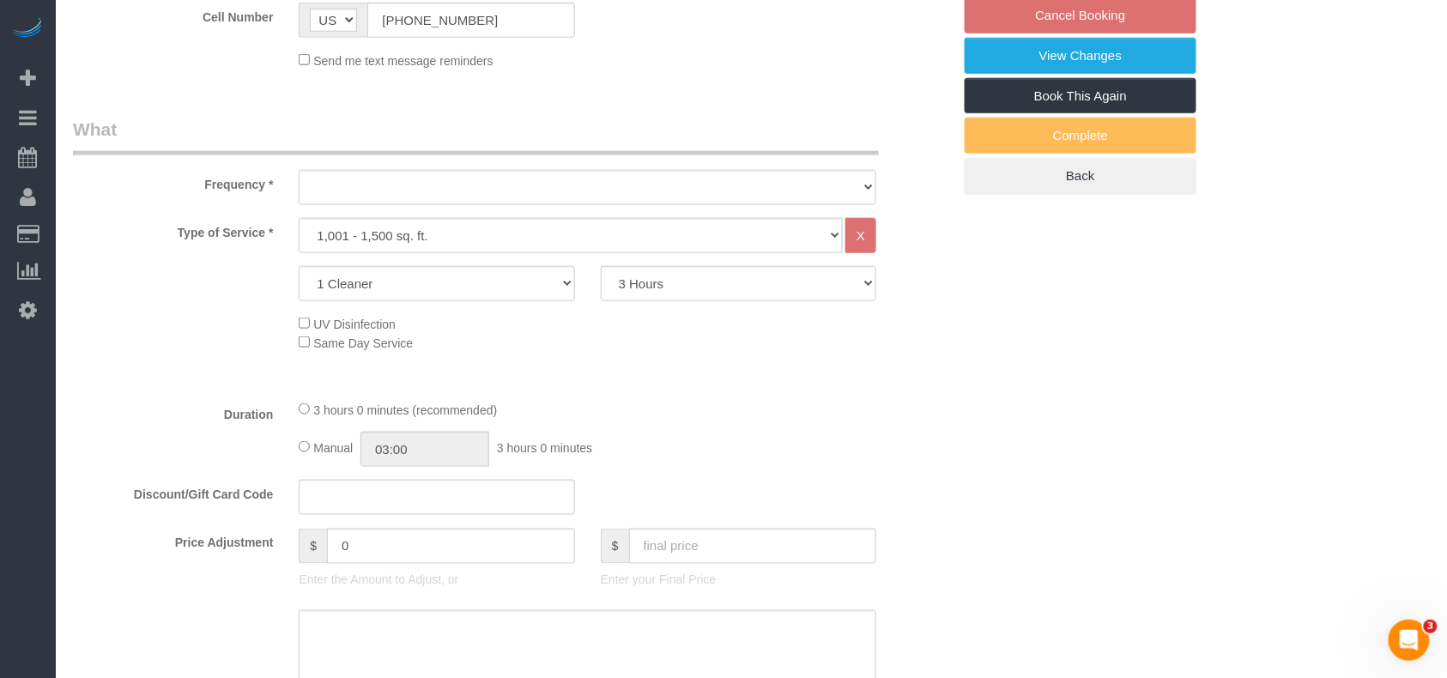
select select "string:stripe-pm_1RDado4VGloSiKo7rTp1dWwg"
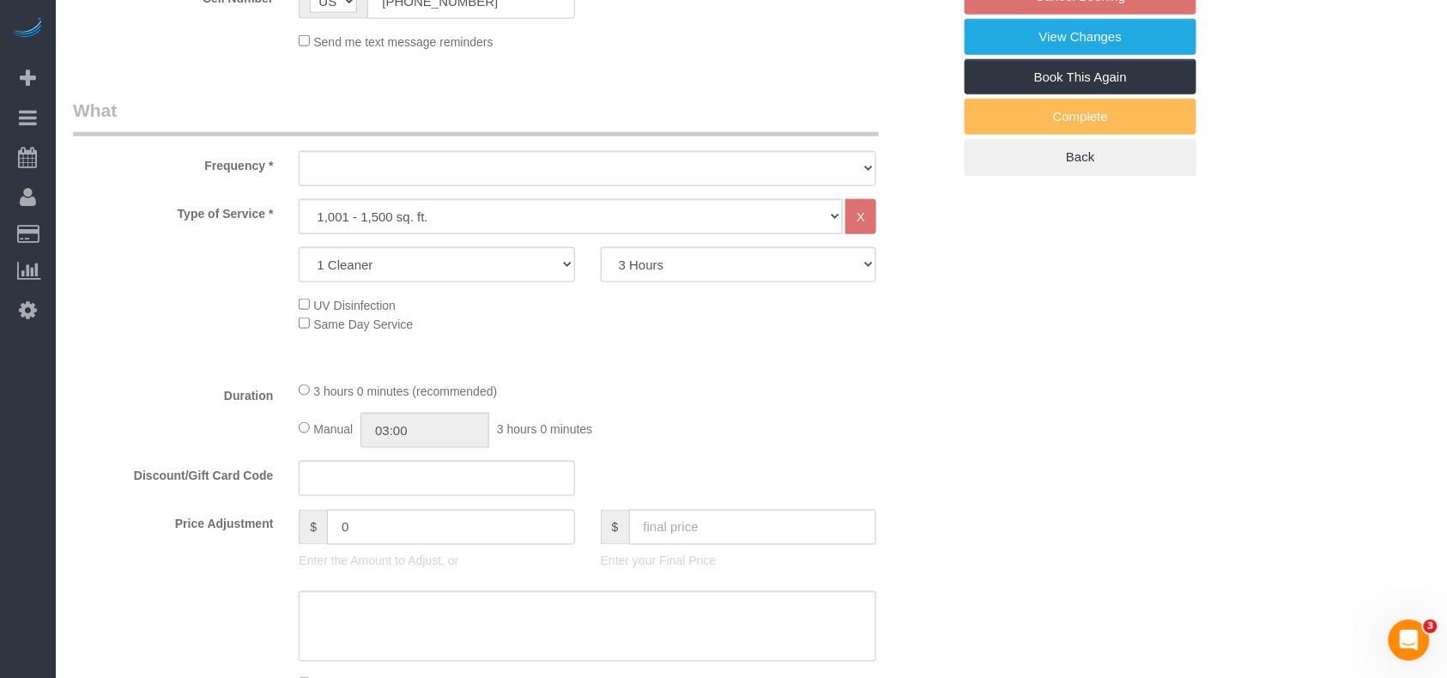
select select "spot124"
select select "number:89"
select select "number:90"
select select "number:13"
select select "number:5"
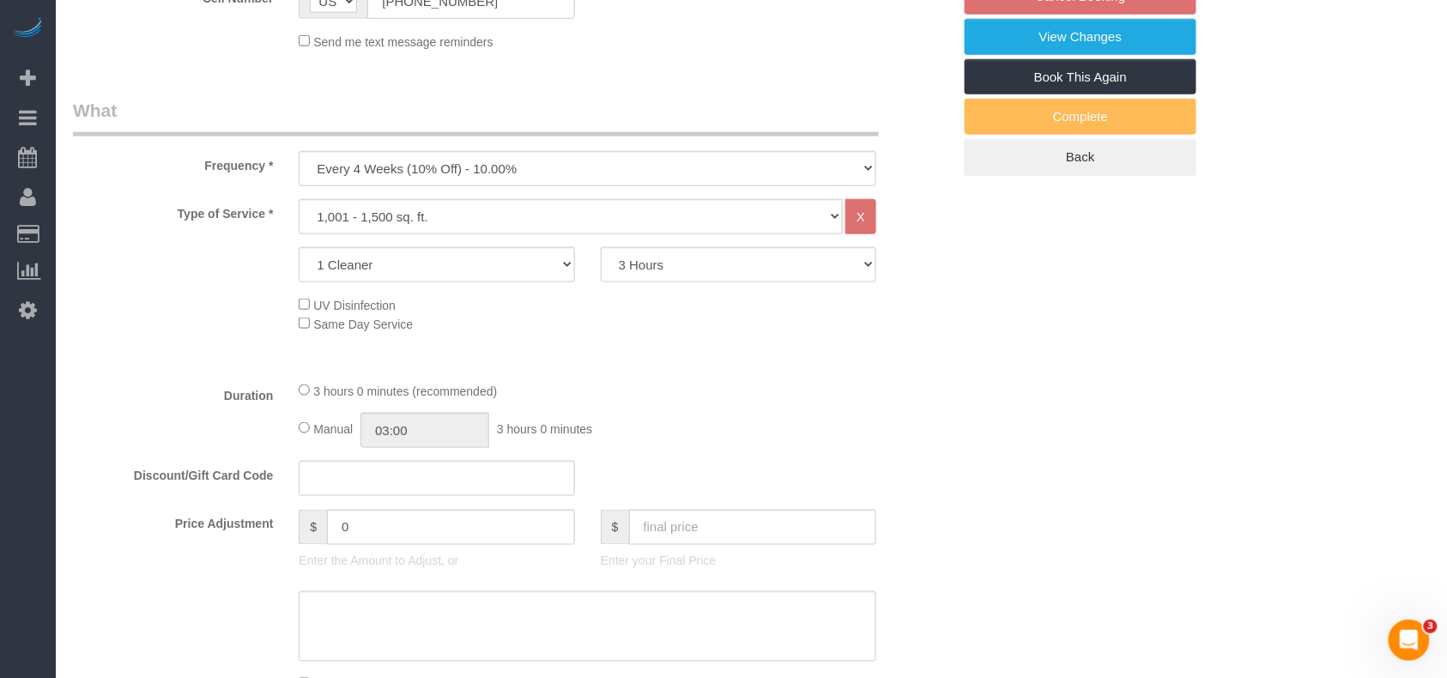
select select "object:4205"
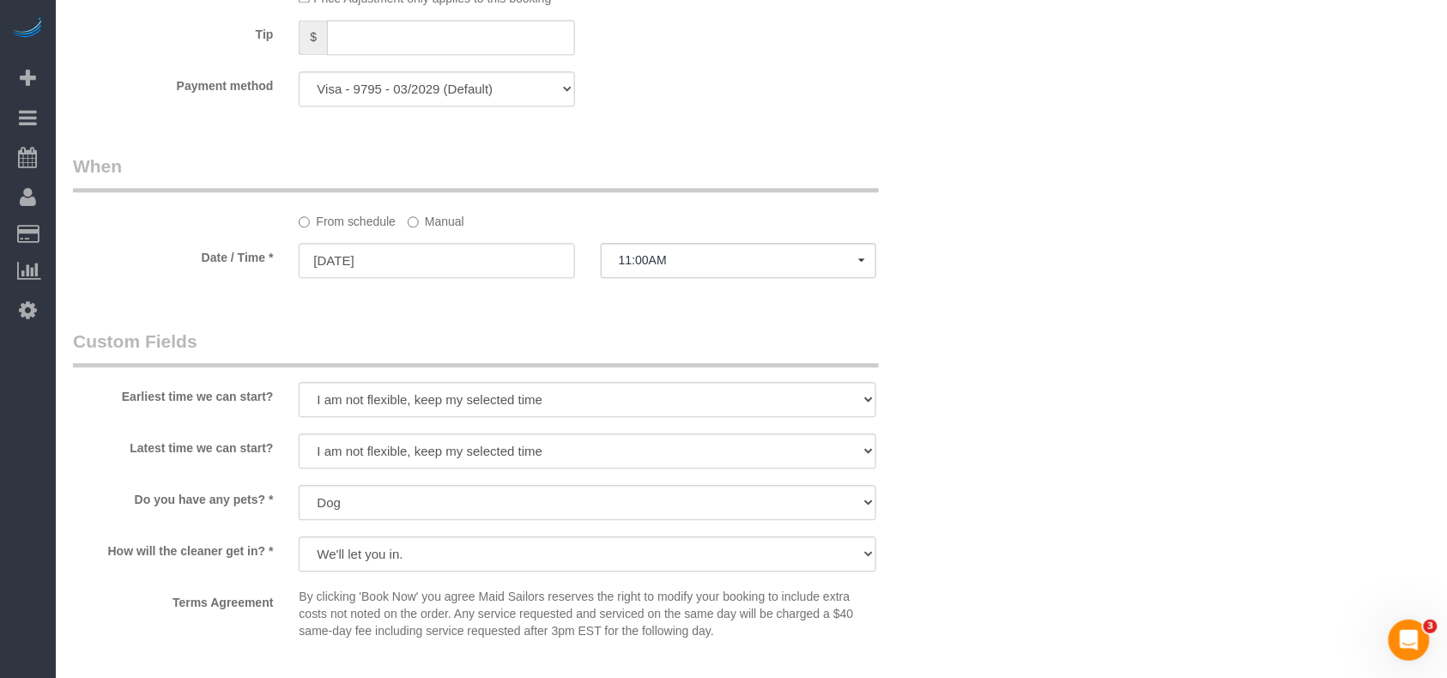
scroll to position [1373, 0]
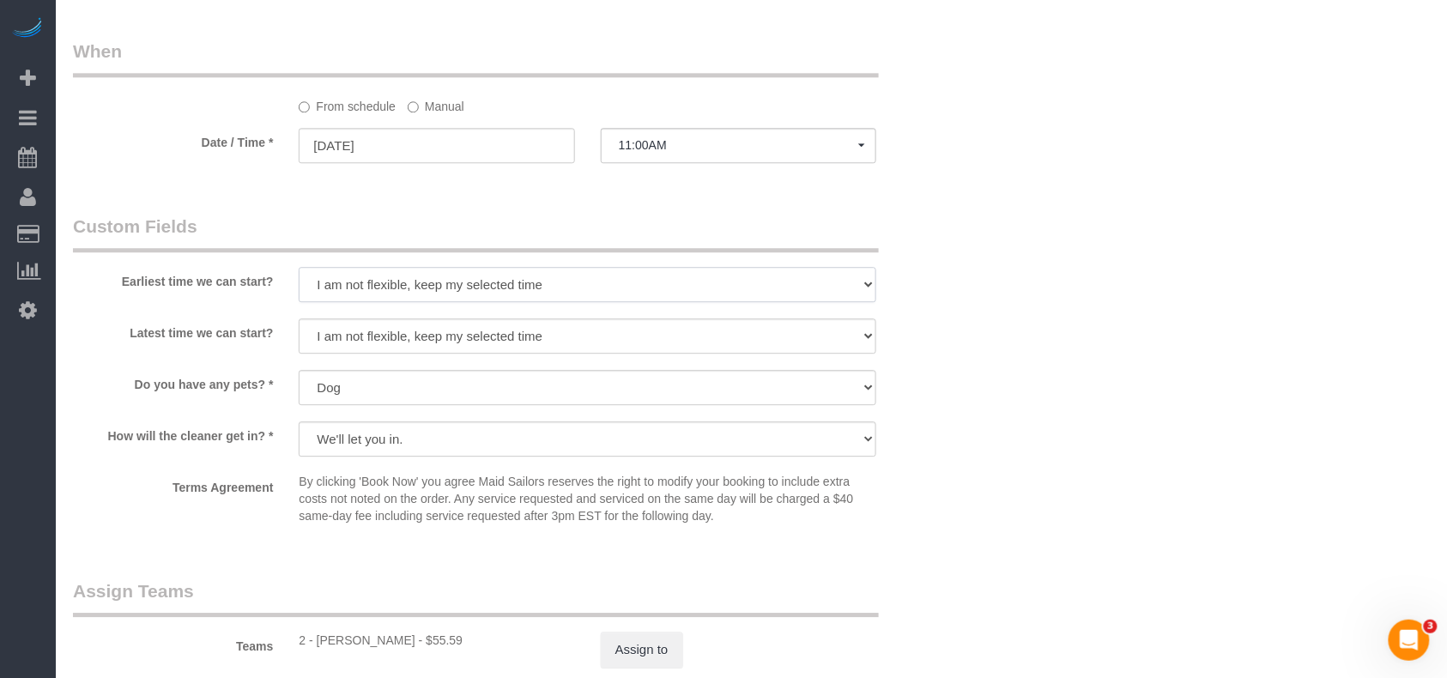
click at [454, 275] on select "I am not flexible, keep my selected time 8:00 AM 9:00 AM 10:00 AM 11:00 AM 12:0…" at bounding box center [588, 284] width 578 height 35
select select "number:59"
click at [299, 267] on select "I am not flexible, keep my selected time 8:00 AM 9:00 AM 10:00 AM 11:00 AM 12:0…" at bounding box center [588, 284] width 578 height 35
click at [383, 343] on select "I am not flexible, keep my selected time 8:00 AM 9:00 AM 10:00 AM 11:00 AM 12:0…" at bounding box center [588, 335] width 578 height 35
select select "number:72"
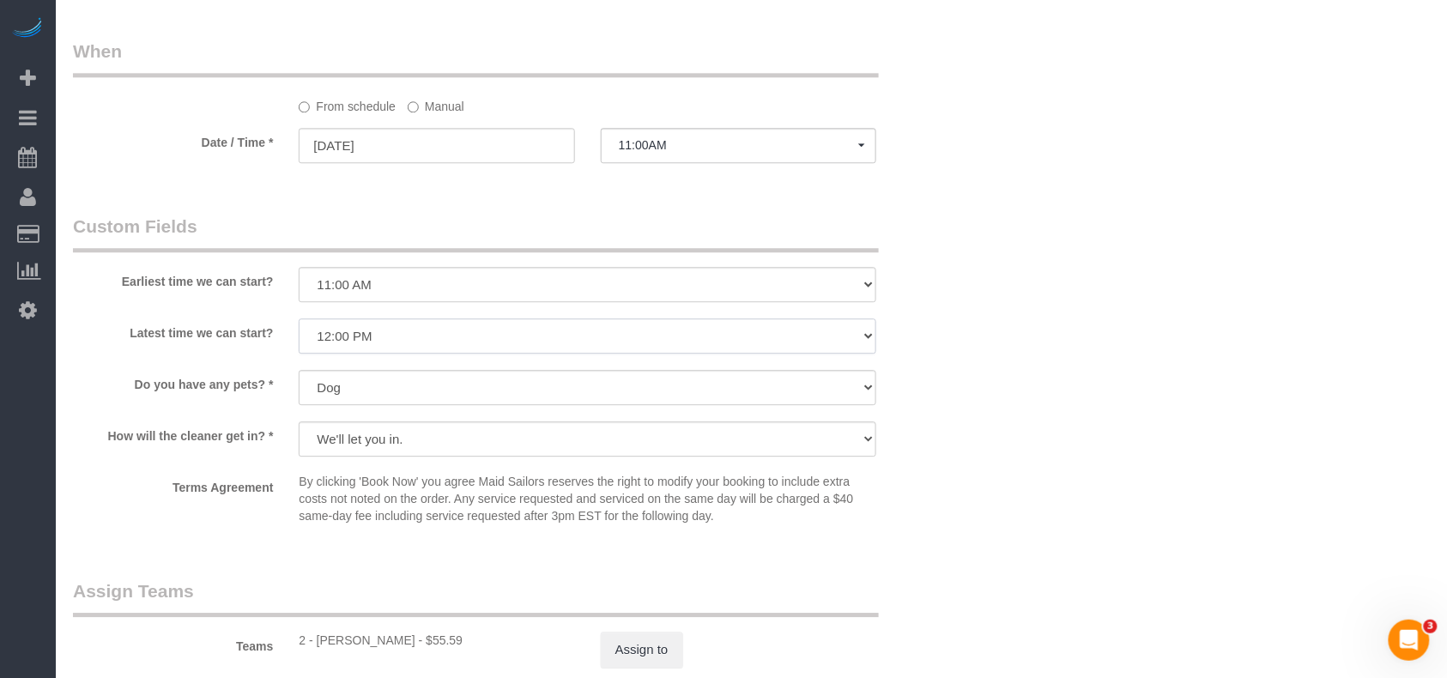
click at [299, 318] on select "I am not flexible, keep my selected time 8:00 AM 9:00 AM 10:00 AM 11:00 AM 12:0…" at bounding box center [588, 335] width 578 height 35
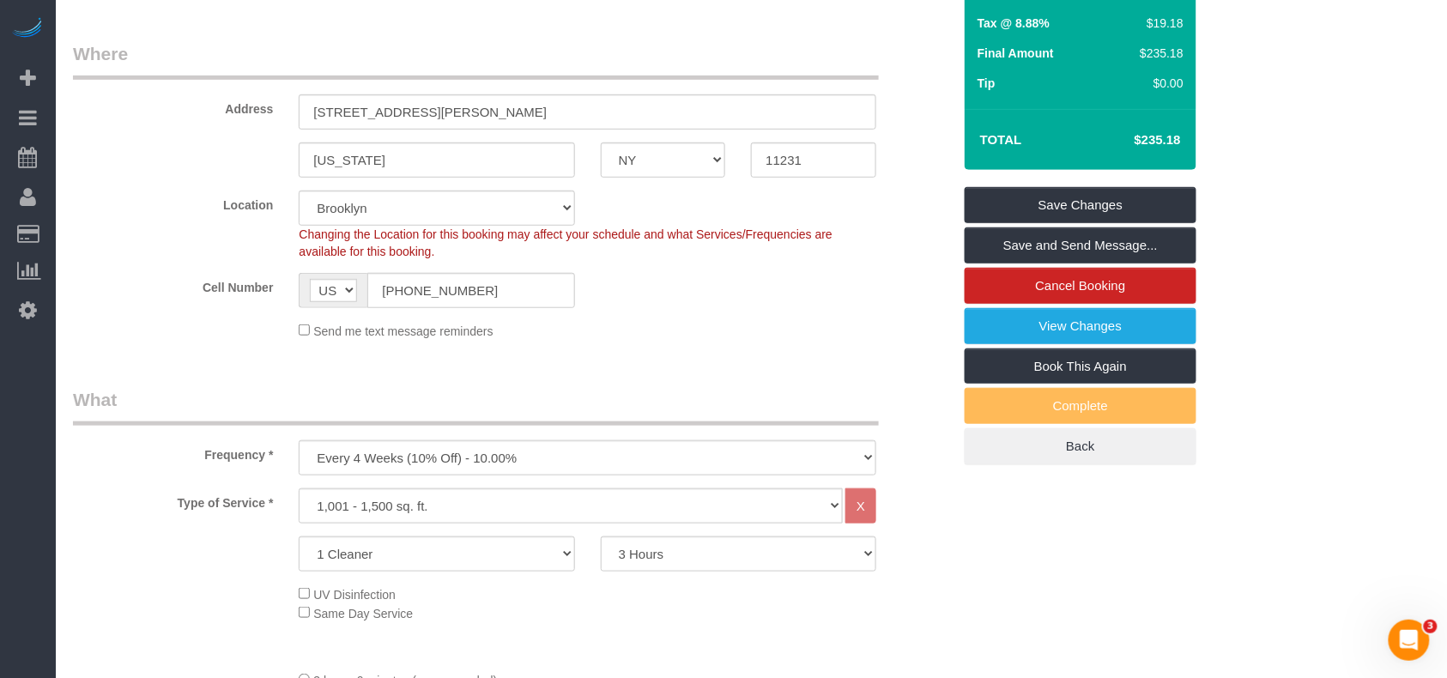
scroll to position [162, 0]
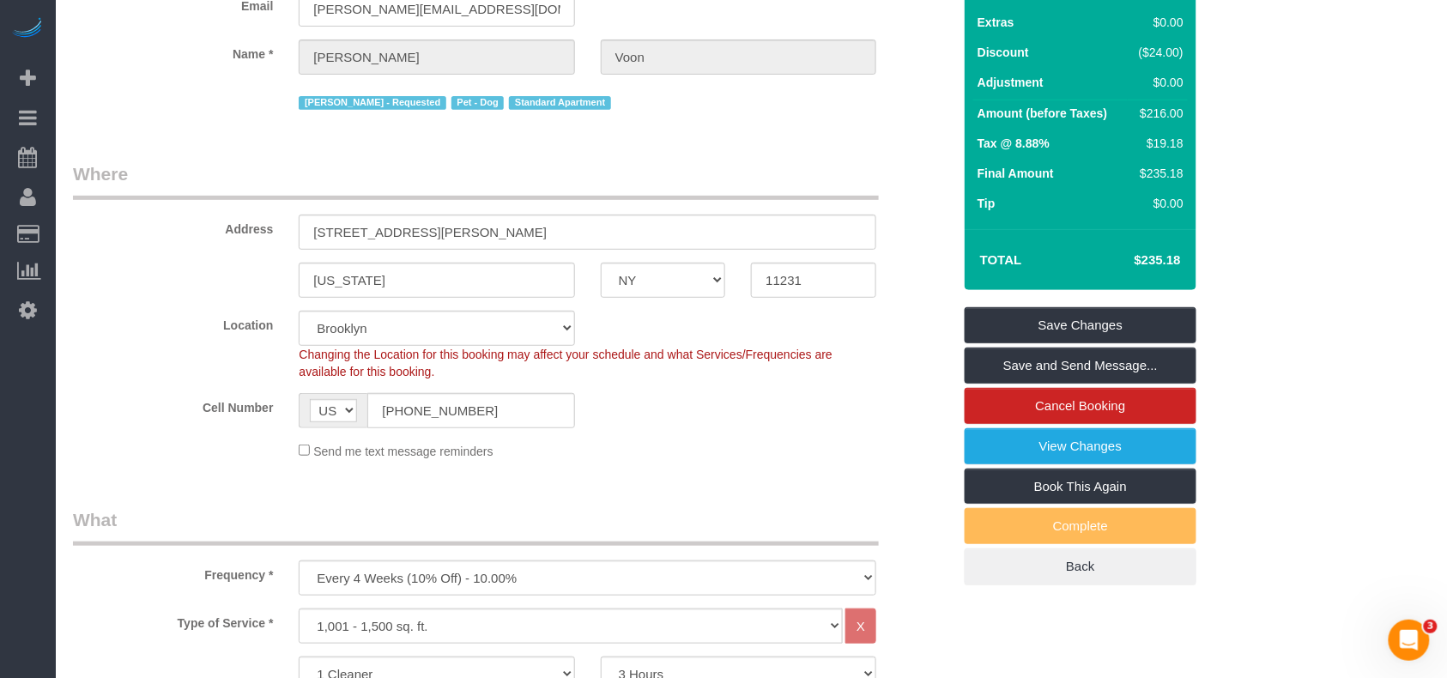
click at [1124, 300] on div "Summary Service $240.00 Extras $0.00 Discount ($24.00) Adjustment $0.00 Amount …" at bounding box center [1081, 253] width 232 height 664
drag, startPoint x: 1118, startPoint y: 314, endPoint x: 1066, endPoint y: 336, distance: 56.1
click at [1117, 314] on link "Save Changes" at bounding box center [1081, 325] width 232 height 36
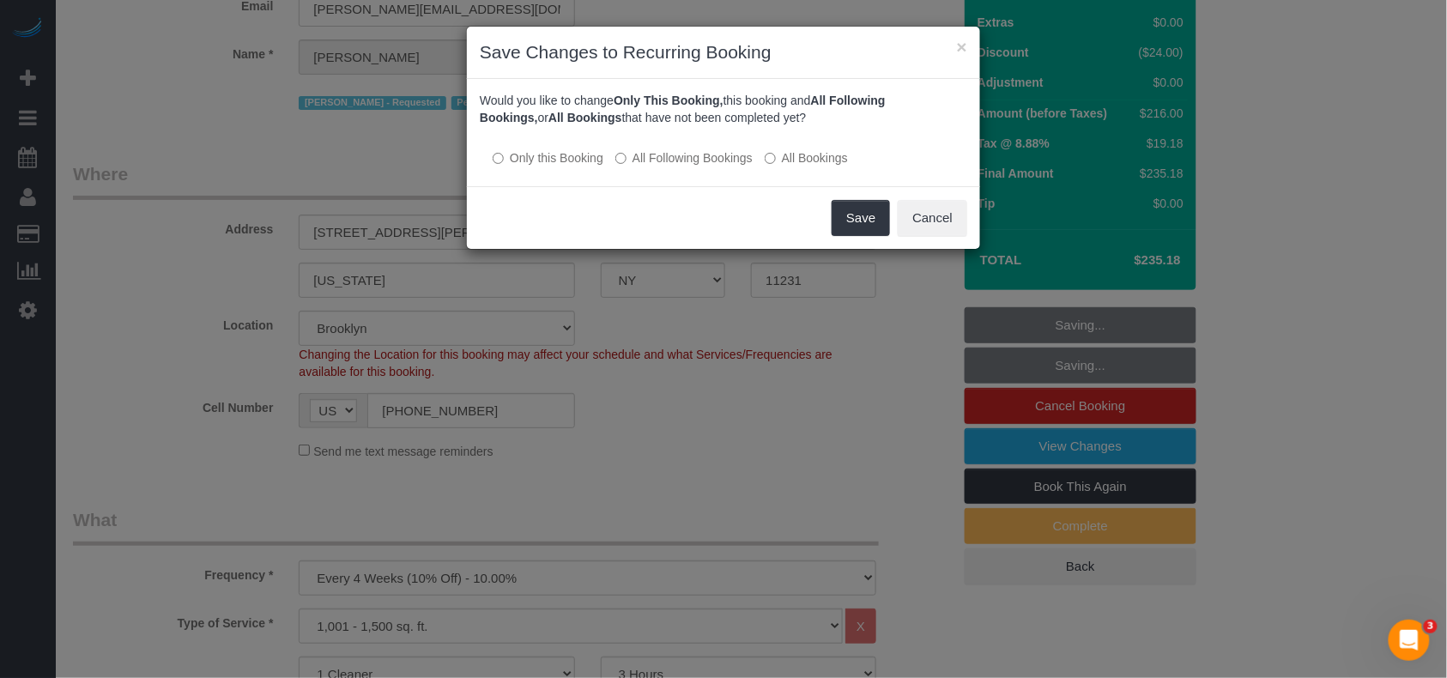
drag, startPoint x: 712, startPoint y: 460, endPoint x: 811, endPoint y: 437, distance: 102.2
click at [811, 437] on div "× Save Changes to Recurring Booking Would you like to change Only This Booking,…" at bounding box center [723, 339] width 1447 height 678
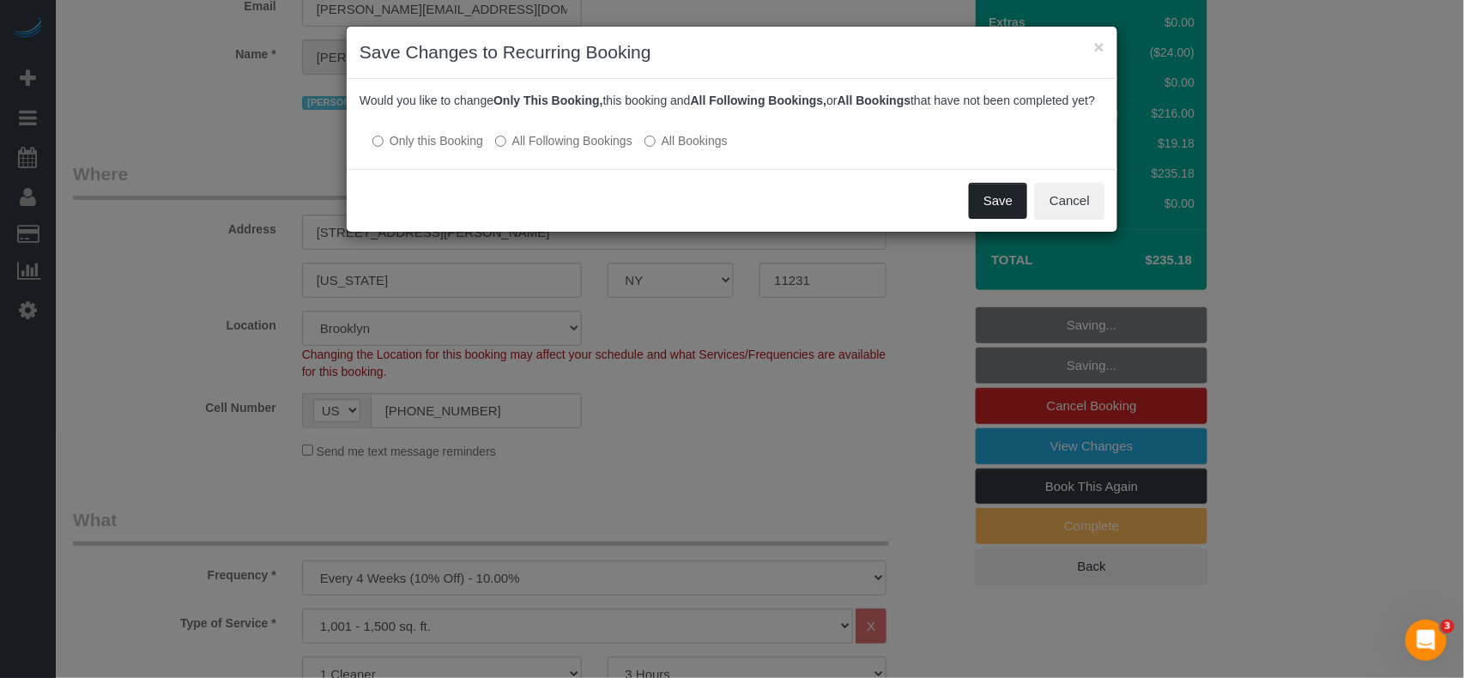
click at [979, 219] on button "Save" at bounding box center [998, 201] width 58 height 36
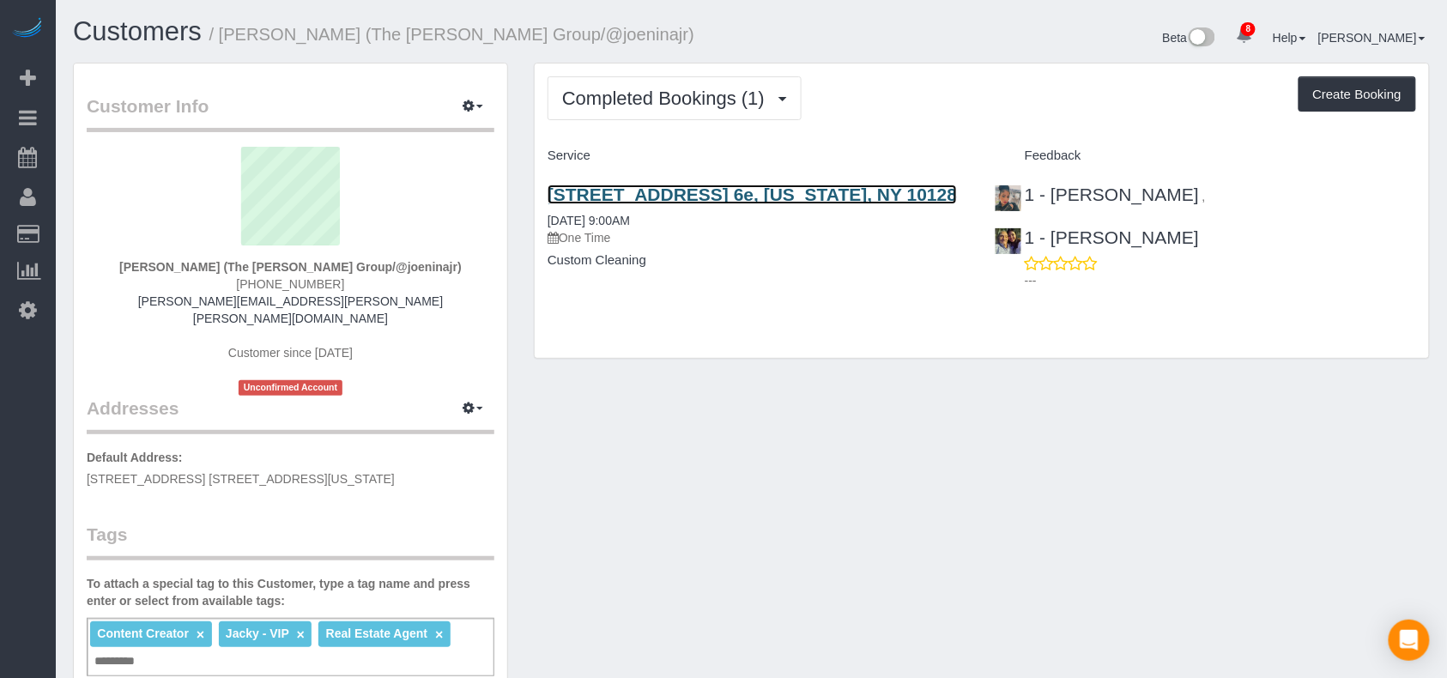
click at [646, 192] on link "[STREET_ADDRESS] 6e, [US_STATE], NY 10128" at bounding box center [752, 195] width 409 height 20
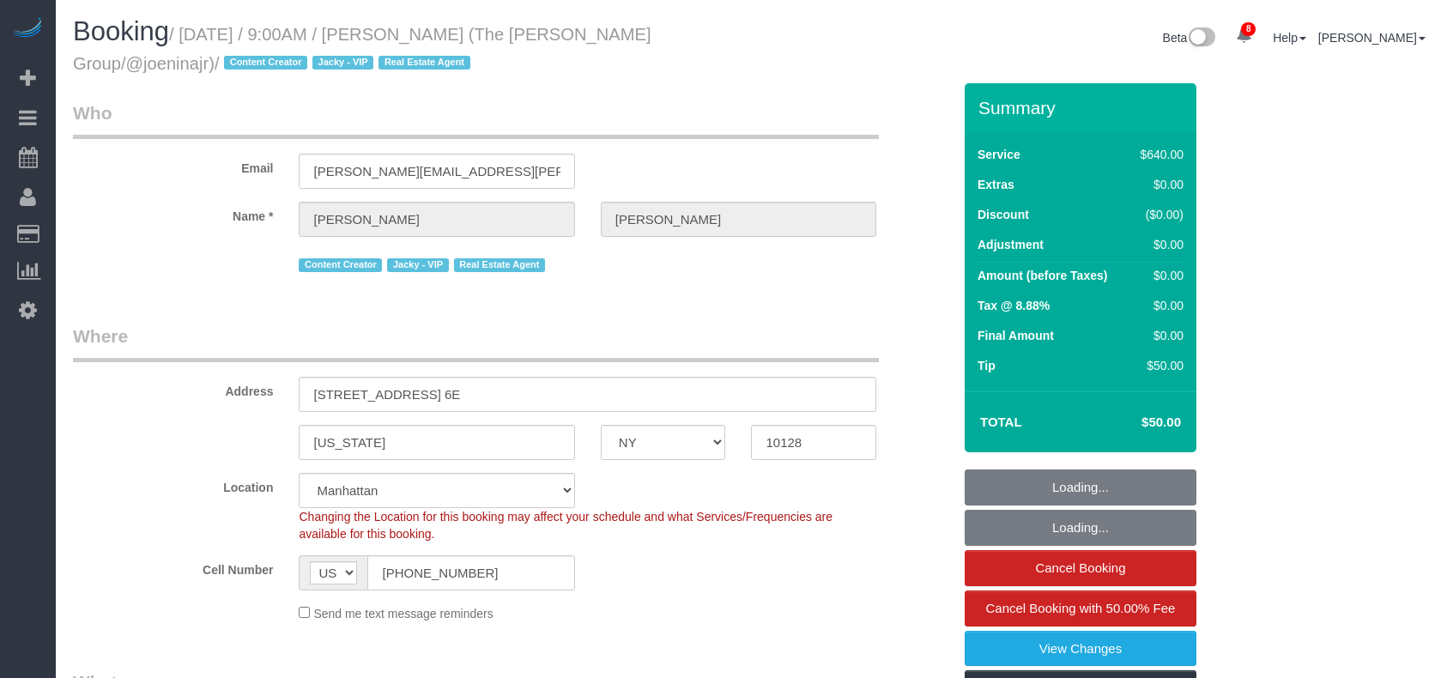
select select "NY"
select select "number:57"
select select "number:74"
select select "number:15"
select select "number:6"
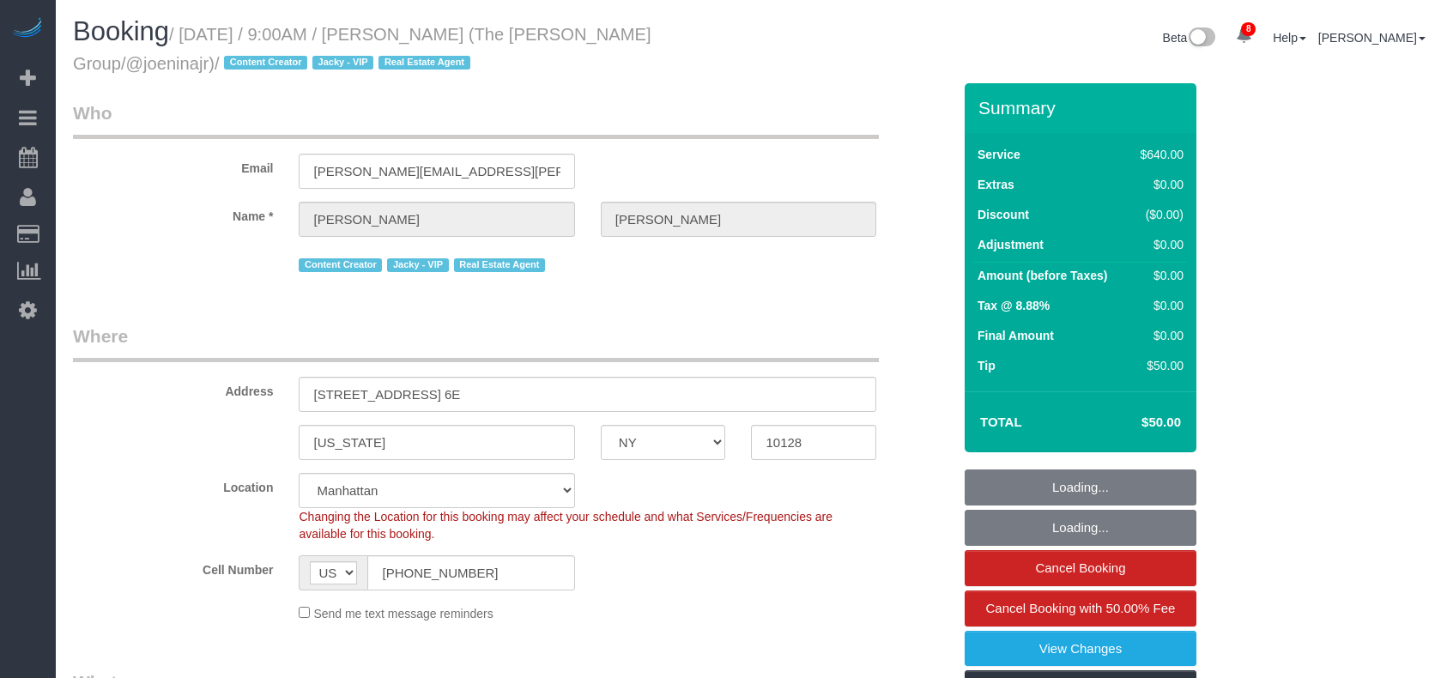
select select "2"
select select "240"
select select "object:1000"
select select "spot1"
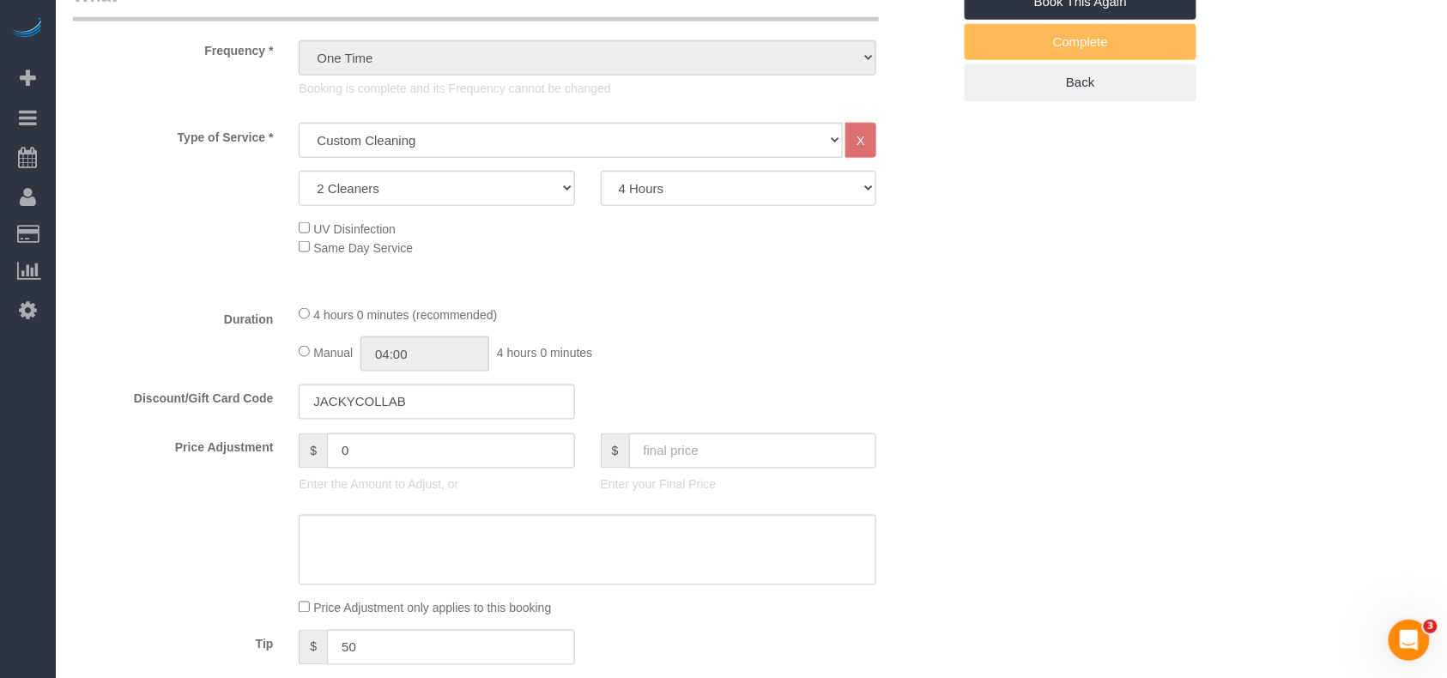
scroll to position [114, 0]
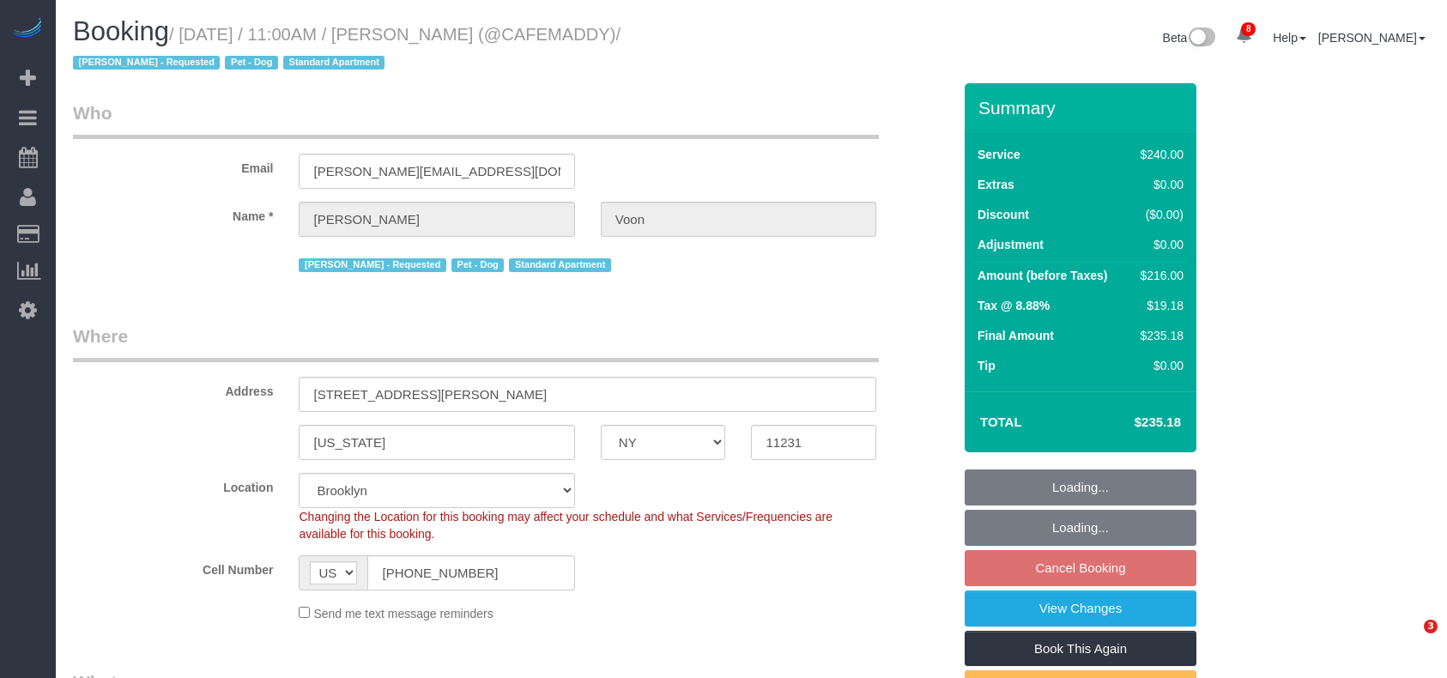
select select "NY"
select select "number:59"
select select "number:72"
select select "number:13"
select select "number:5"
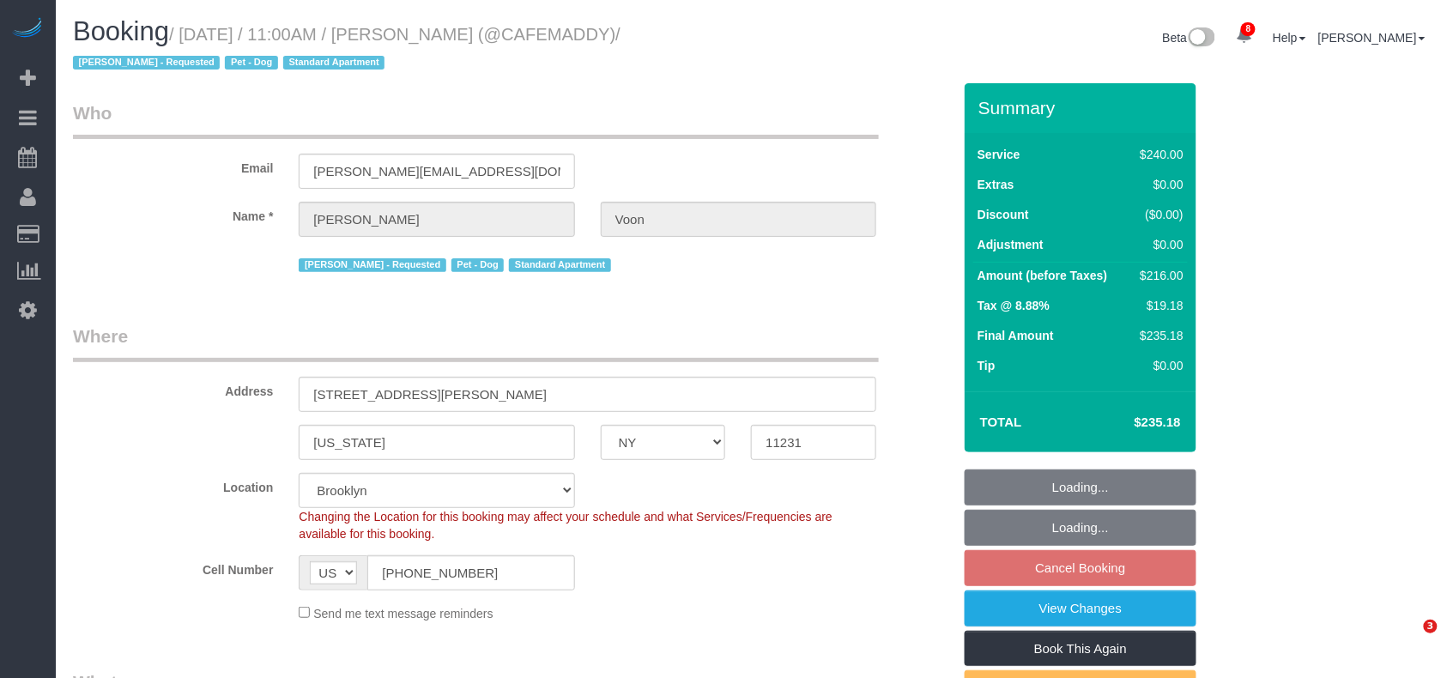
select select "spot4"
select select "object:855"
select select "180"
select select "object:1343"
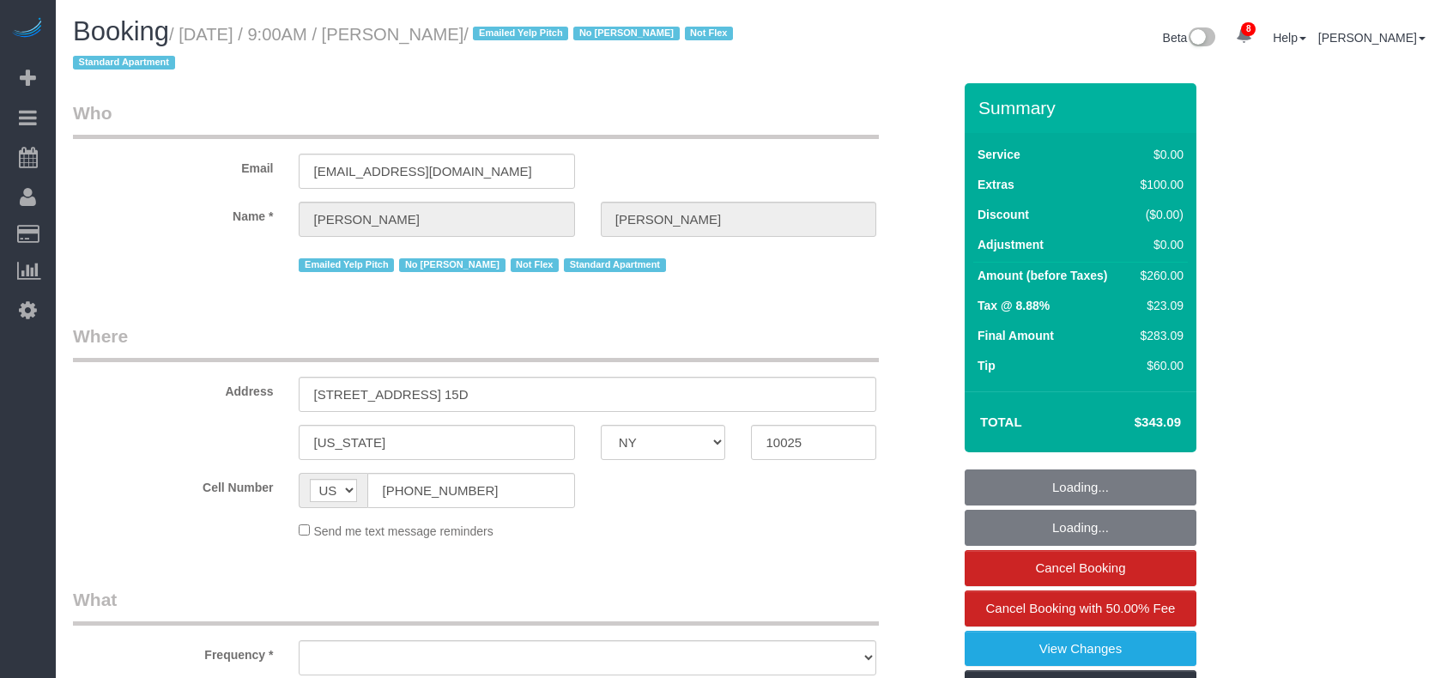
select select "NY"
select select "string:stripe-pm_1QOjSe4VGloSiKo7EhksduJ3"
select select "number:89"
select select "number:90"
select select "number:15"
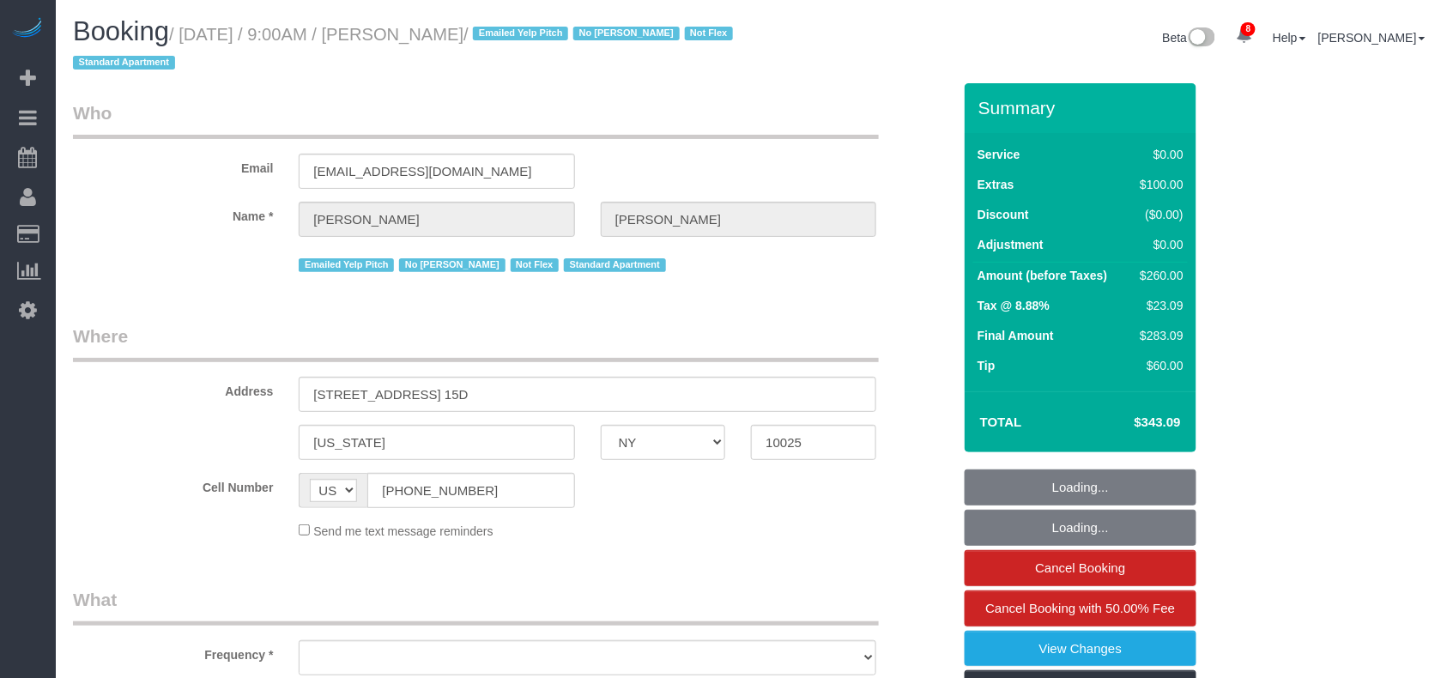
select select "number:5"
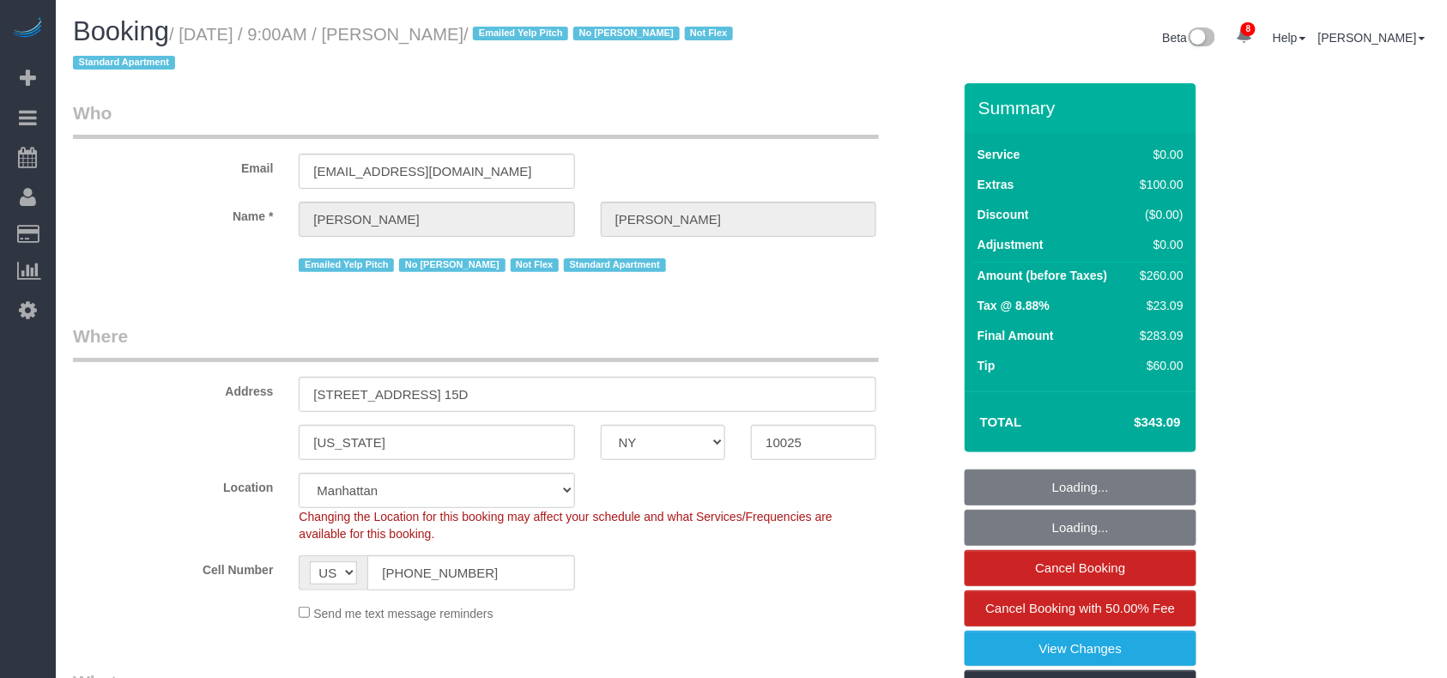
select select "object:962"
select select "1"
select select "object:1432"
select select "spot1"
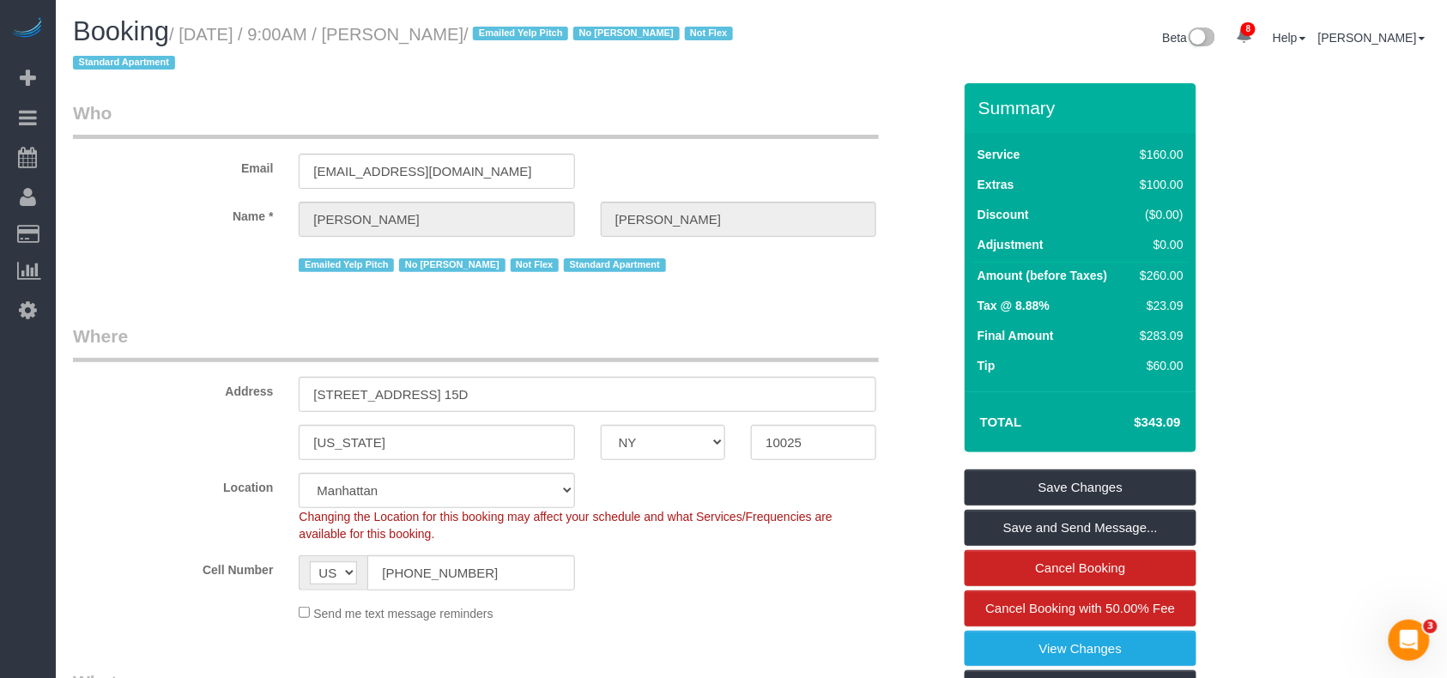
drag, startPoint x: 503, startPoint y: 35, endPoint x: 185, endPoint y: 38, distance: 317.6
click at [185, 38] on small "/ August 13, 2025 / 9:00AM / Kira Hoffman / Emailed Yelp Pitch No John Harris N…" at bounding box center [405, 49] width 665 height 48
copy small "August 13, 2025 / 9:00AM / Kira Hoffman"
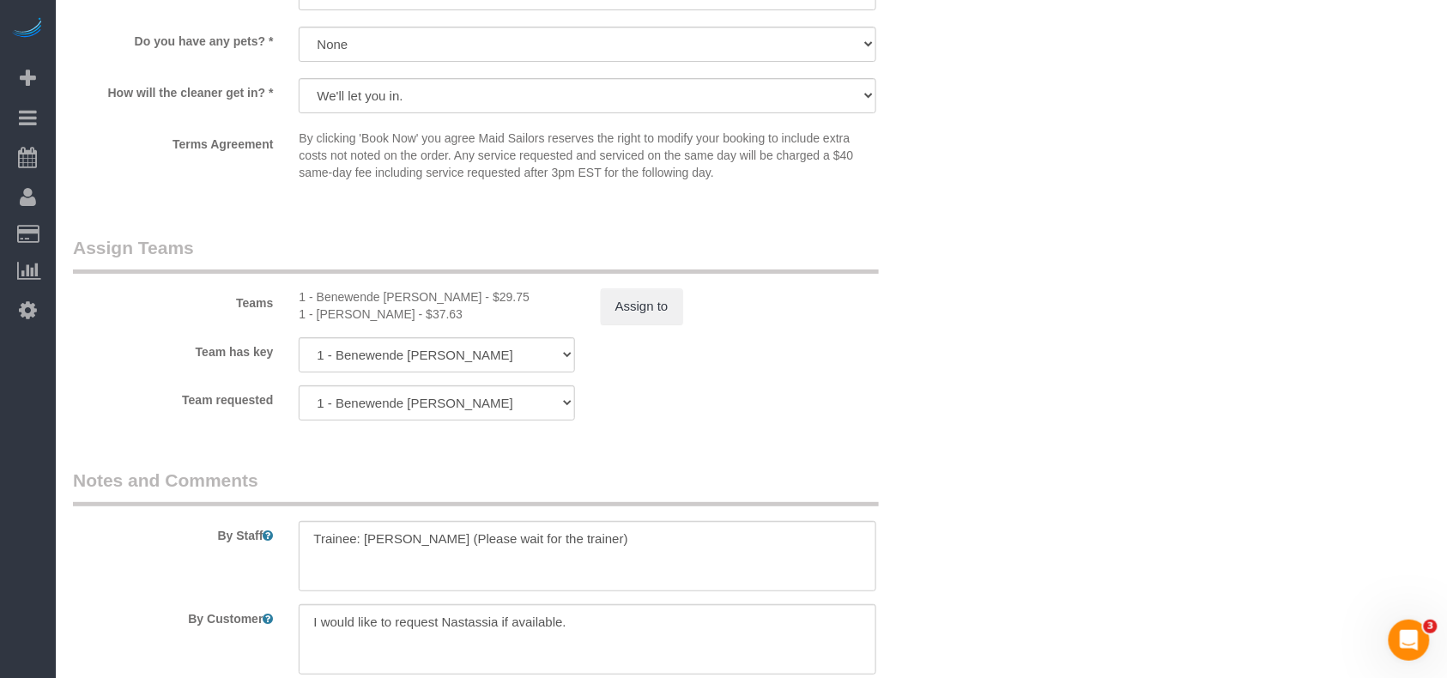
scroll to position [2174, 0]
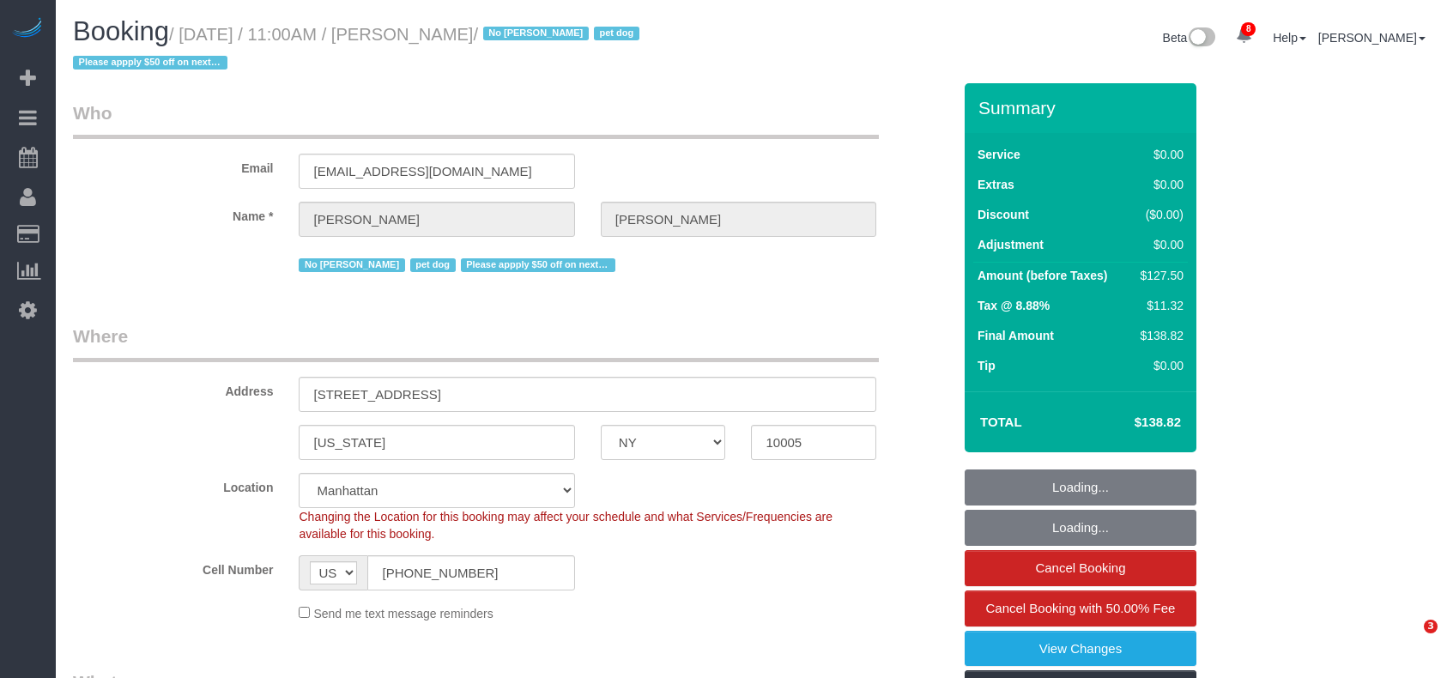
select select "NY"
select select "spot1"
select select "number:59"
select select "number:72"
select select "number:13"
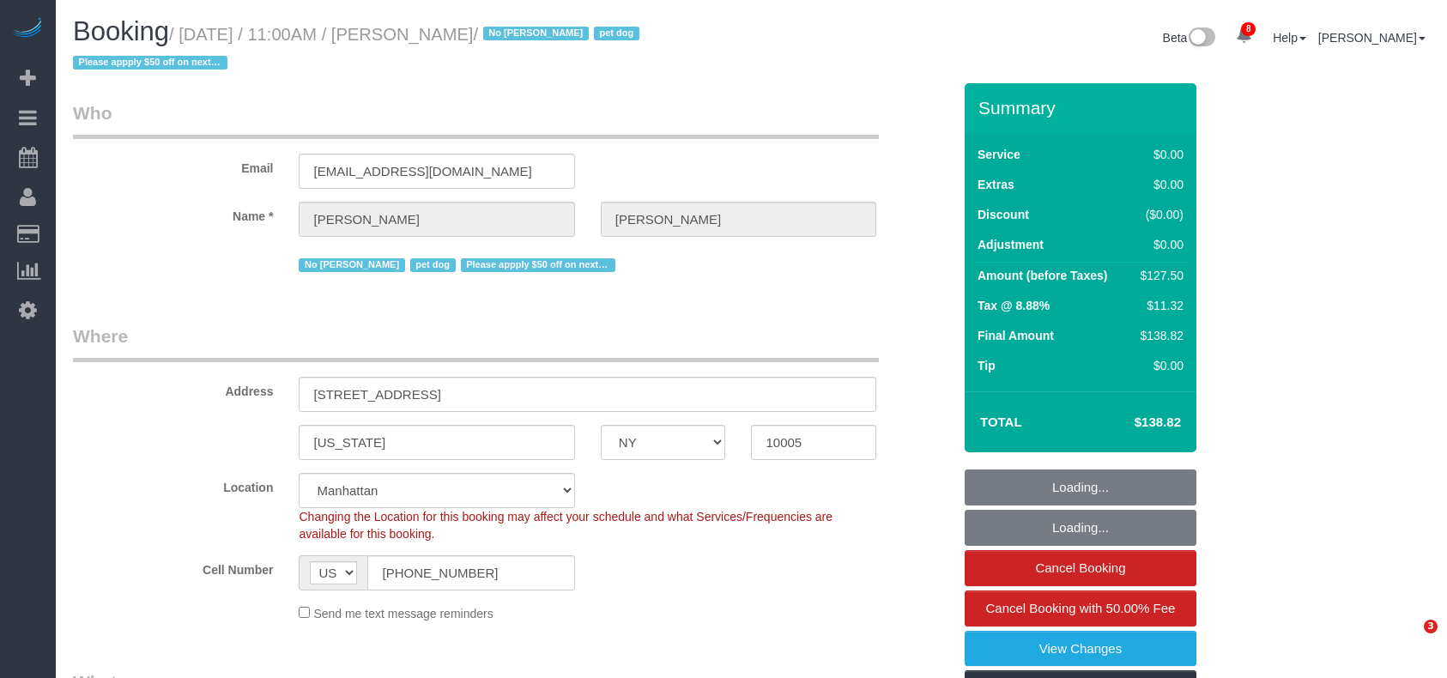
select select "number:6"
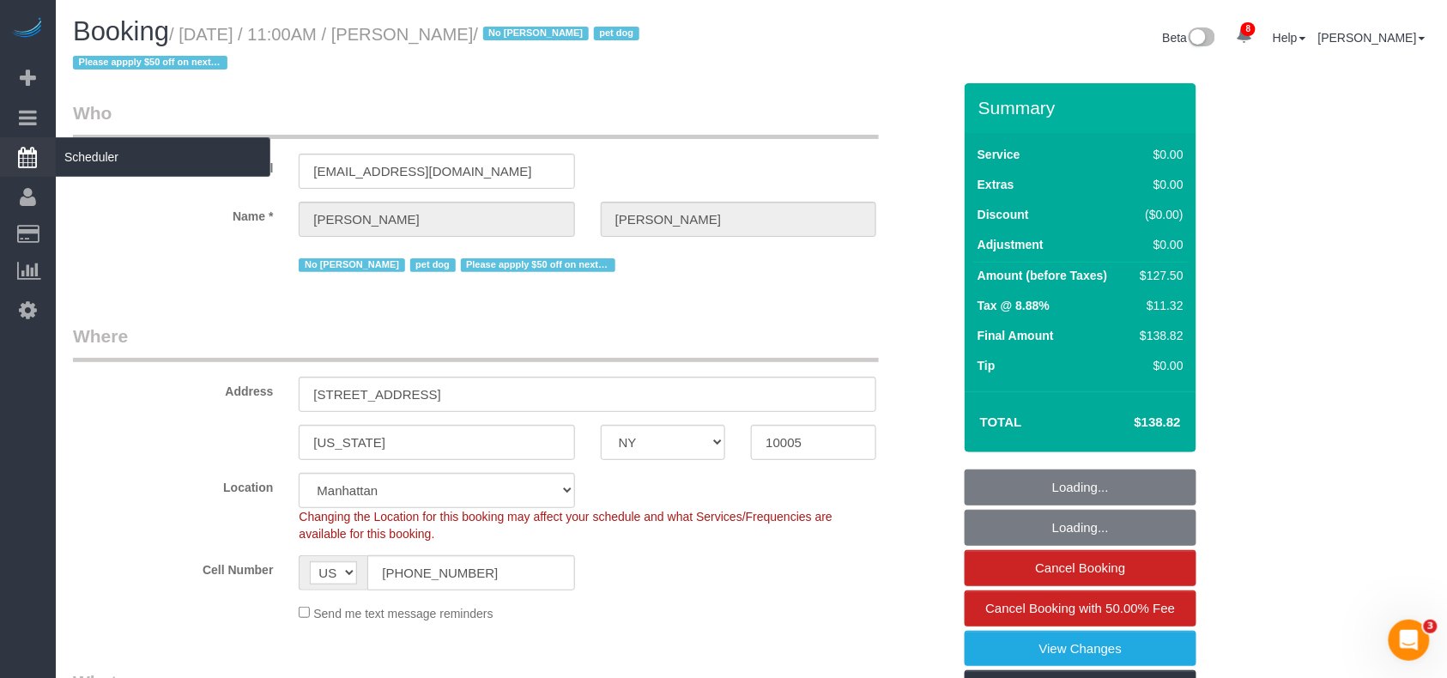
click at [189, 34] on small "/ [DATE] / 11:00AM / [PERSON_NAME] / No [PERSON_NAME] pet dog Please appply $50…" at bounding box center [359, 49] width 572 height 48
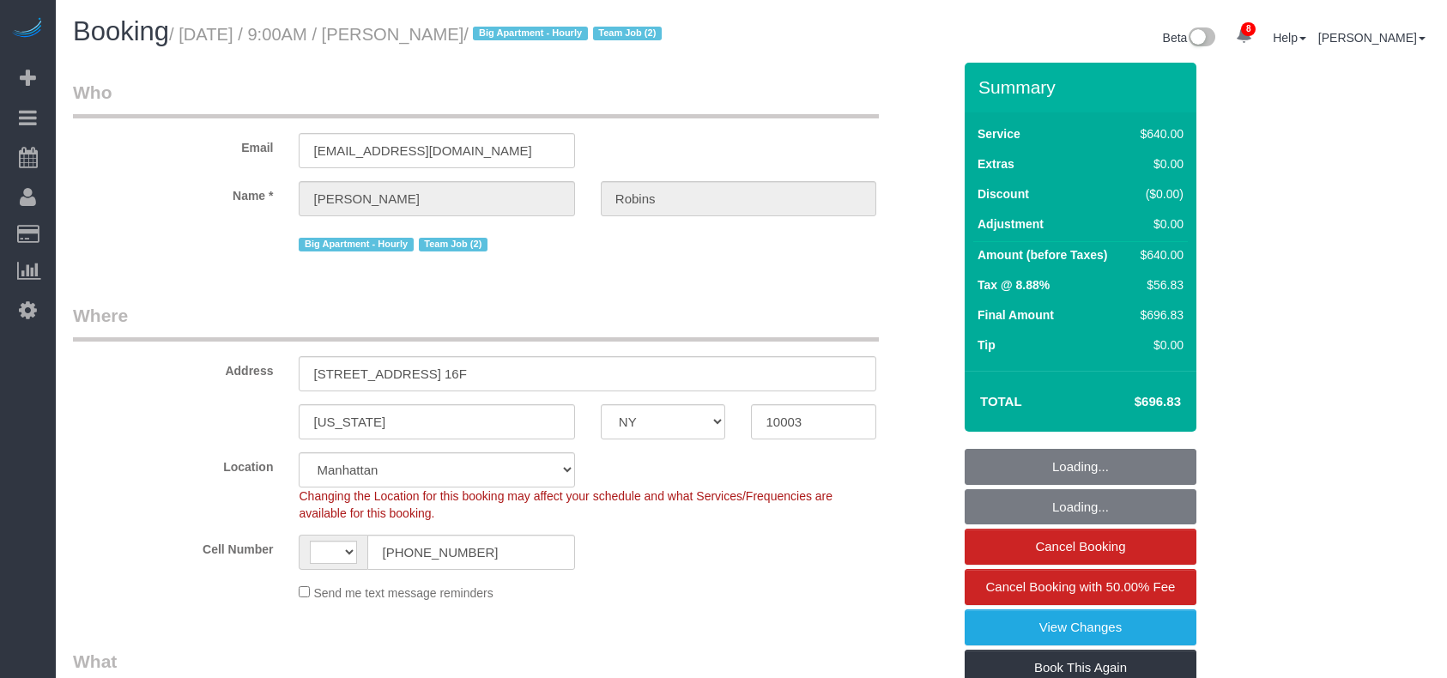
select select "NY"
select select "number:57"
select select "number:72"
select select "number:15"
select select "number:6"
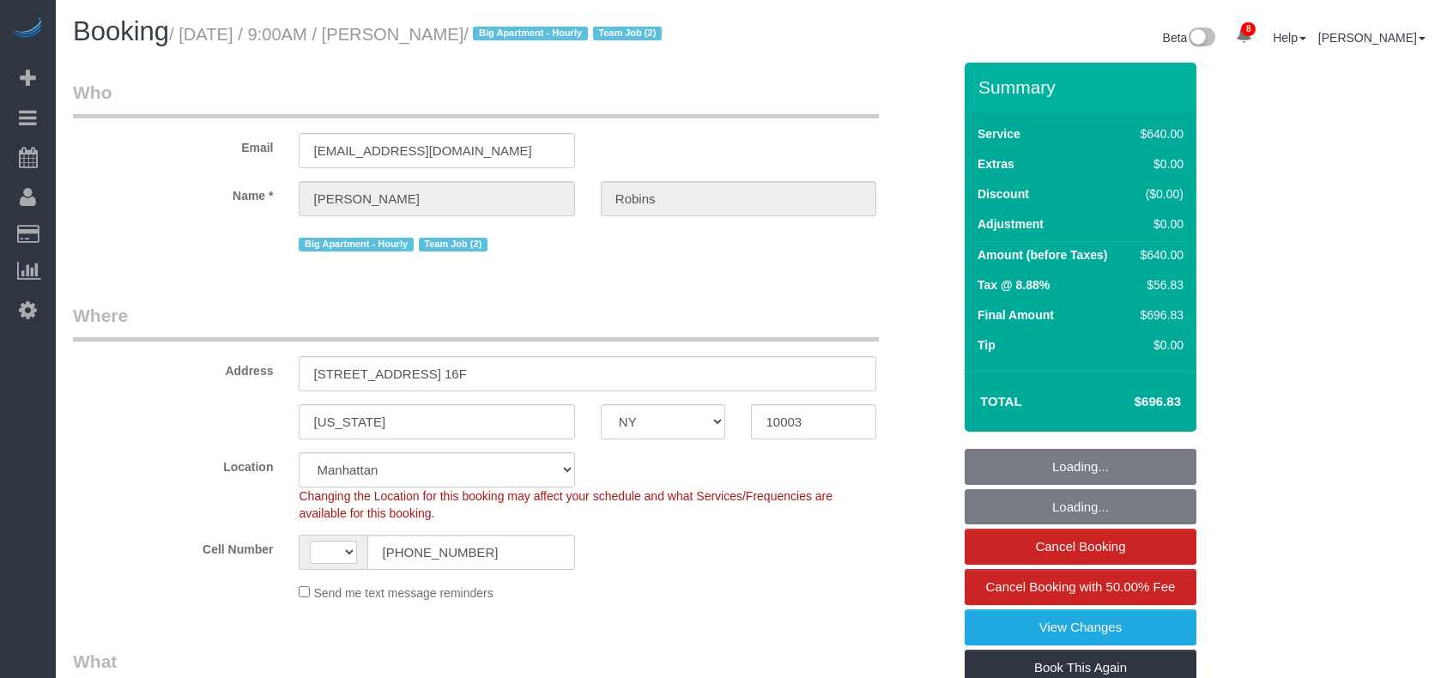
select select "string:[GEOGRAPHIC_DATA]"
select select "string:stripe-pm_1Roqj44VGloSiKo75hOd044o"
select select "2"
select select "240"
select select "object:941"
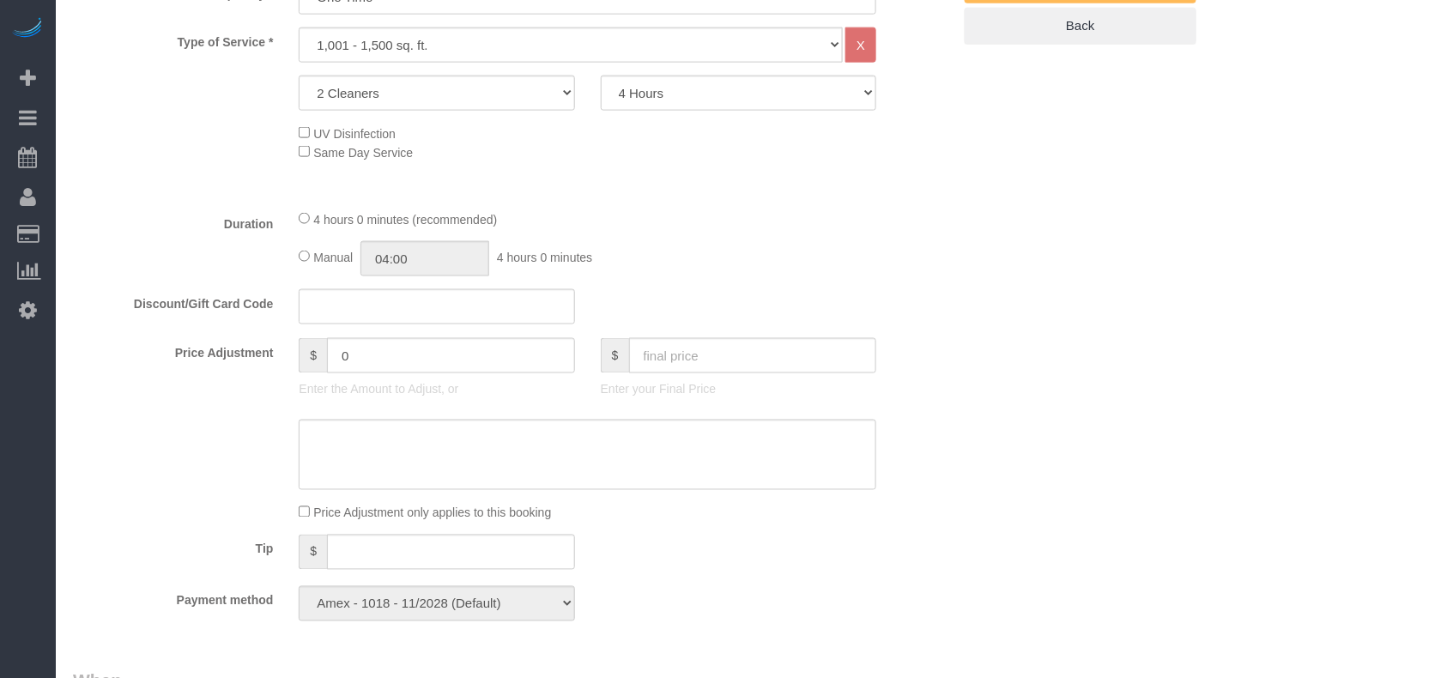
select select "spot1"
